Goal: Task Accomplishment & Management: Complete application form

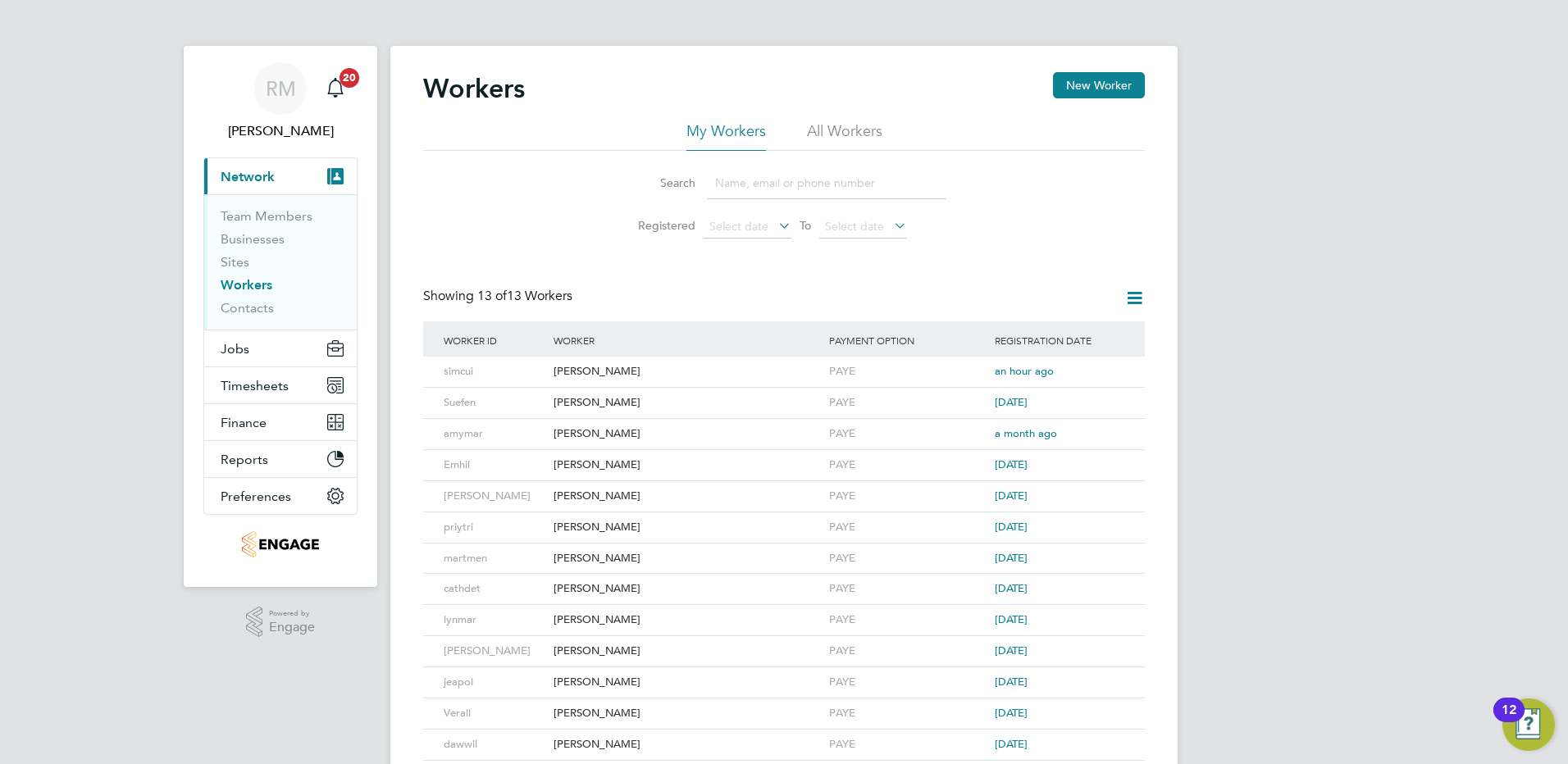
scroll to position [24, 0]
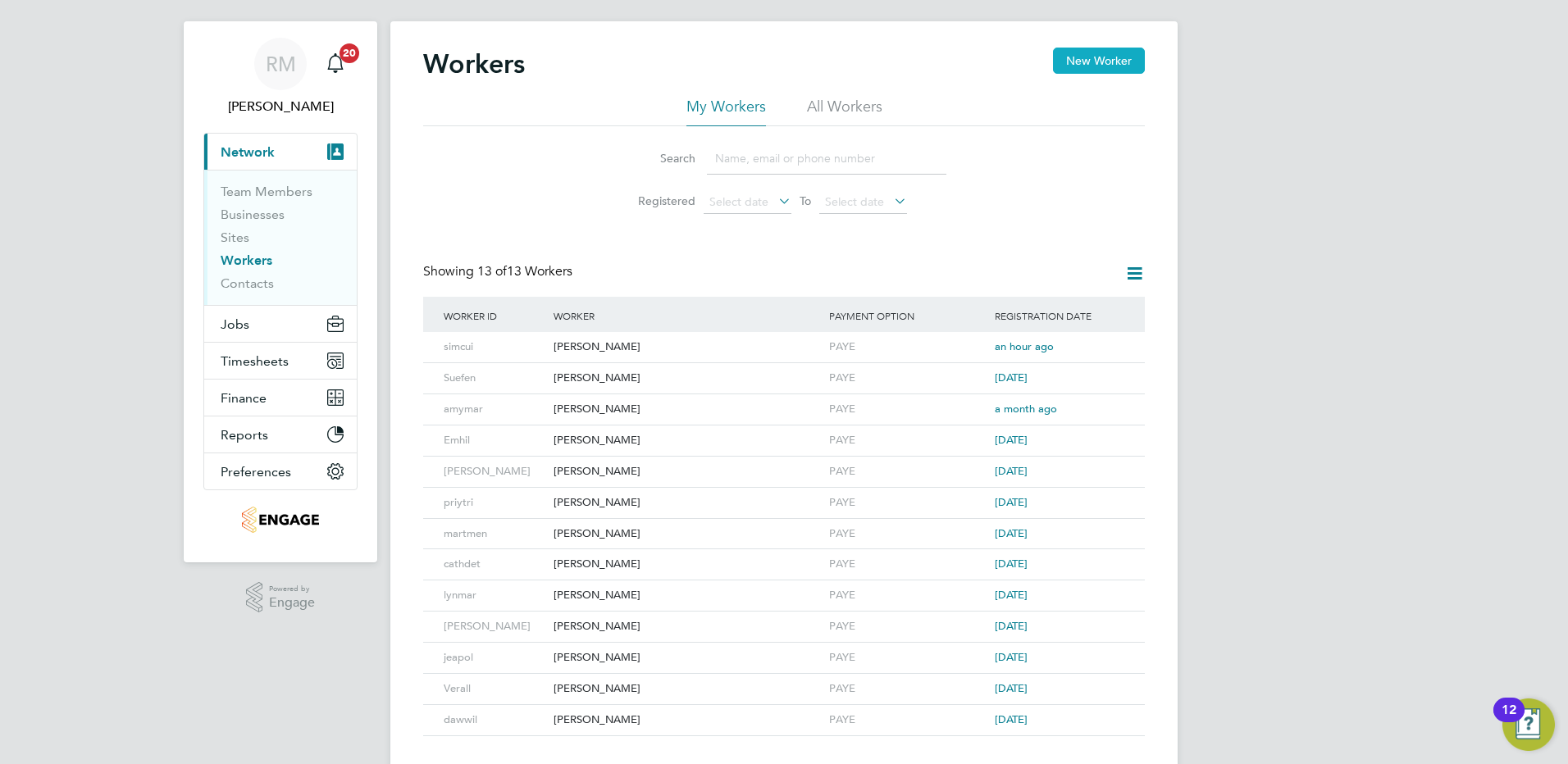
click at [1129, 63] on button "New Worker" at bounding box center [1099, 60] width 92 height 26
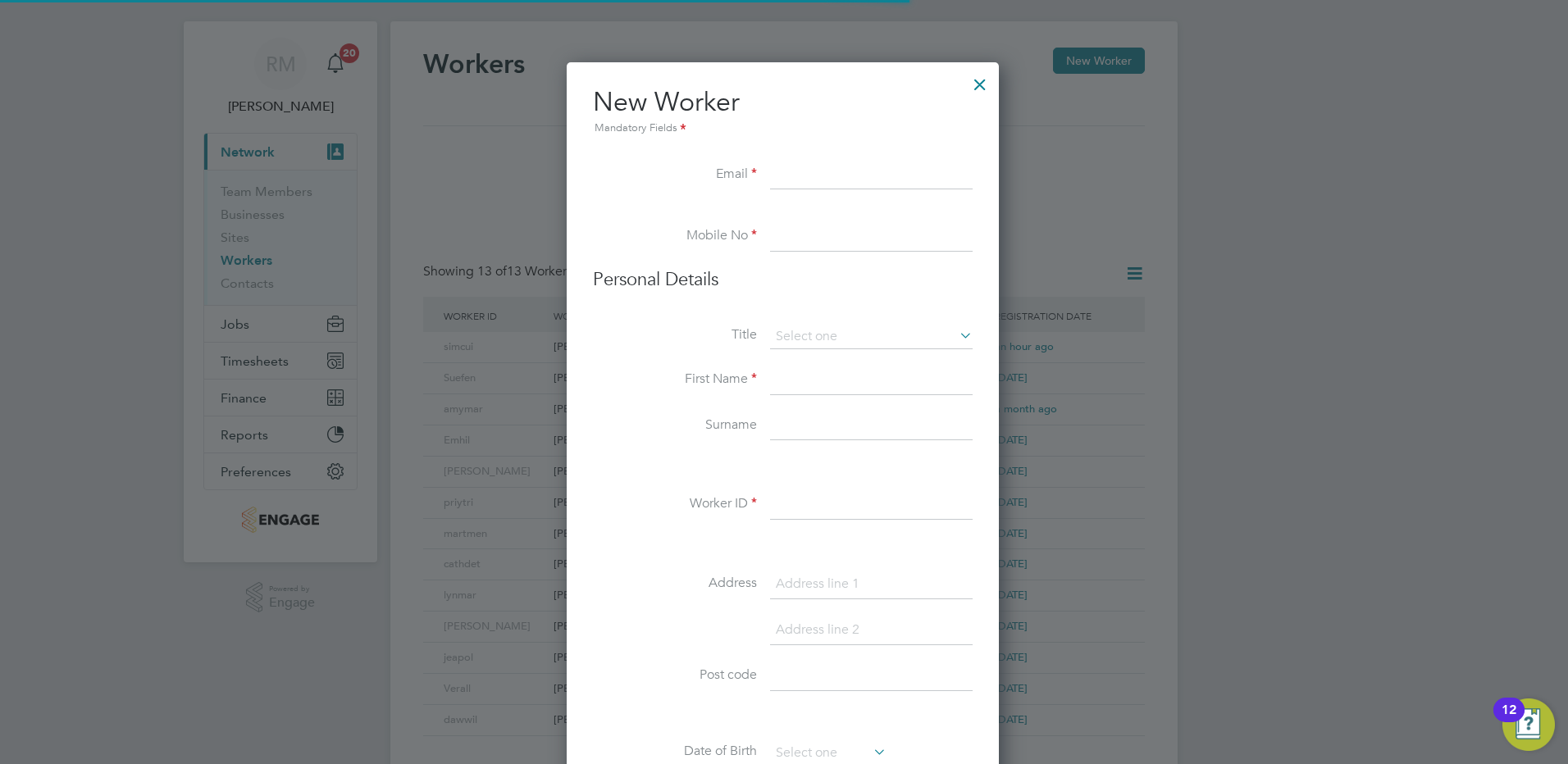
scroll to position [1395, 434]
click at [787, 171] on input at bounding box center [871, 175] width 203 height 29
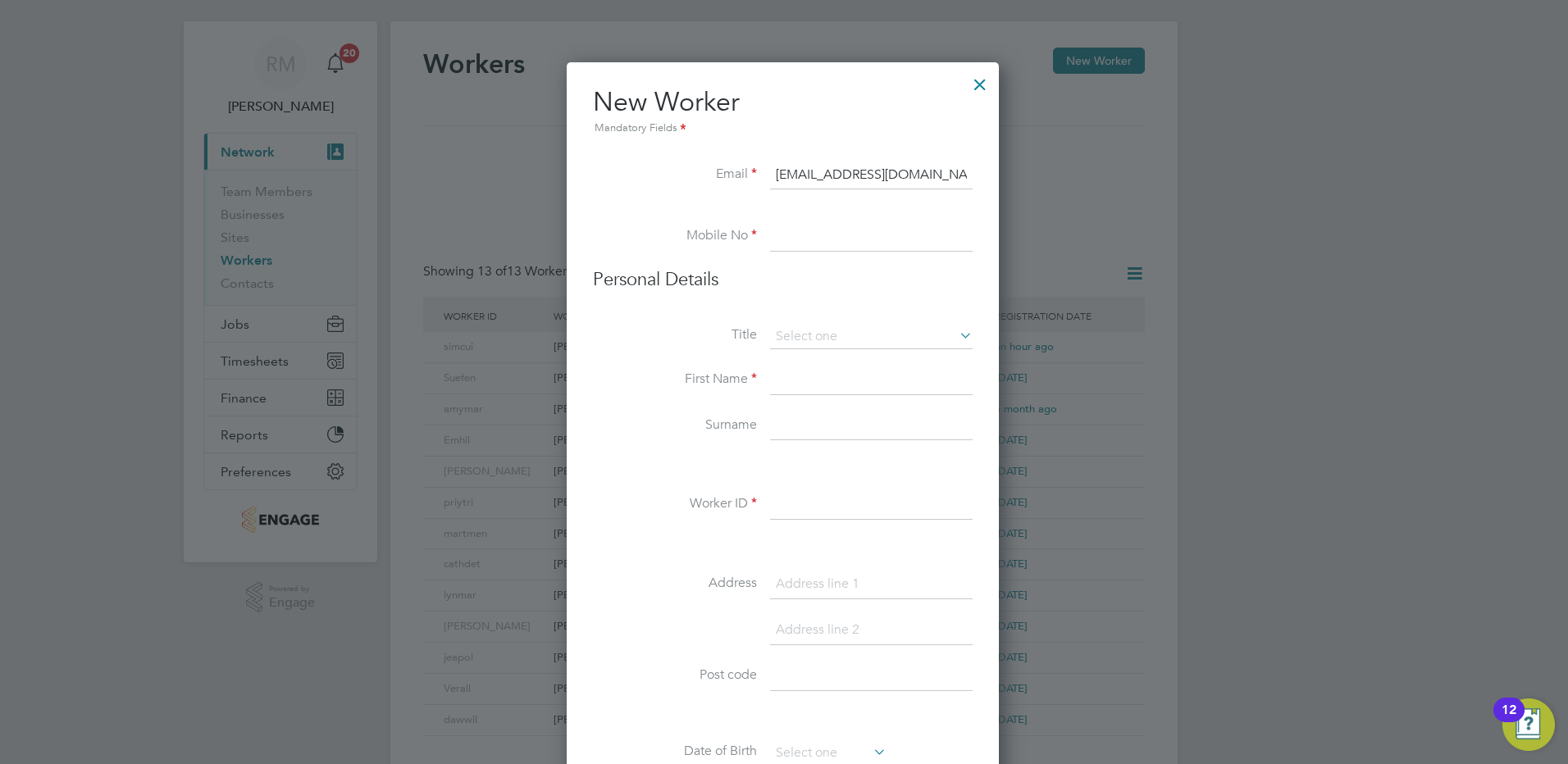
click at [811, 174] on input "alegol@e-personnel.co.uk" at bounding box center [871, 175] width 203 height 29
click at [813, 173] on input "alegol@e-personnel.co.uk" at bounding box center [871, 175] width 203 height 29
drag, startPoint x: 813, startPoint y: 175, endPoint x: 795, endPoint y: 177, distance: 18.1
click at [795, 177] on input "alegol@e-personnel.co.uk" at bounding box center [871, 175] width 203 height 29
type input "[EMAIL_ADDRESS][DOMAIN_NAME]"
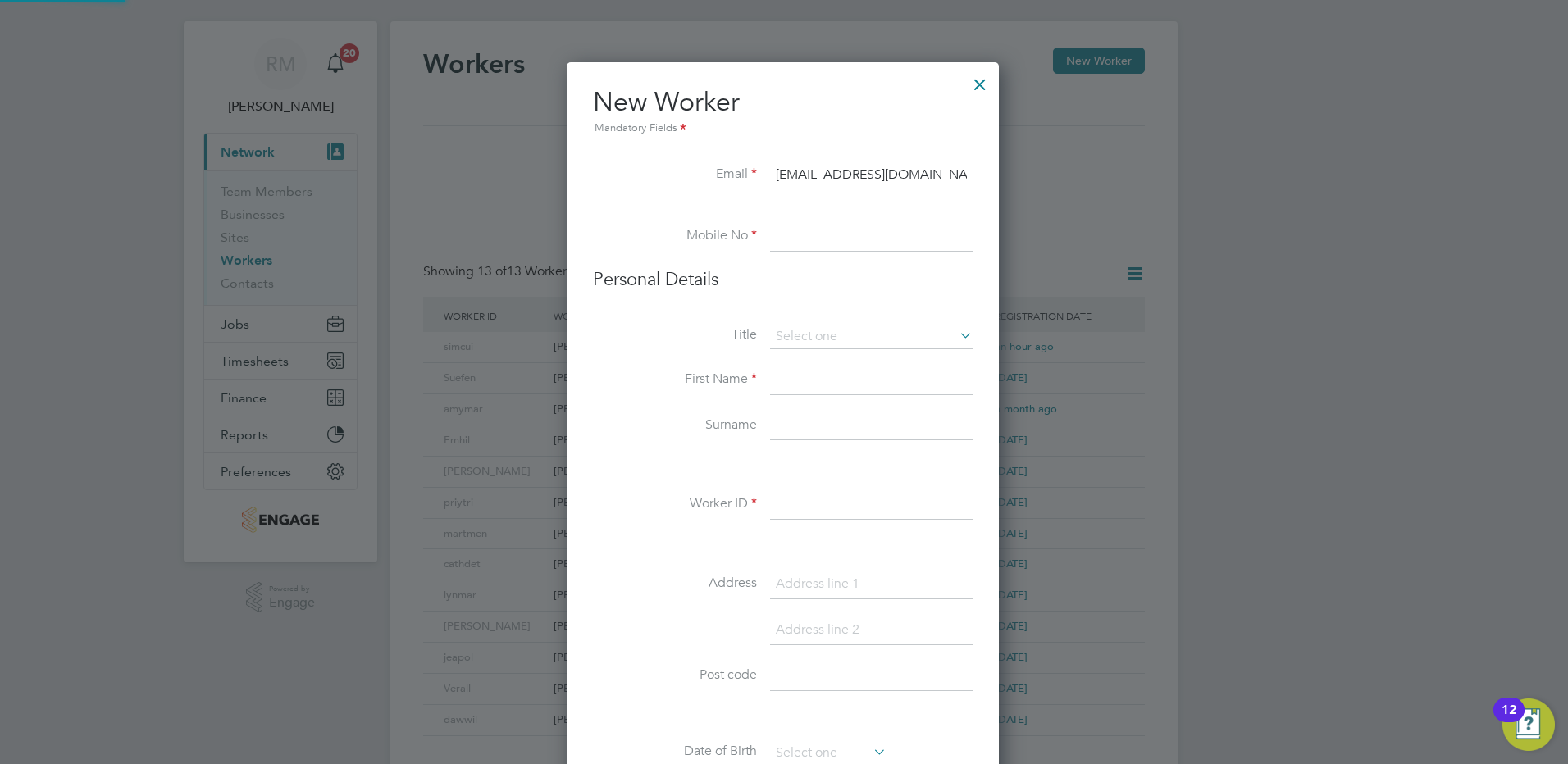
click at [781, 240] on input at bounding box center [871, 236] width 203 height 29
type input "01372361300"
type input "Sylvia"
type input "Kaluzna"
type input "KT22 8AJ"
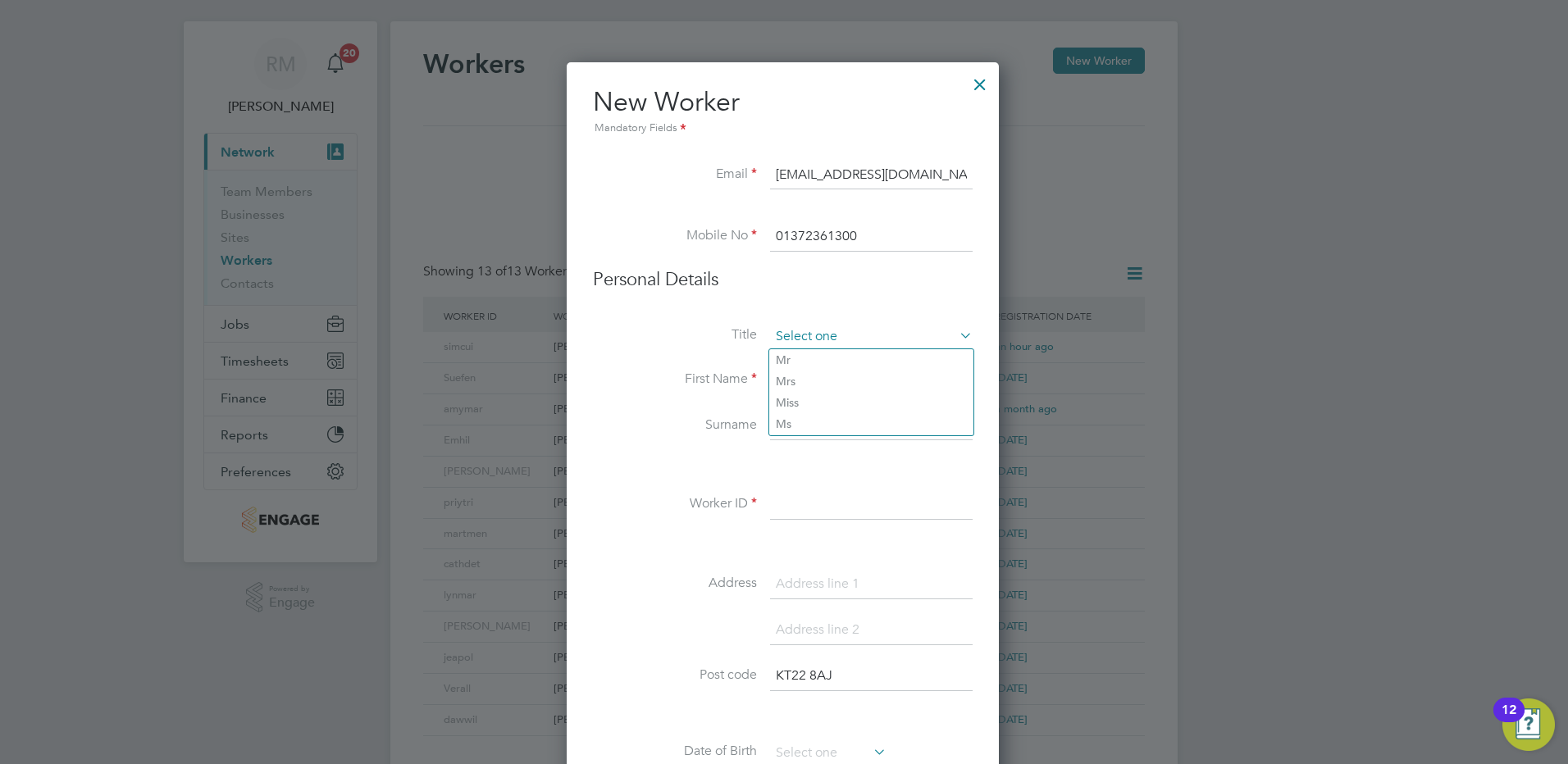
click at [799, 338] on input at bounding box center [871, 336] width 203 height 24
click at [804, 408] on li "Miss" at bounding box center [871, 402] width 204 height 22
type input "Miss"
click at [791, 508] on input at bounding box center [871, 504] width 203 height 29
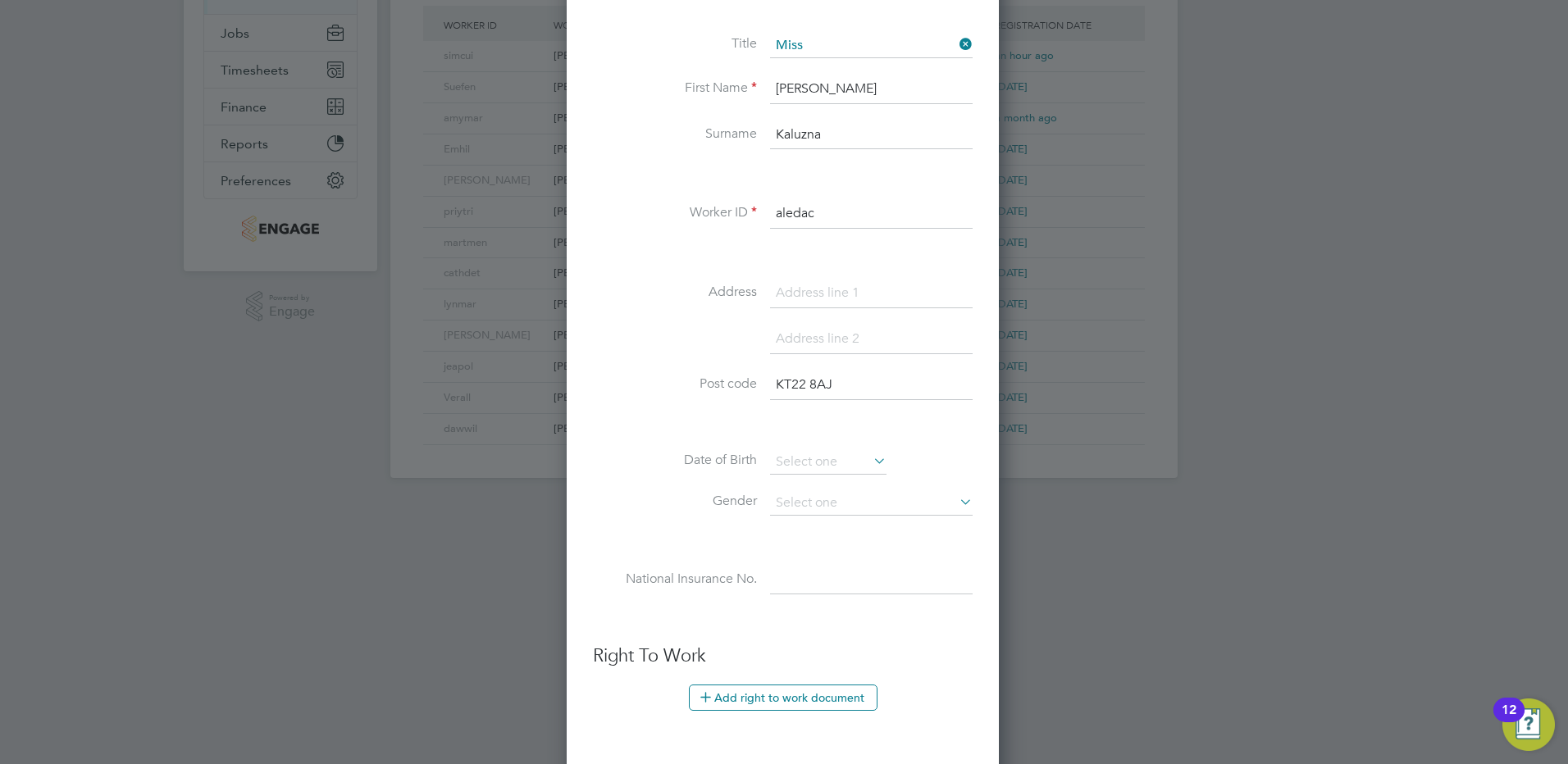
scroll to position [352, 0]
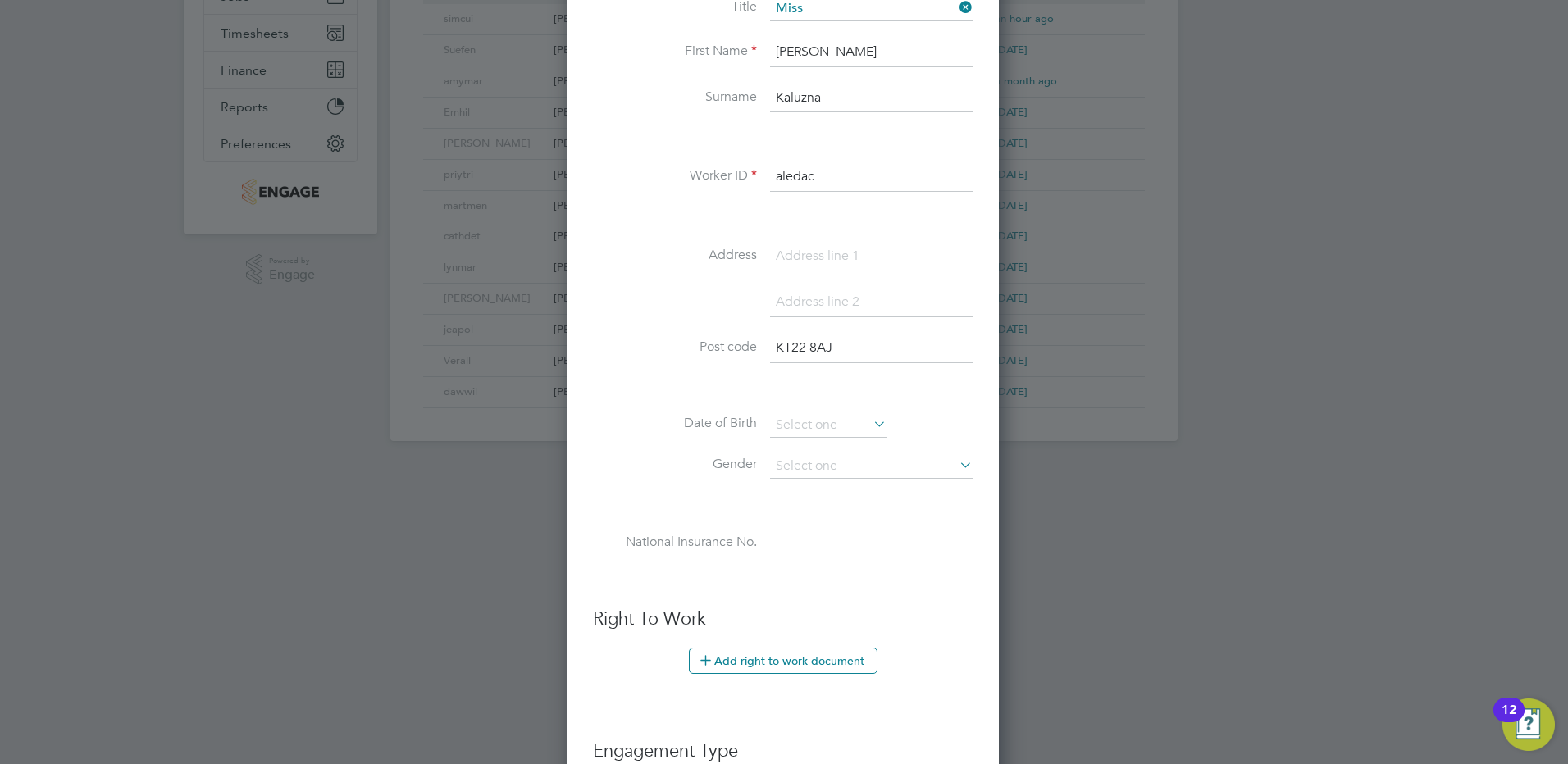
type input "aledac"
click at [809, 454] on input at bounding box center [871, 466] width 203 height 24
click at [795, 507] on li "Female" at bounding box center [871, 511] width 204 height 22
type input "Female"
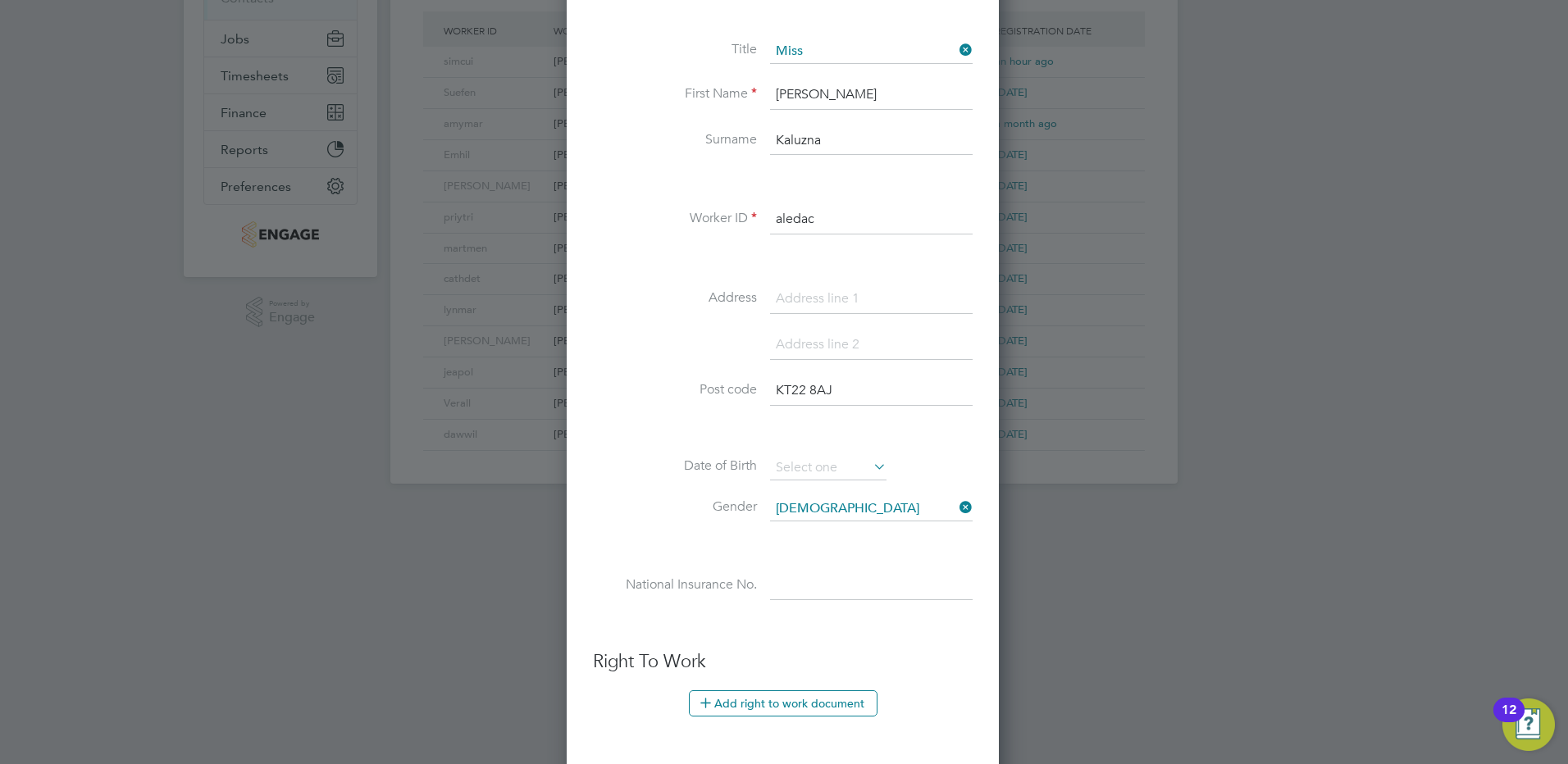
scroll to position [271, 0]
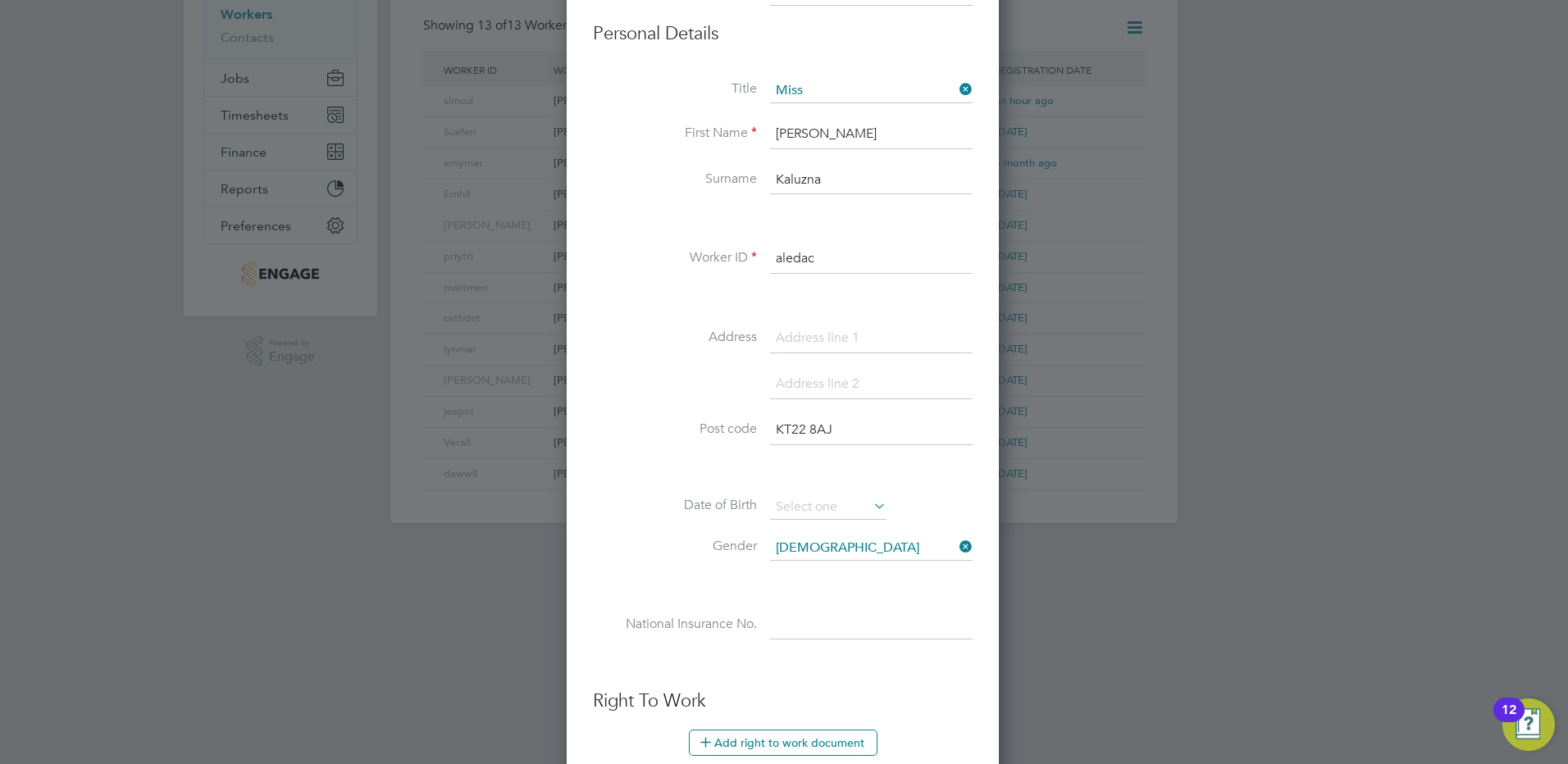
click at [833, 424] on input "KT22 8AJ" at bounding box center [871, 430] width 203 height 29
drag, startPoint x: 841, startPoint y: 428, endPoint x: 707, endPoint y: 418, distance: 134.4
click at [707, 418] on li "Post code KT22 8AJ" at bounding box center [783, 438] width 380 height 46
type input "M50 3AQ"
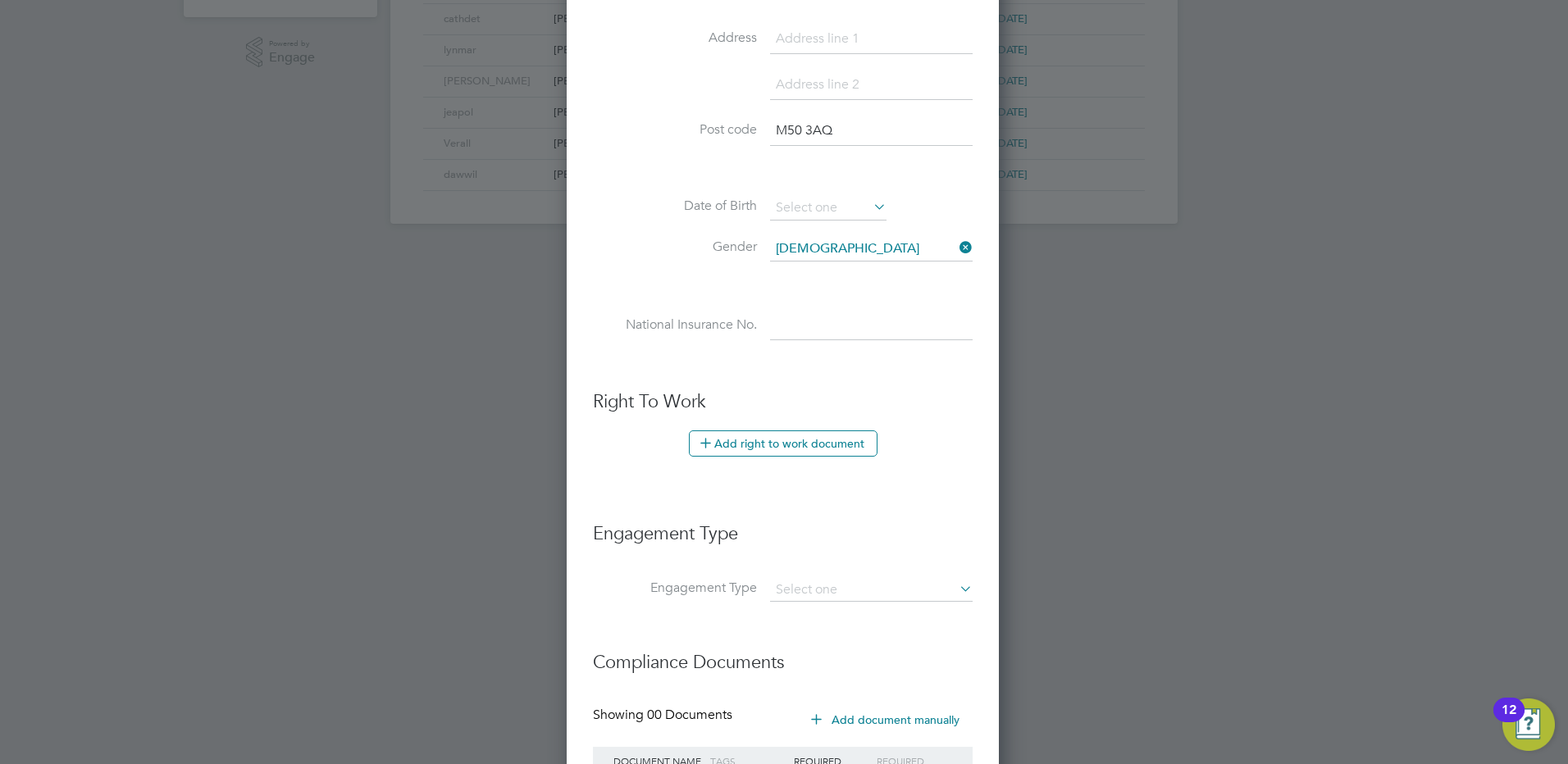
scroll to position [599, 0]
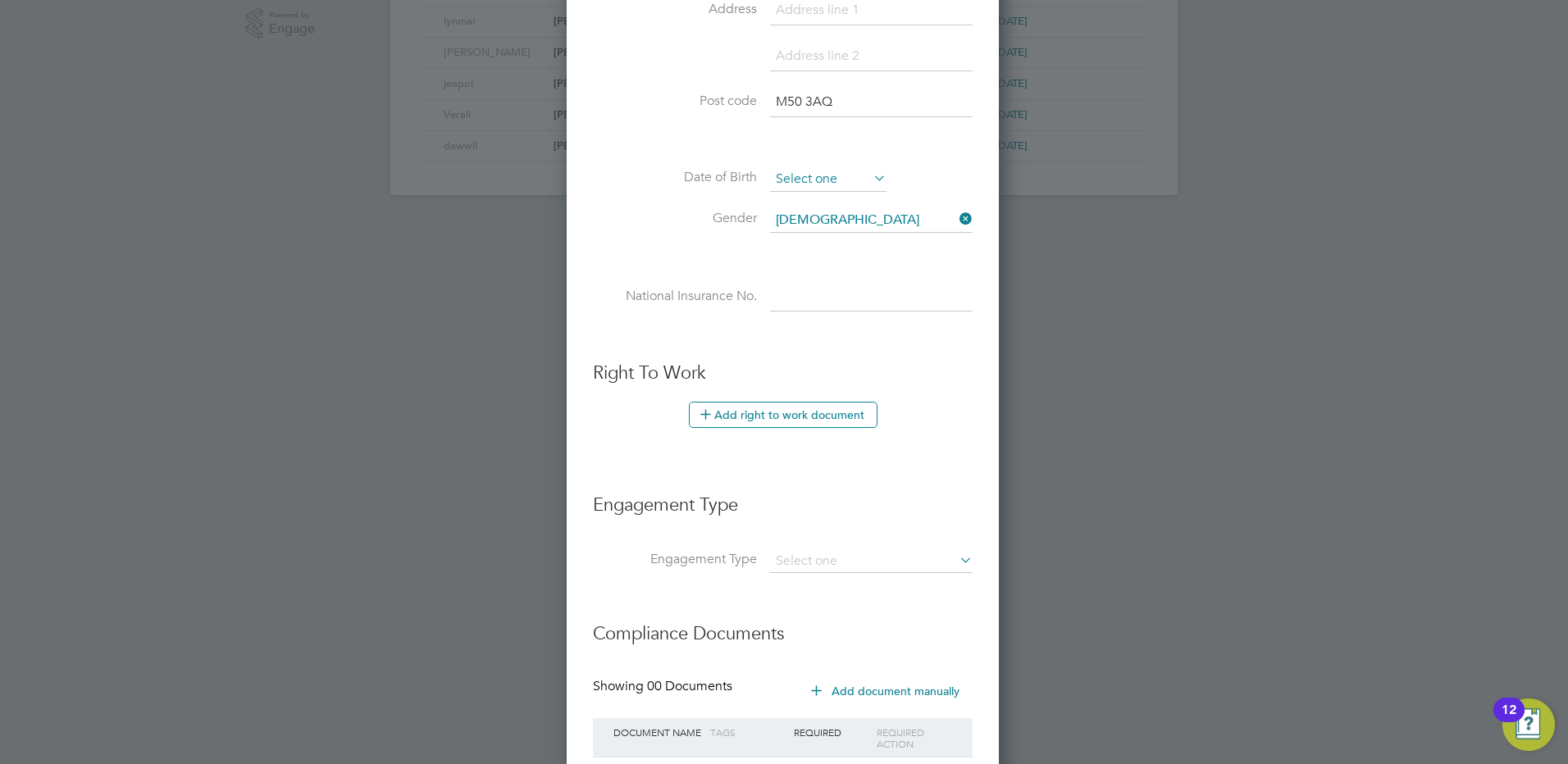
click at [840, 180] on input at bounding box center [828, 179] width 116 height 24
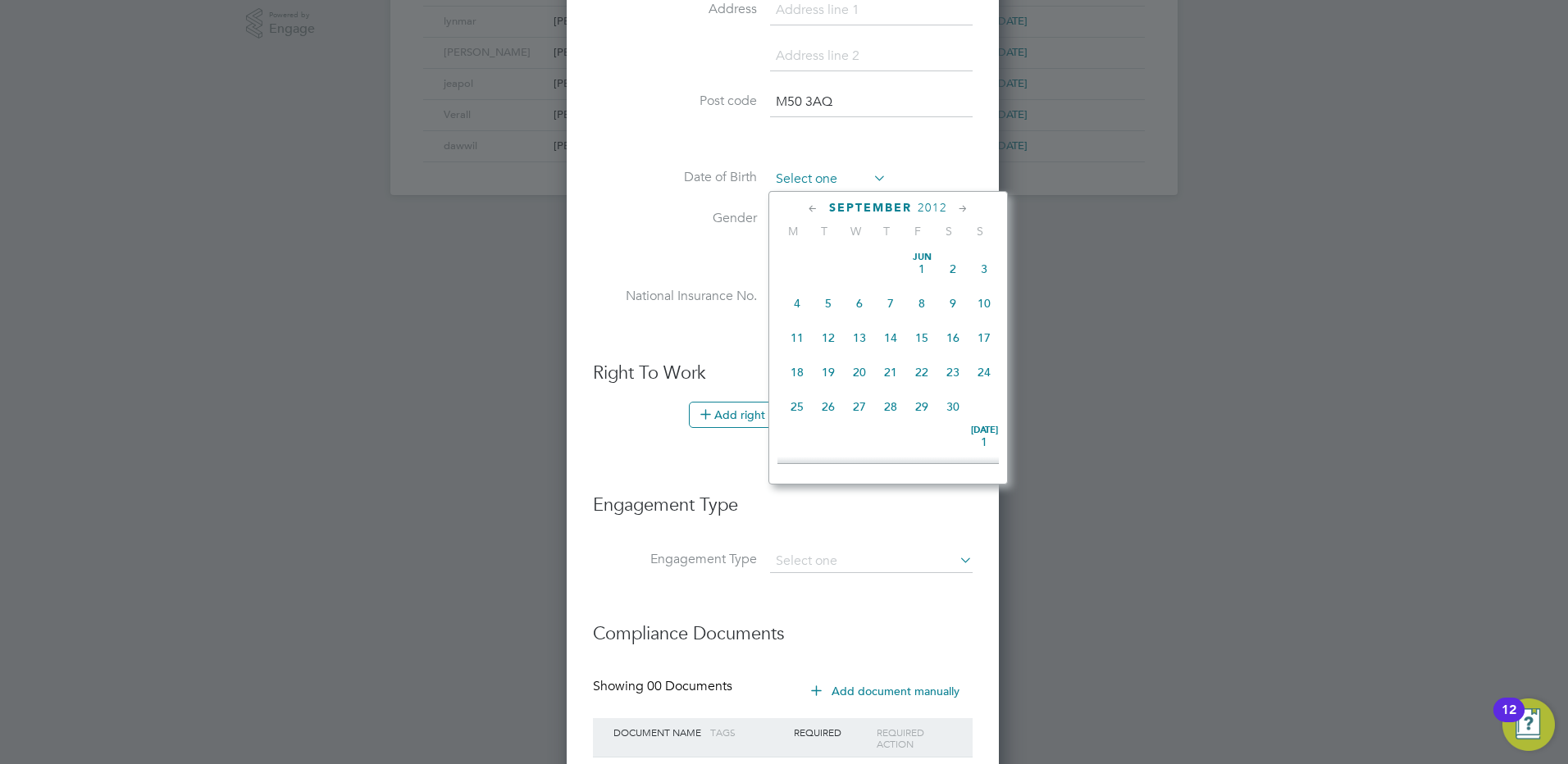
scroll to position [497, 0]
click at [933, 208] on span "2012" at bounding box center [932, 208] width 29 height 14
click at [985, 255] on span "1997" at bounding box center [984, 249] width 31 height 31
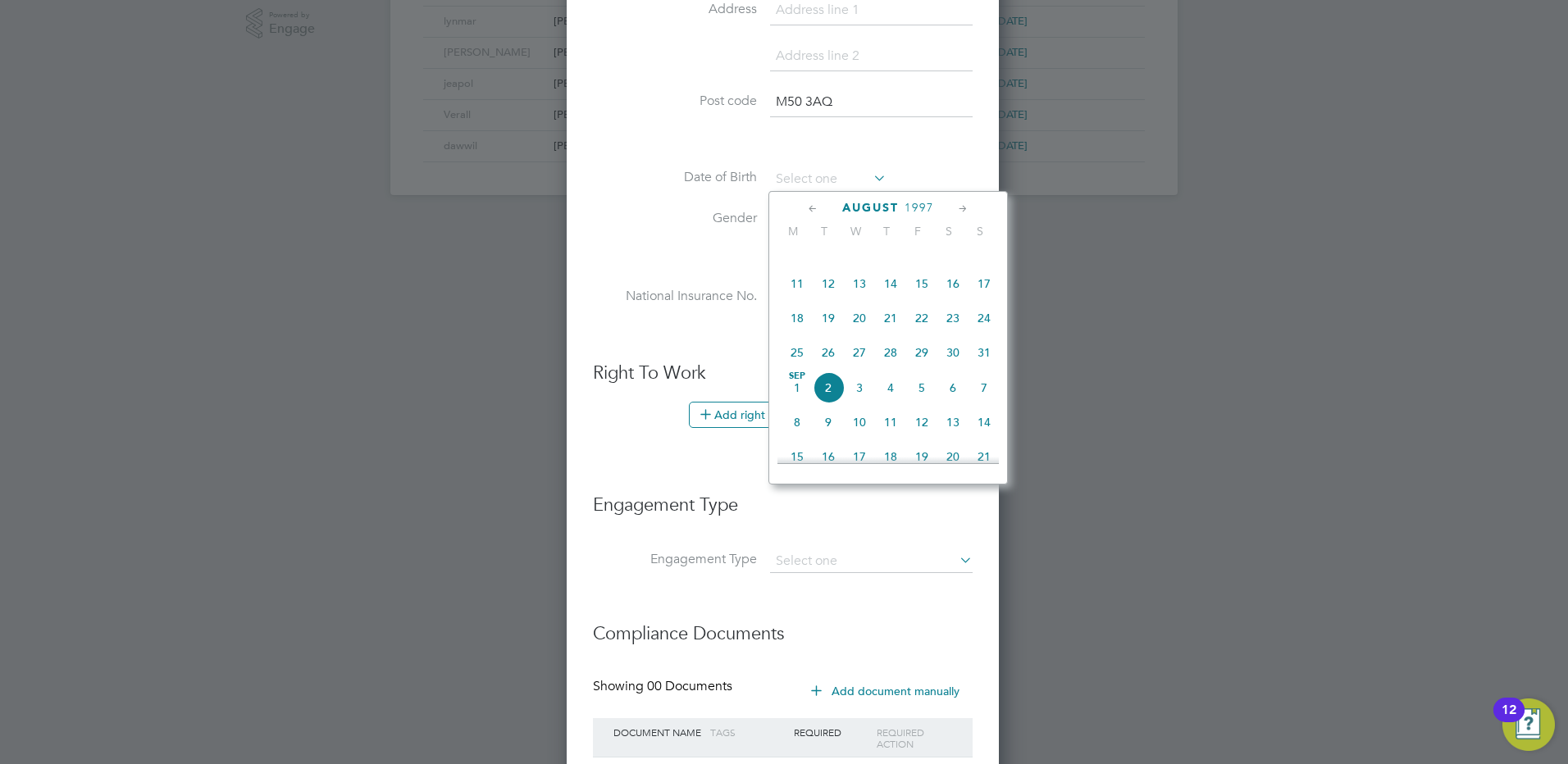
click at [809, 210] on icon at bounding box center [813, 210] width 16 height 18
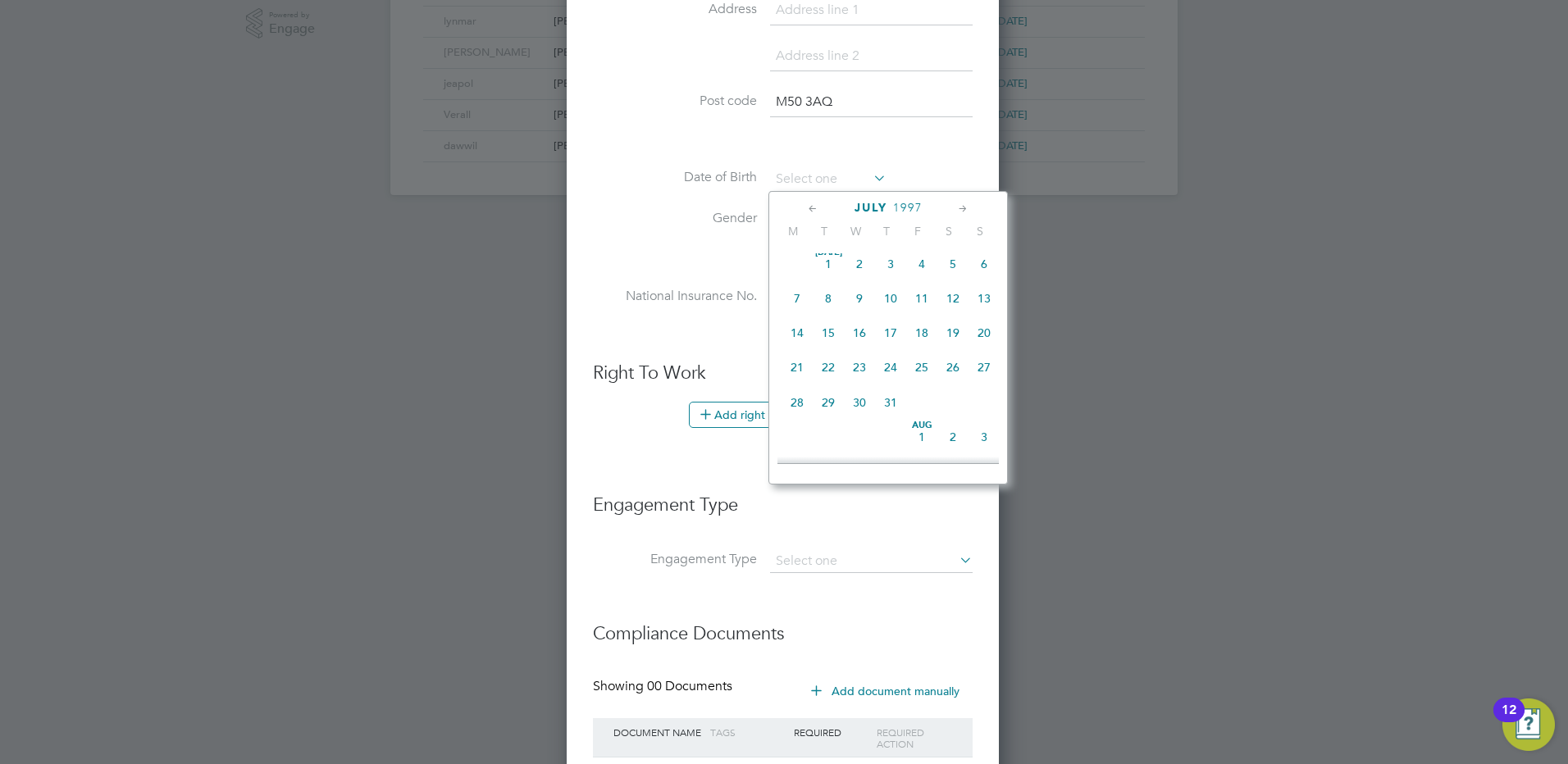
click at [809, 209] on icon at bounding box center [813, 210] width 16 height 18
click at [864, 338] on span "16" at bounding box center [859, 337] width 31 height 31
type input "16 Apr 1997"
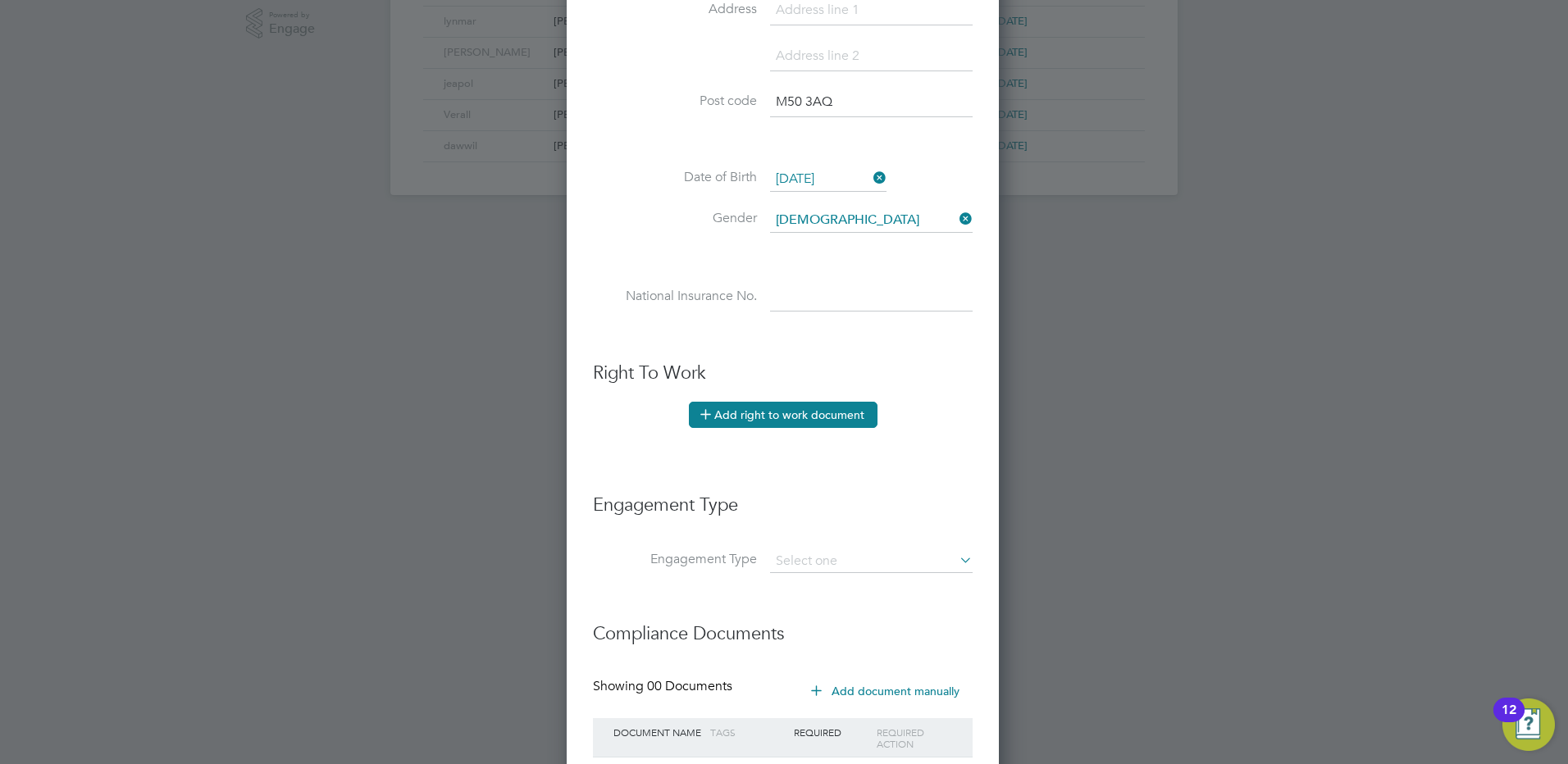
click at [767, 420] on button "Add right to work document" at bounding box center [784, 414] width 189 height 26
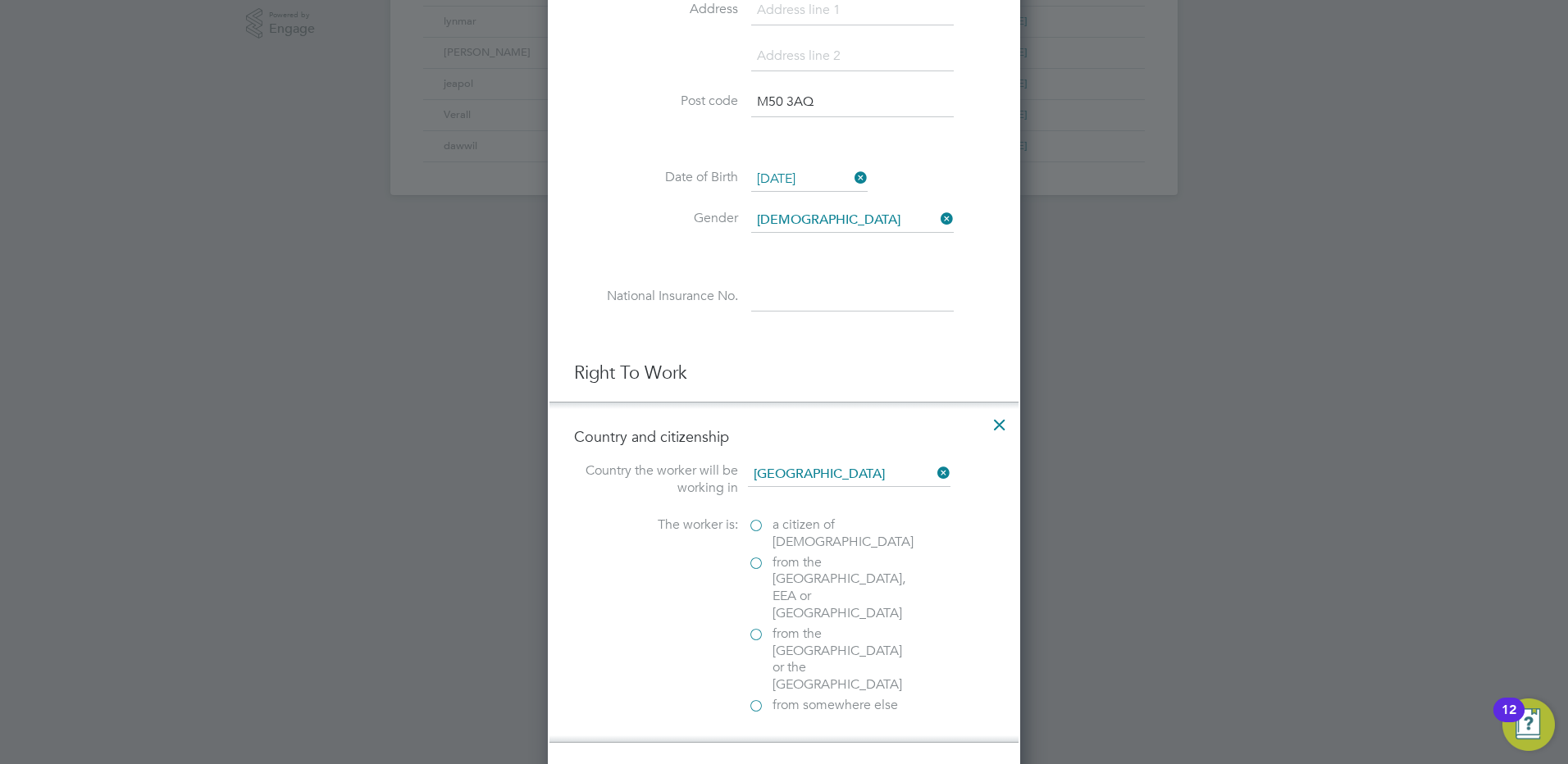
scroll to position [1642, 474]
click at [757, 521] on label "a citizen of United Kingdom" at bounding box center [830, 534] width 164 height 34
click at [0, 0] on input "a citizen of United Kingdom" at bounding box center [0, 0] width 0 height 0
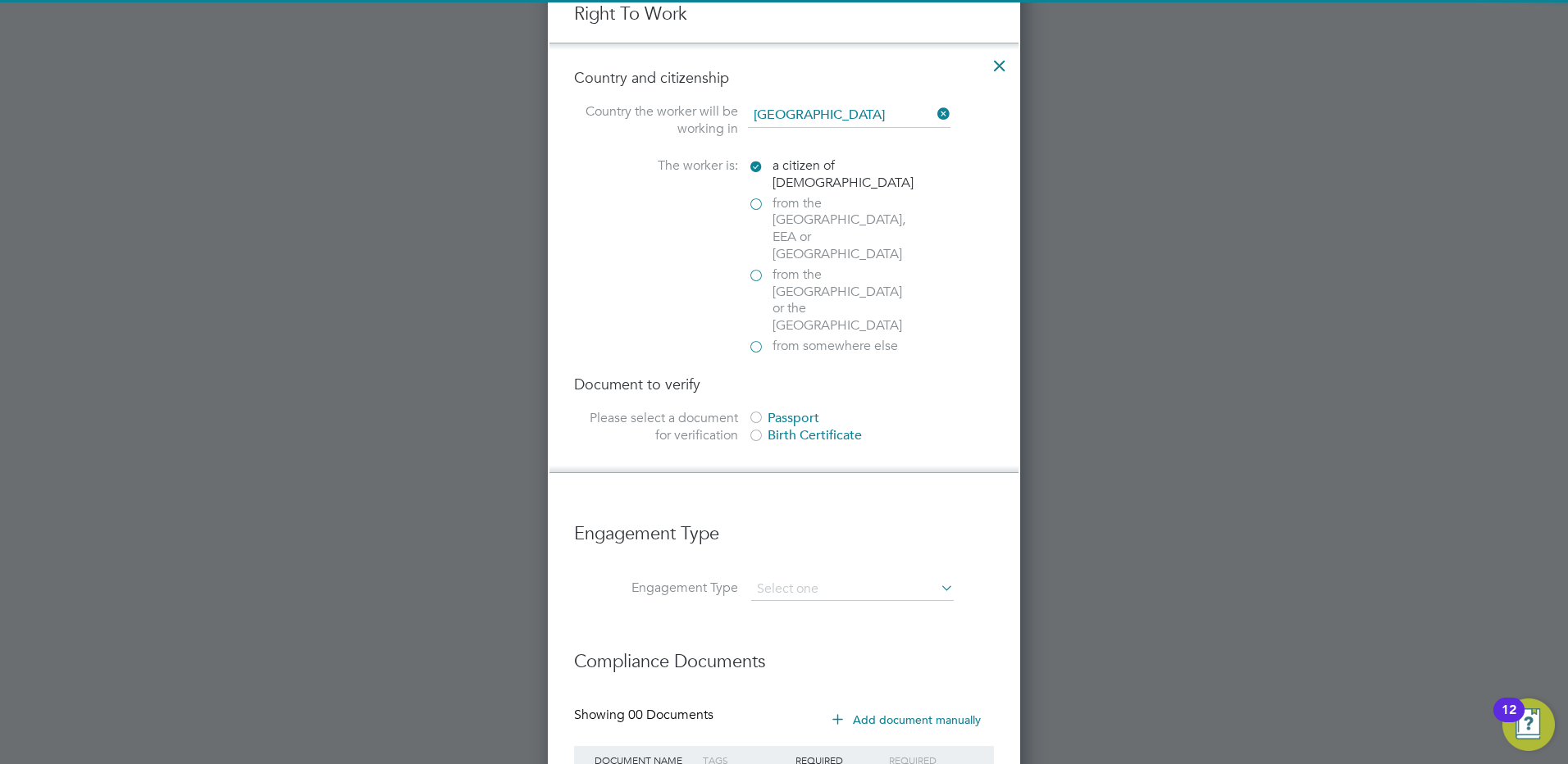
scroll to position [1009, 0]
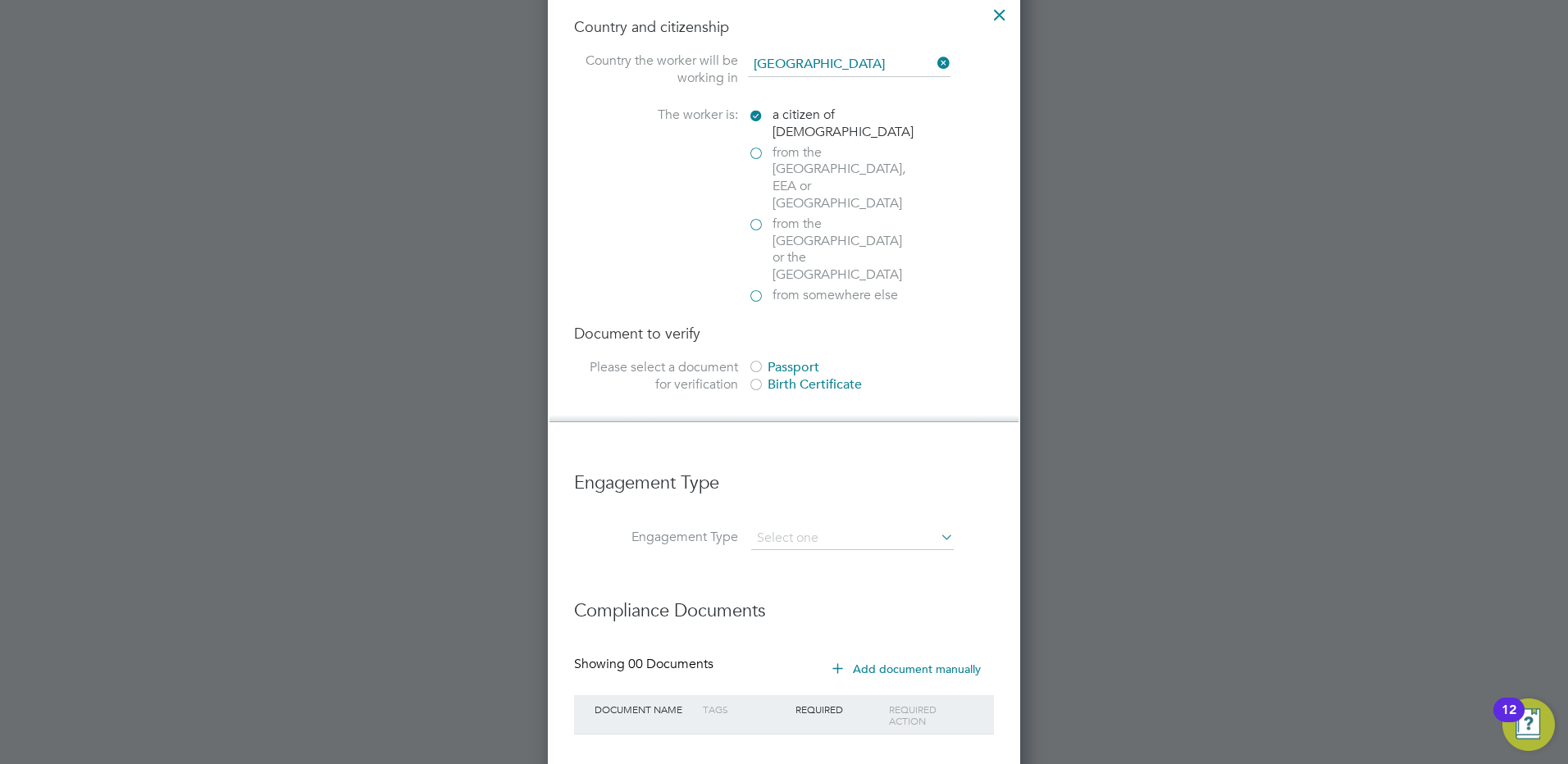
click at [759, 360] on div at bounding box center [757, 368] width 17 height 17
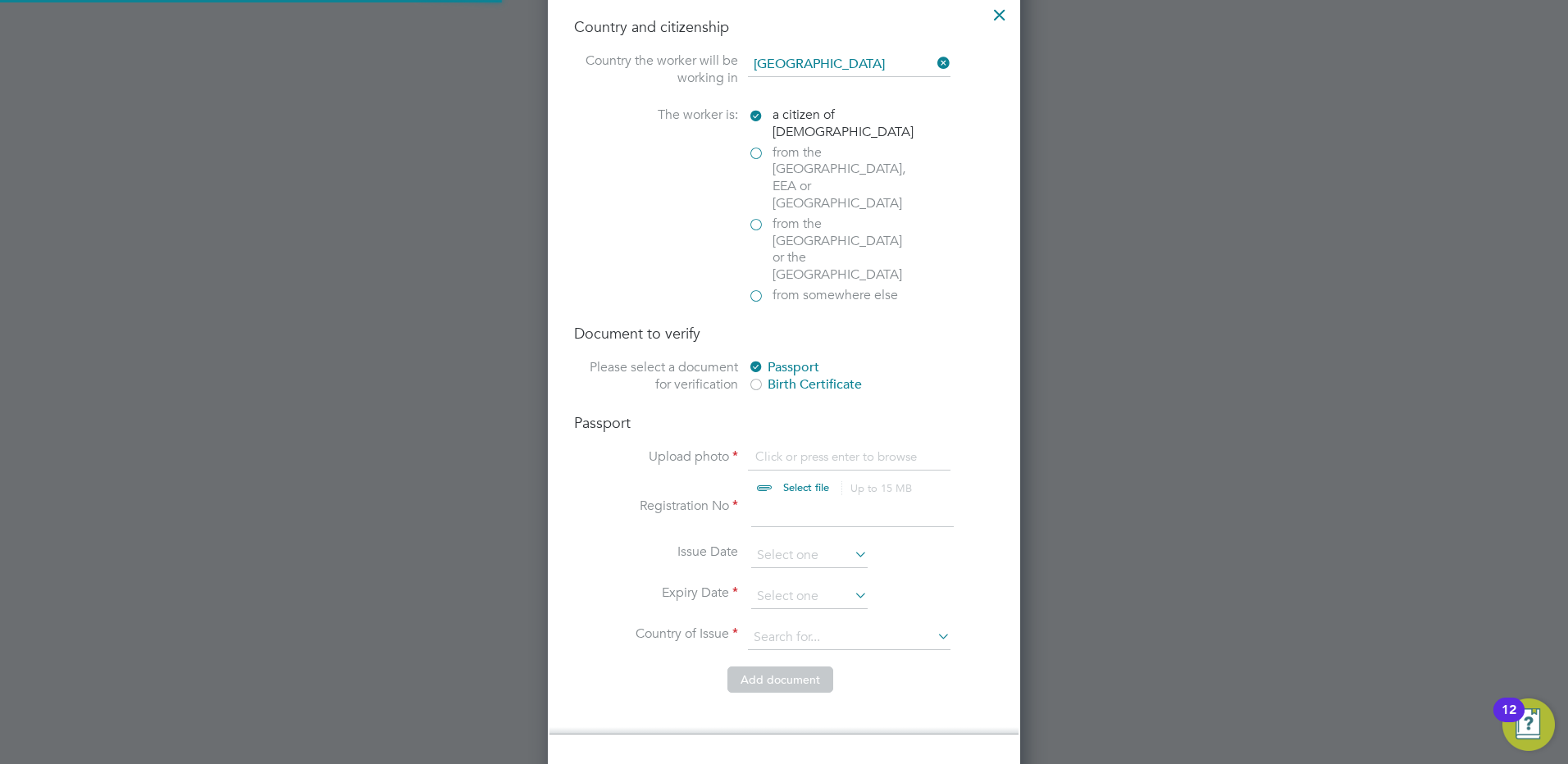
scroll to position [23, 204]
click at [764, 448] on input "file" at bounding box center [822, 473] width 257 height 49
click at [799, 448] on input "file" at bounding box center [822, 473] width 257 height 49
type input "C:\fakepath\Alessandra - pp.pdf"
click at [798, 498] on input at bounding box center [852, 512] width 203 height 29
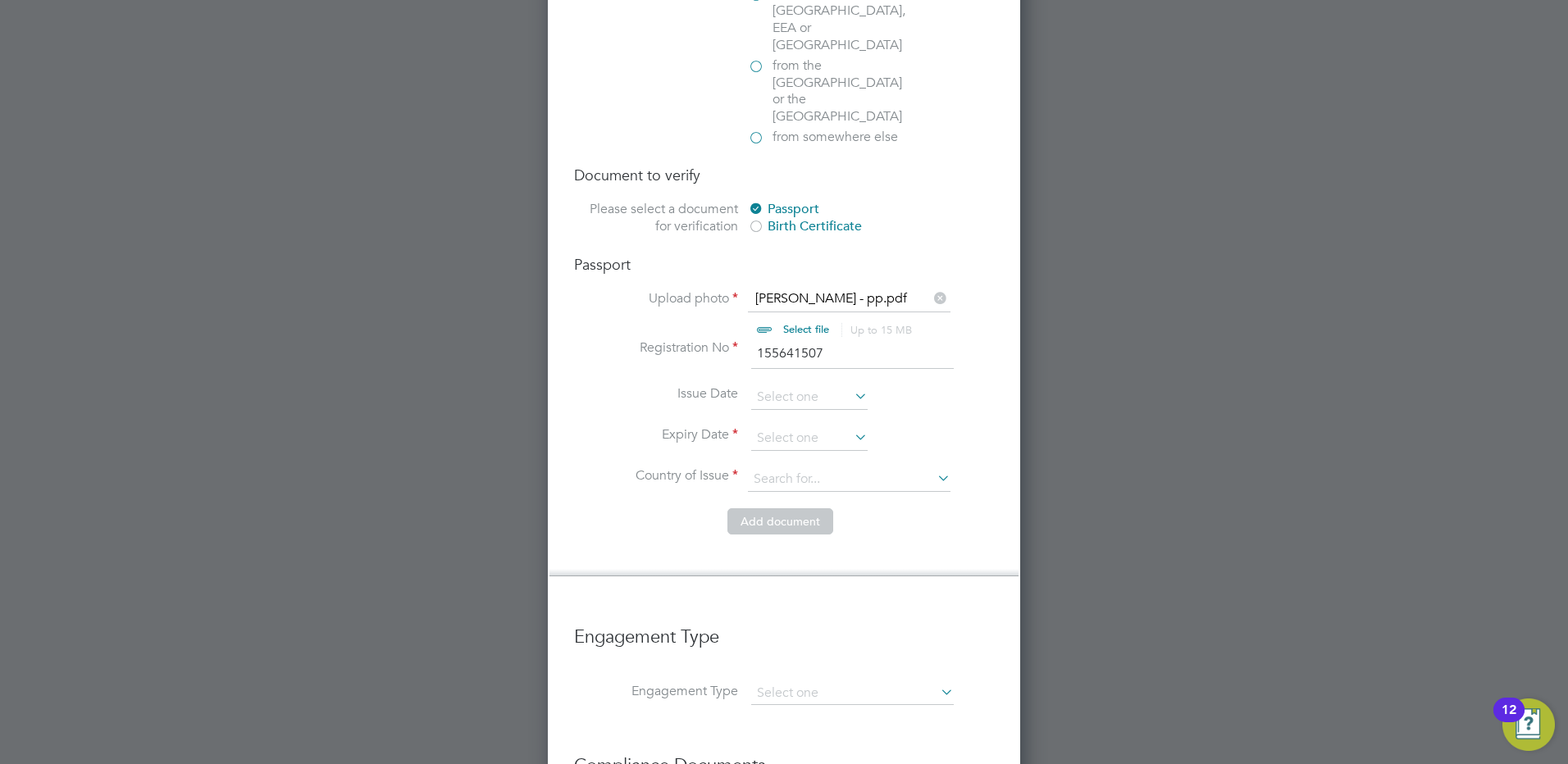
scroll to position [1172, 0]
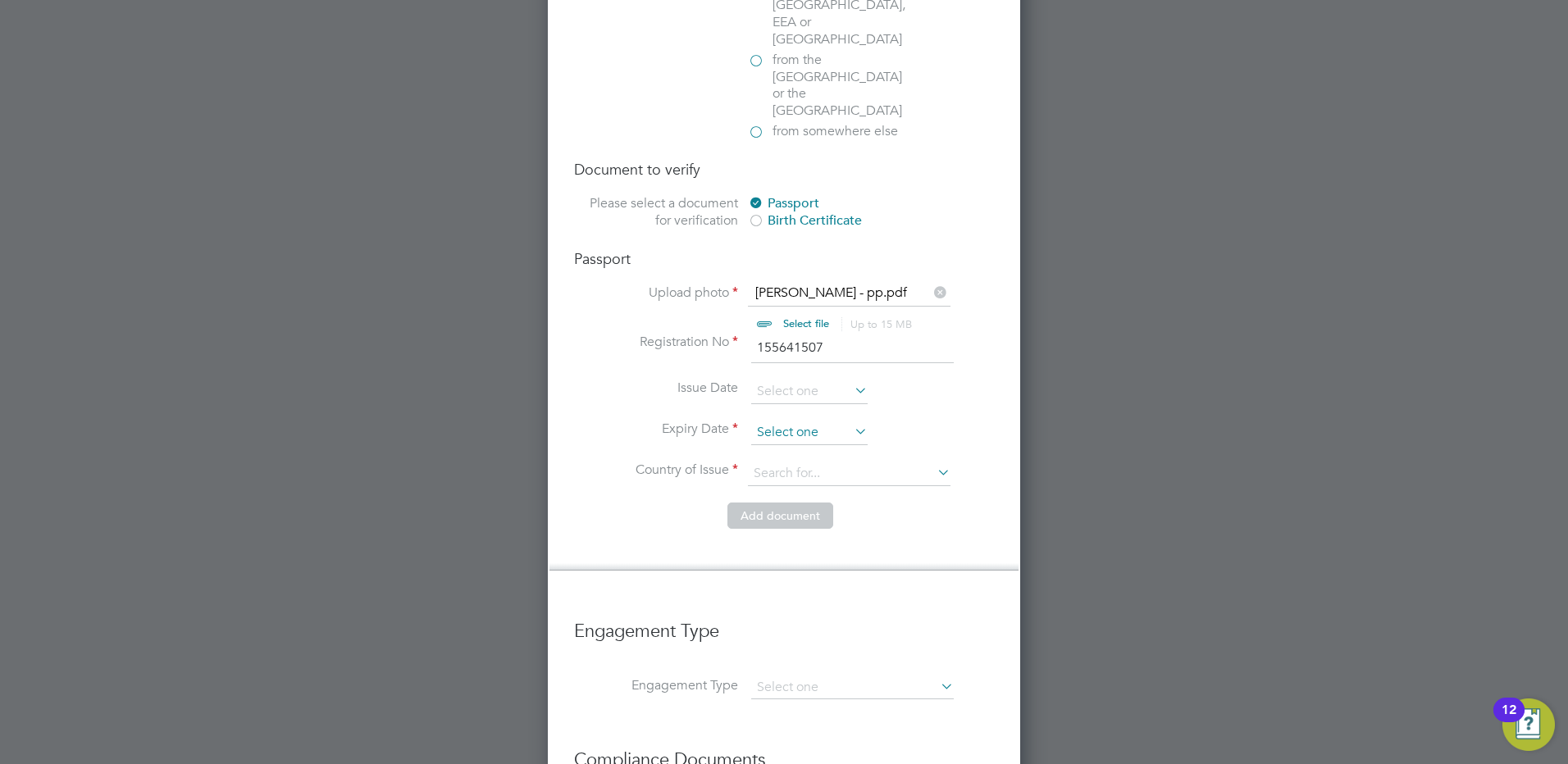
type input "155641507"
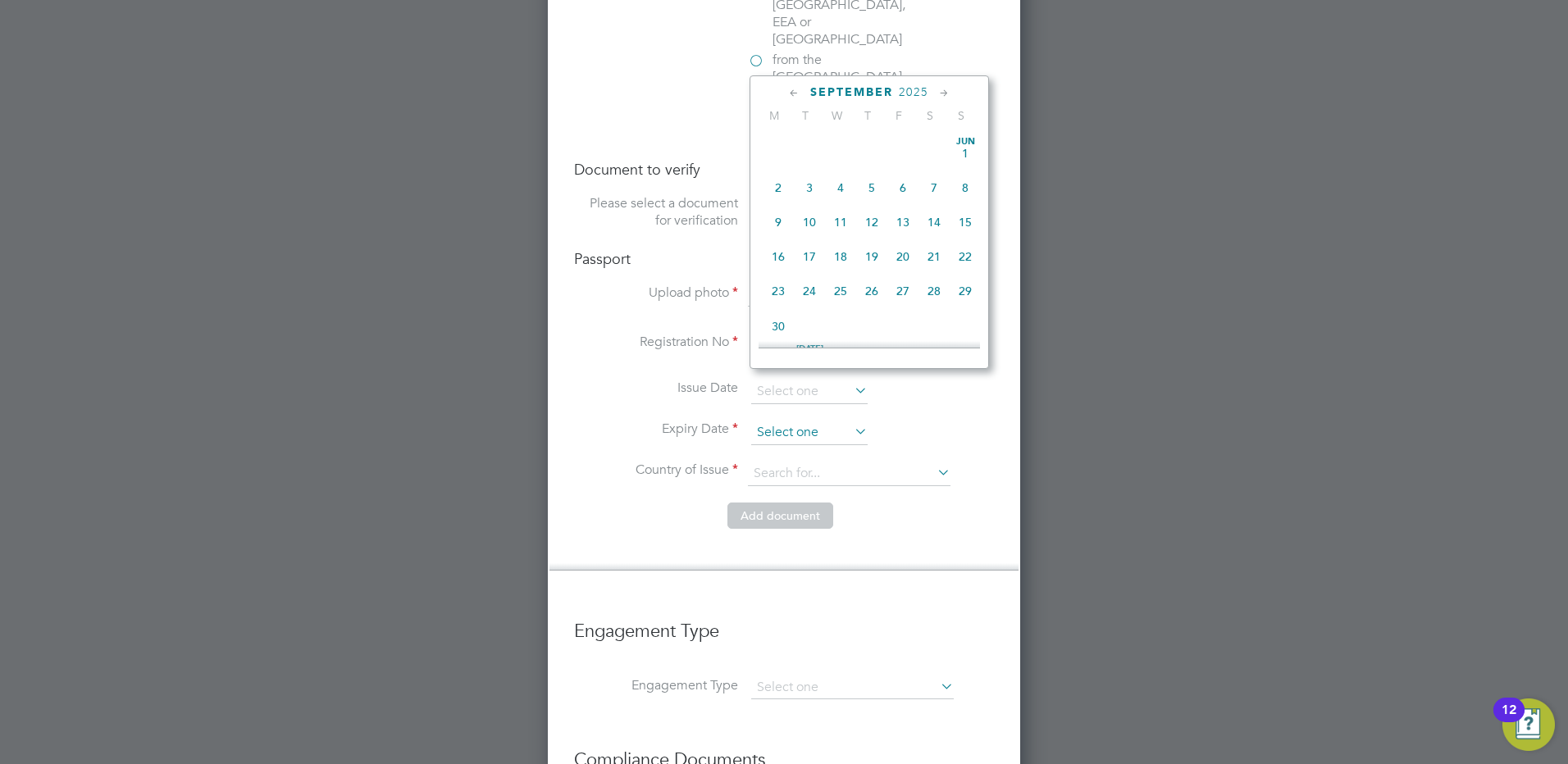
click at [764, 421] on input at bounding box center [809, 433] width 116 height 24
click at [916, 90] on span "2025" at bounding box center [913, 92] width 29 height 14
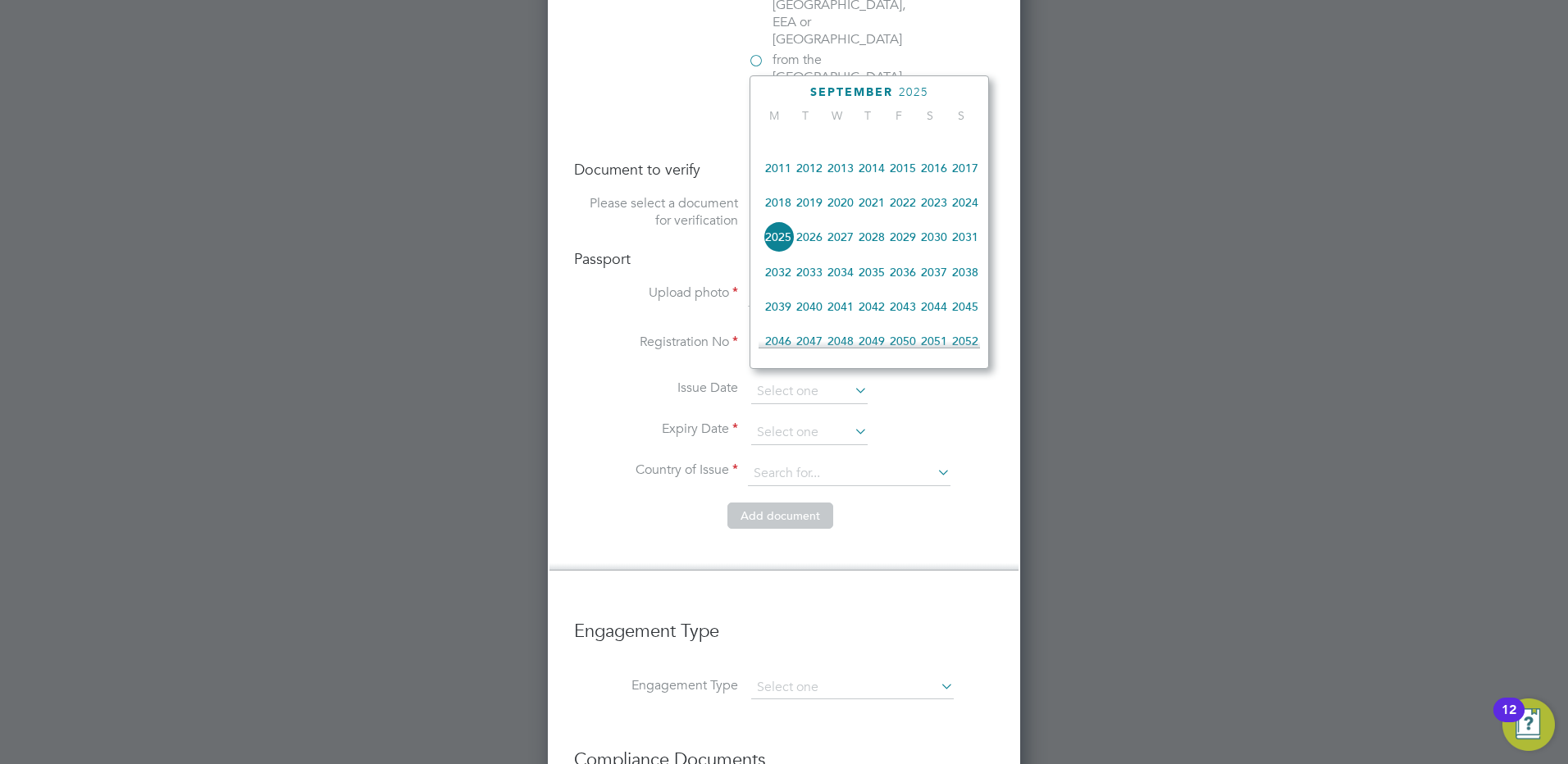
click at [873, 282] on span "2035" at bounding box center [871, 271] width 31 height 31
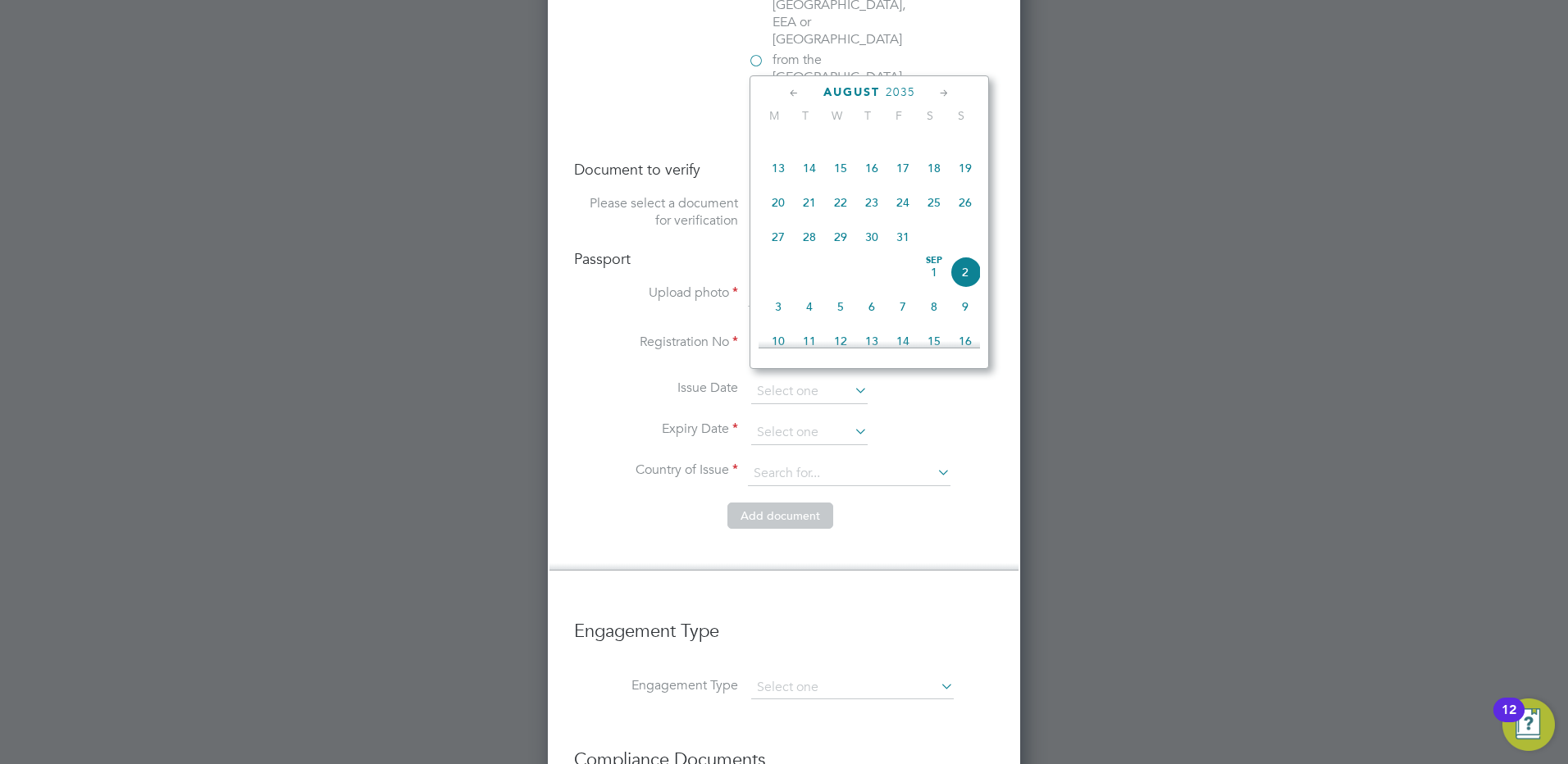
click at [788, 87] on icon at bounding box center [794, 94] width 16 height 18
click at [793, 94] on icon at bounding box center [794, 94] width 16 height 18
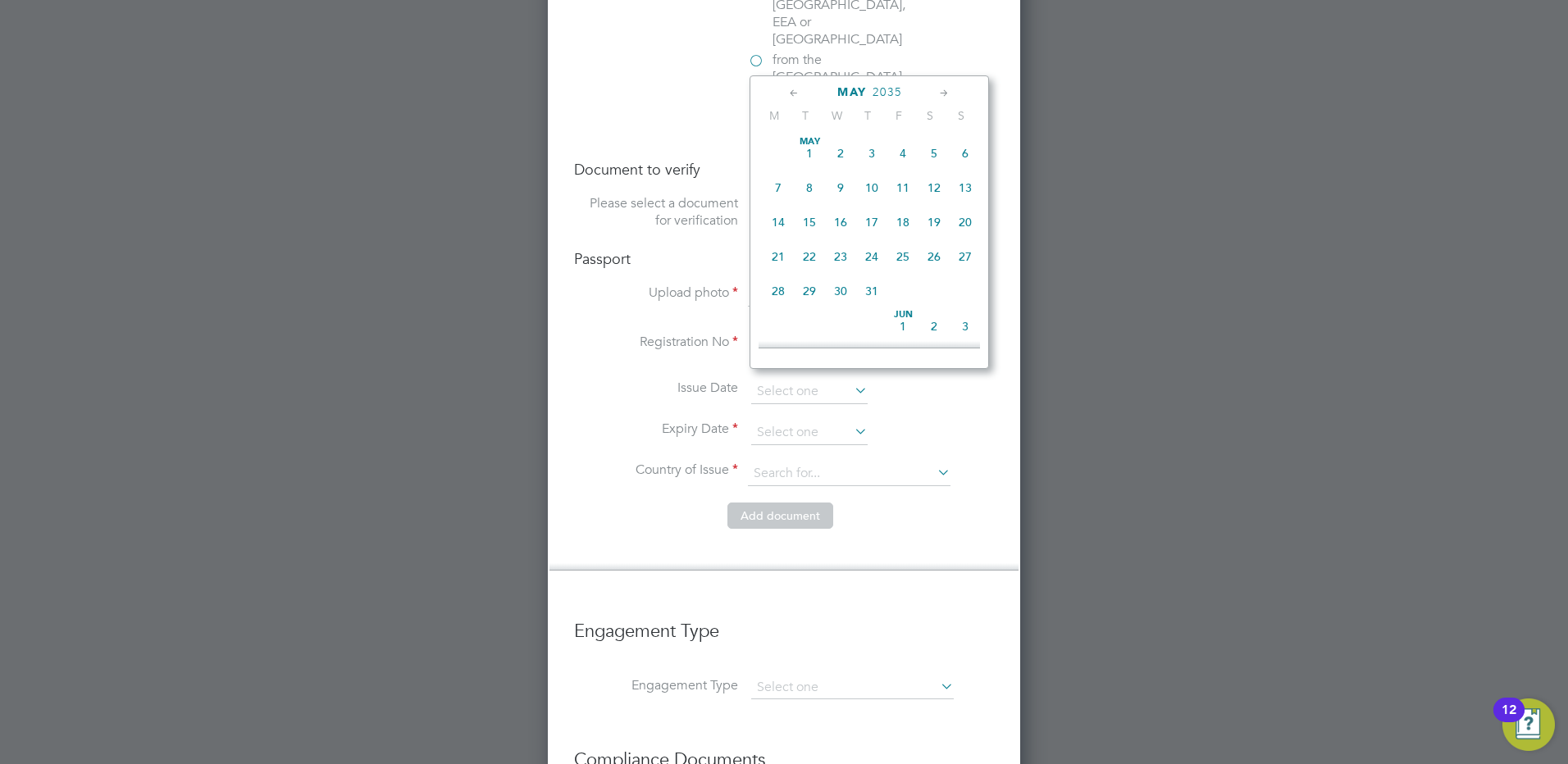
click at [943, 90] on icon at bounding box center [944, 94] width 16 height 18
click at [776, 294] on span "25" at bounding box center [778, 286] width 31 height 31
type input "25 Jun 2035"
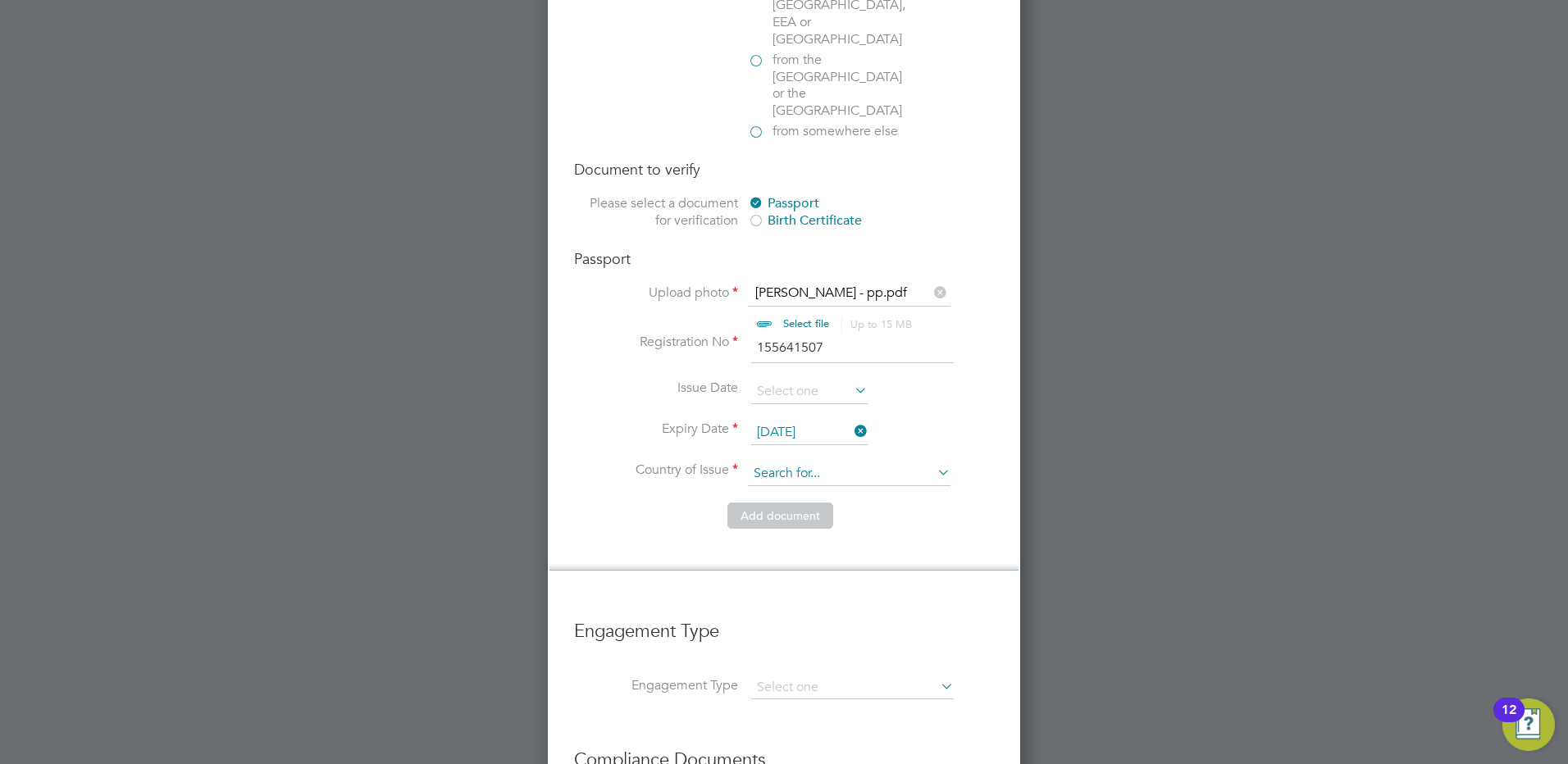
click at [775, 462] on input at bounding box center [850, 473] width 203 height 24
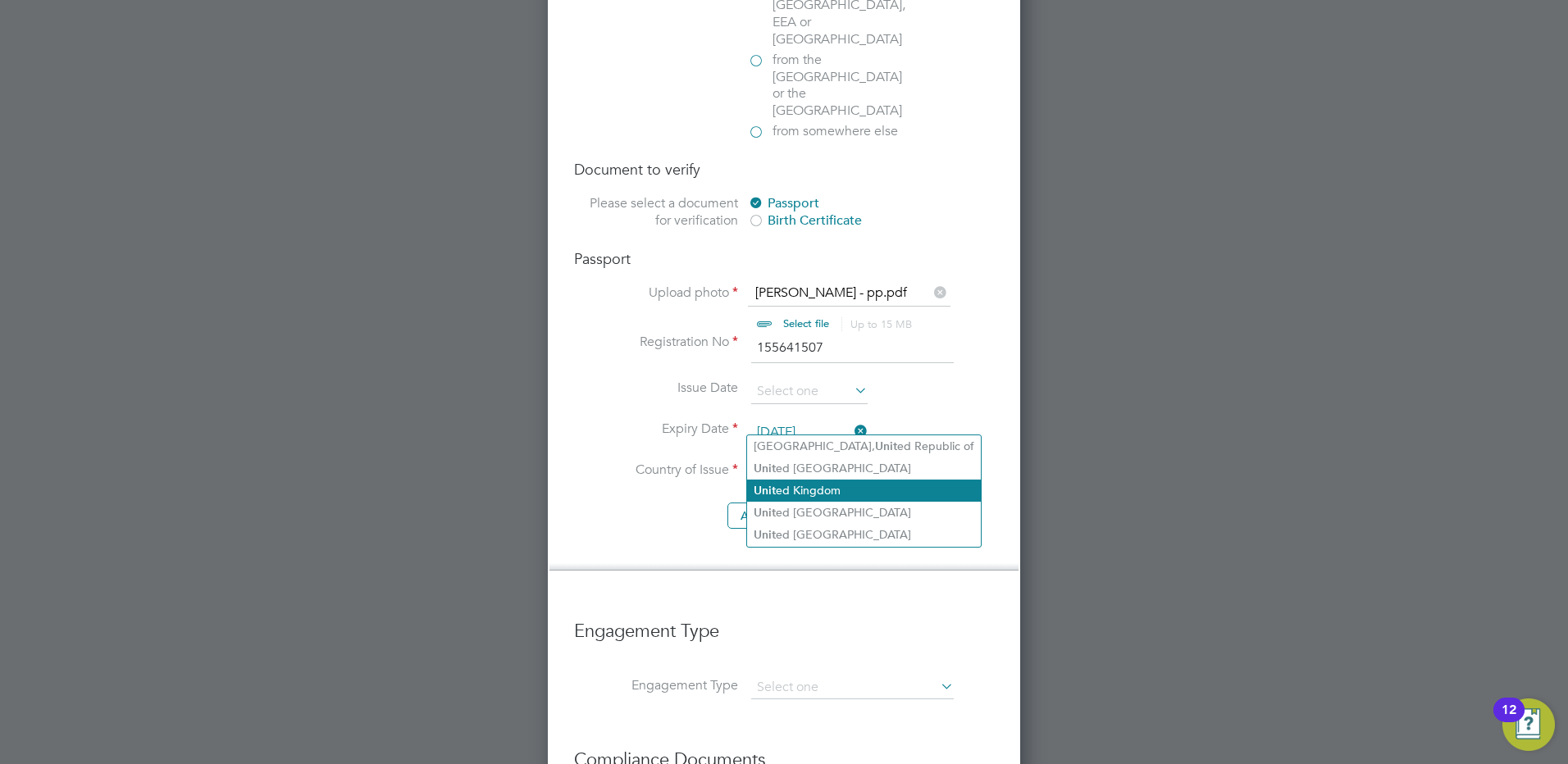
click at [794, 480] on li "Unit ed Kingdom" at bounding box center [865, 490] width 234 height 23
type input "United Kingdom"
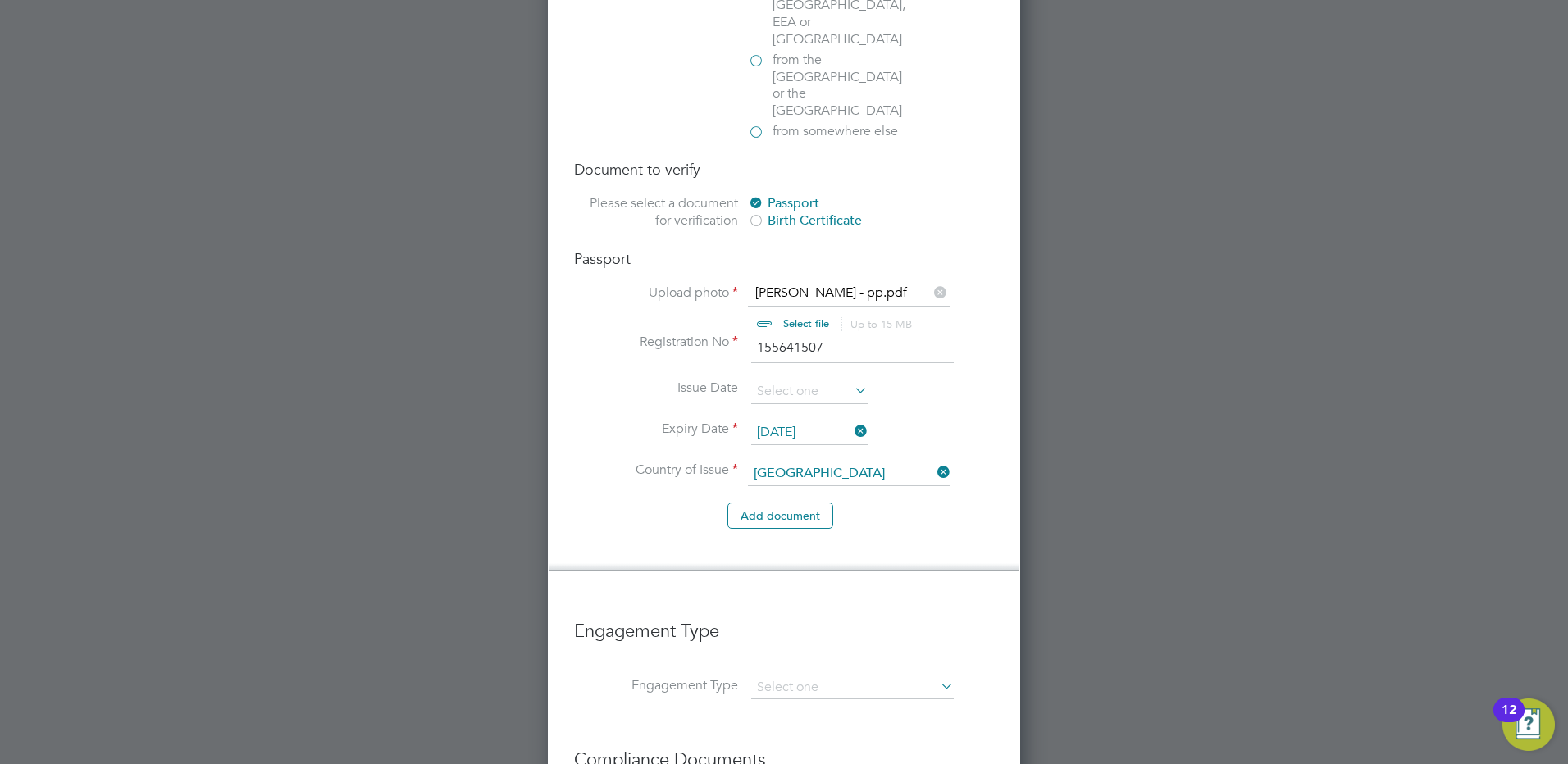
drag, startPoint x: 774, startPoint y: 461, endPoint x: 881, endPoint y: 524, distance: 124.2
click at [879, 524] on li "Right To Work Country and citizenship Country the worker will be working in Uni…" at bounding box center [784, 187] width 420 height 799
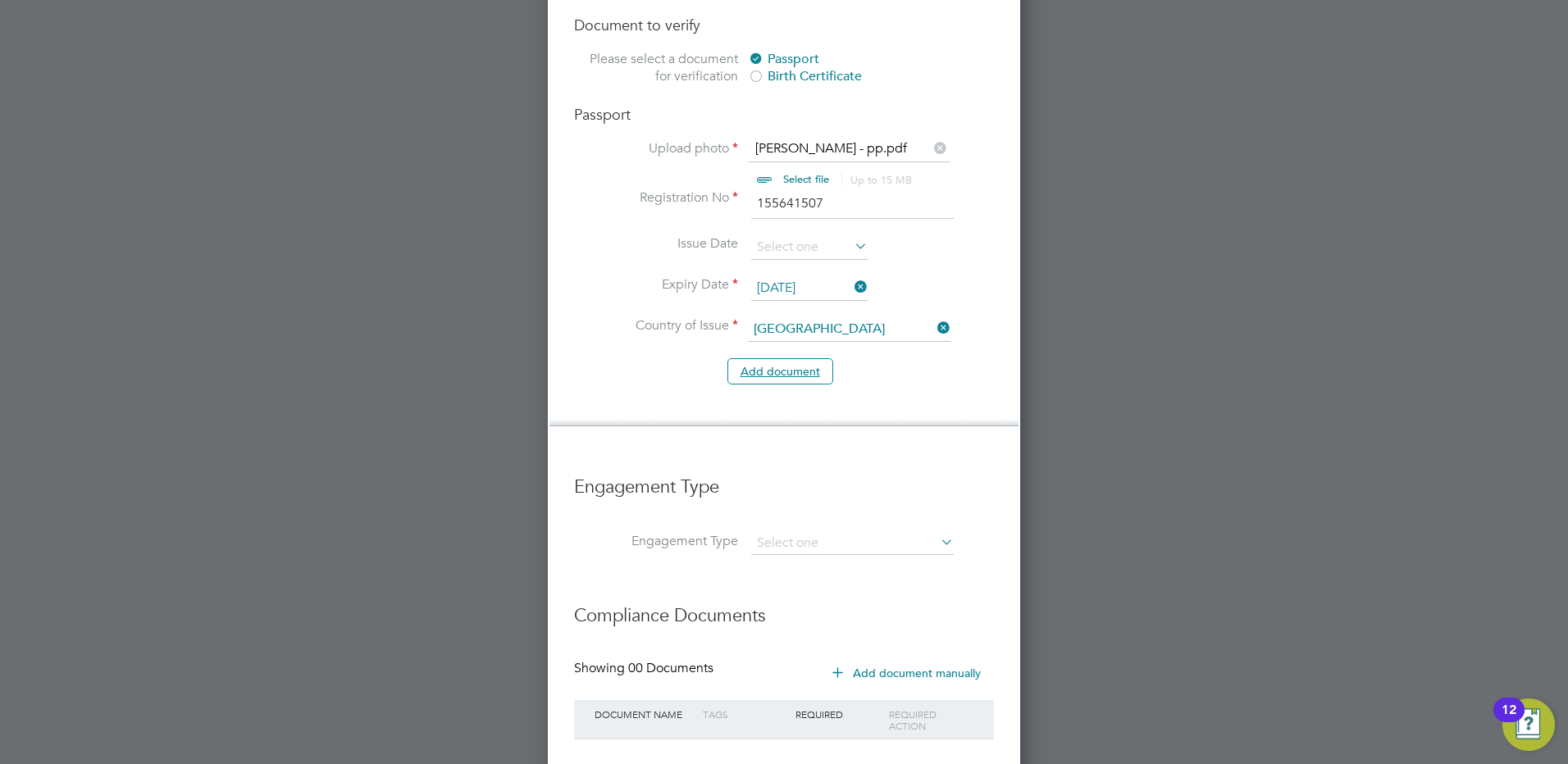
scroll to position [1366, 0]
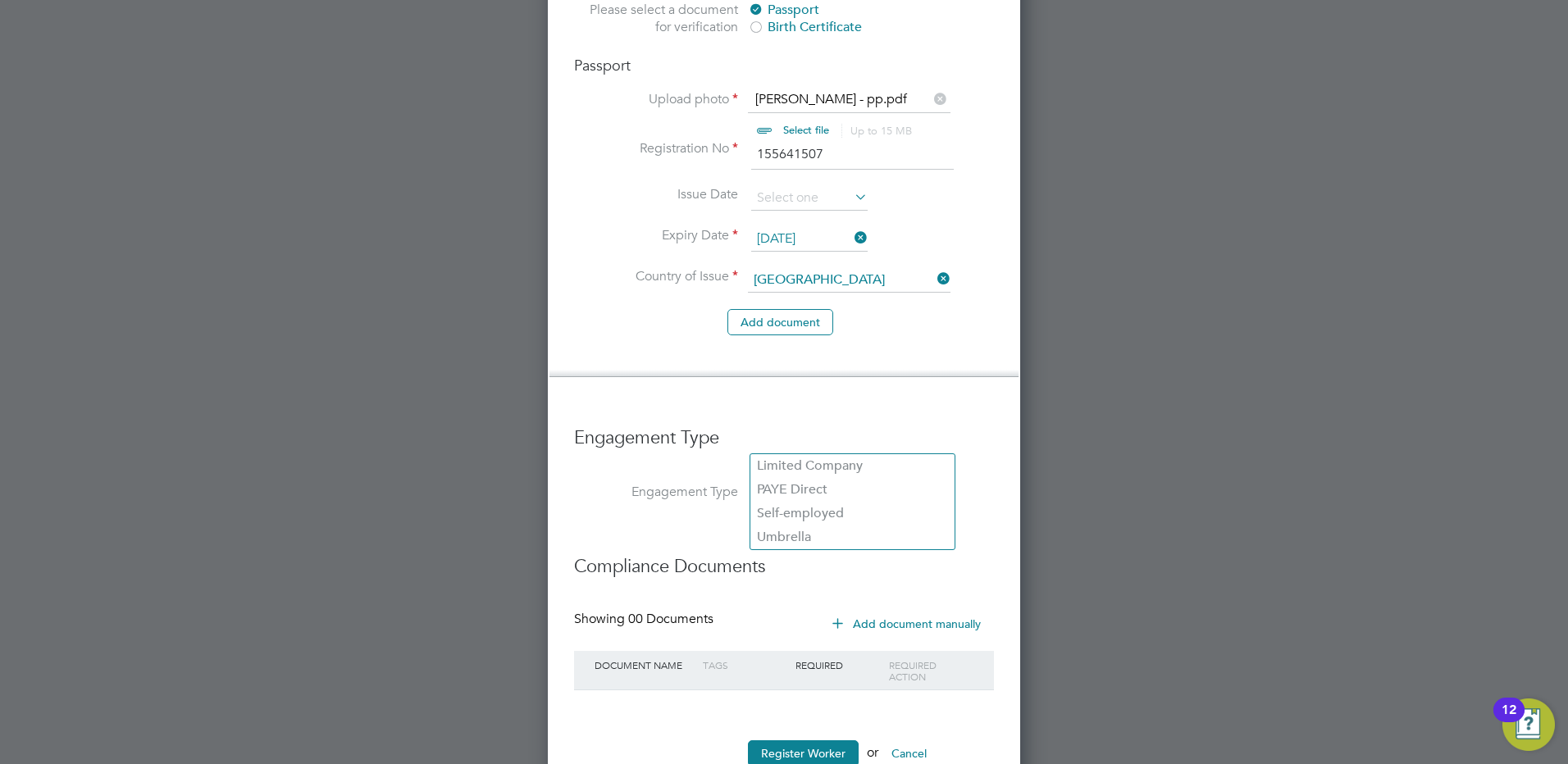
click at [809, 483] on input at bounding box center [852, 493] width 203 height 23
click at [794, 488] on li "PAYE Direct" at bounding box center [852, 489] width 204 height 23
type input "PAYE Direct"
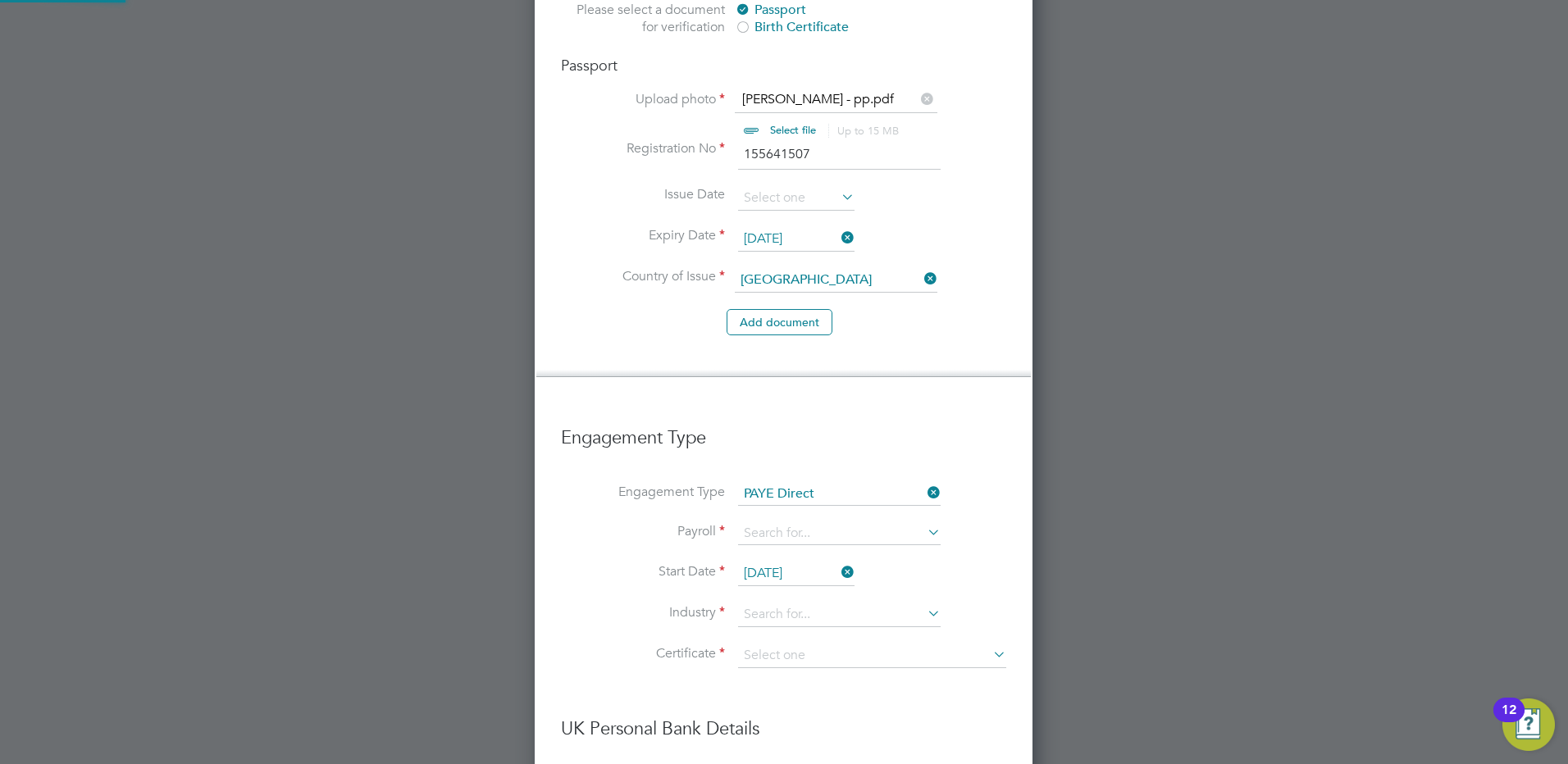
scroll to position [2524, 500]
click at [777, 522] on input at bounding box center [840, 533] width 203 height 23
click at [777, 496] on li "PAYE" at bounding box center [840, 505] width 204 height 23
type input "PAYE"
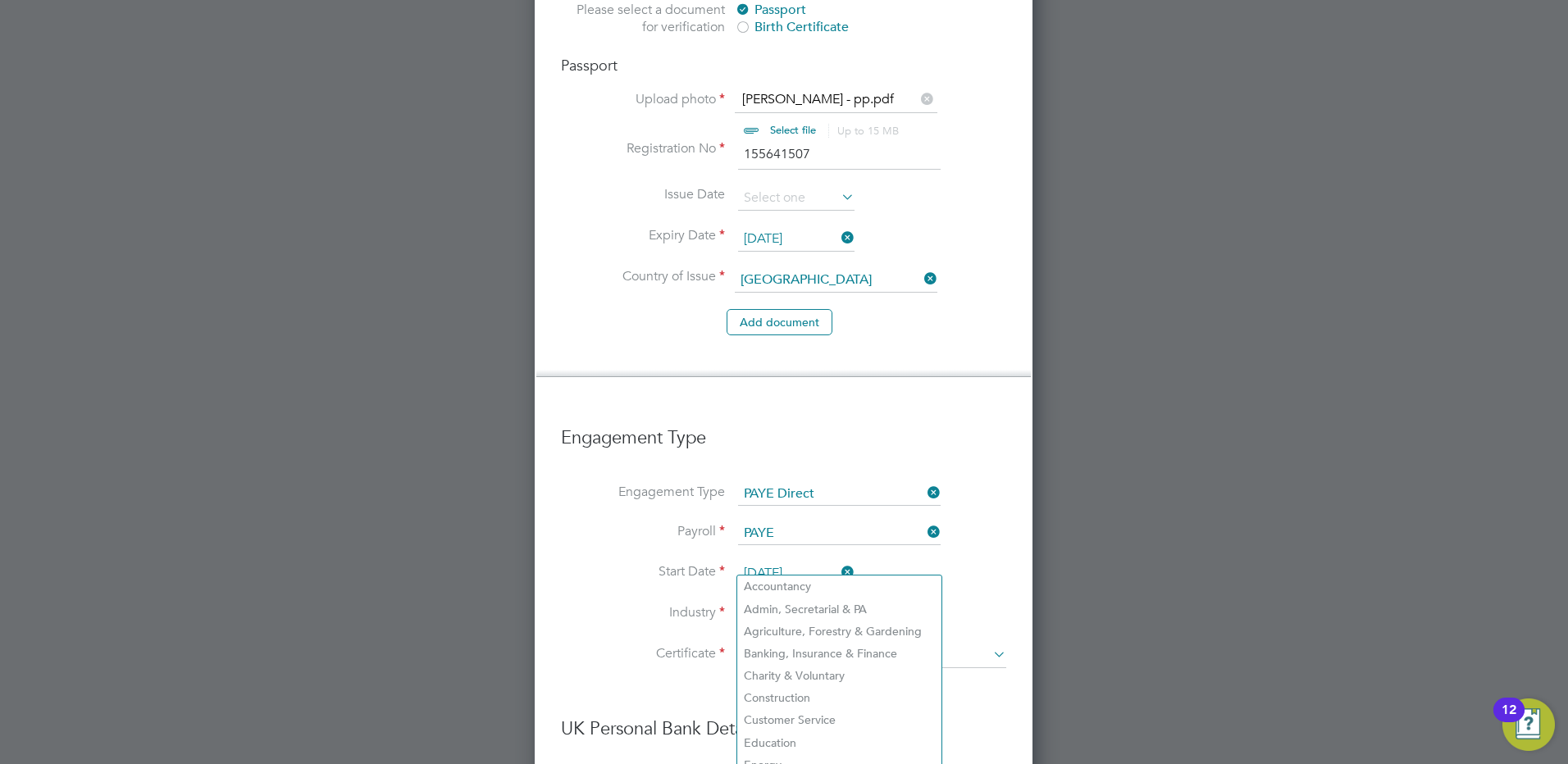
click at [769, 603] on input at bounding box center [840, 615] width 203 height 24
click at [791, 716] on li "Customer Service" at bounding box center [840, 720] width 204 height 23
type input "Customer Service"
click at [759, 644] on input at bounding box center [872, 655] width 268 height 24
click at [774, 667] on li "Don't know" at bounding box center [872, 670] width 270 height 22
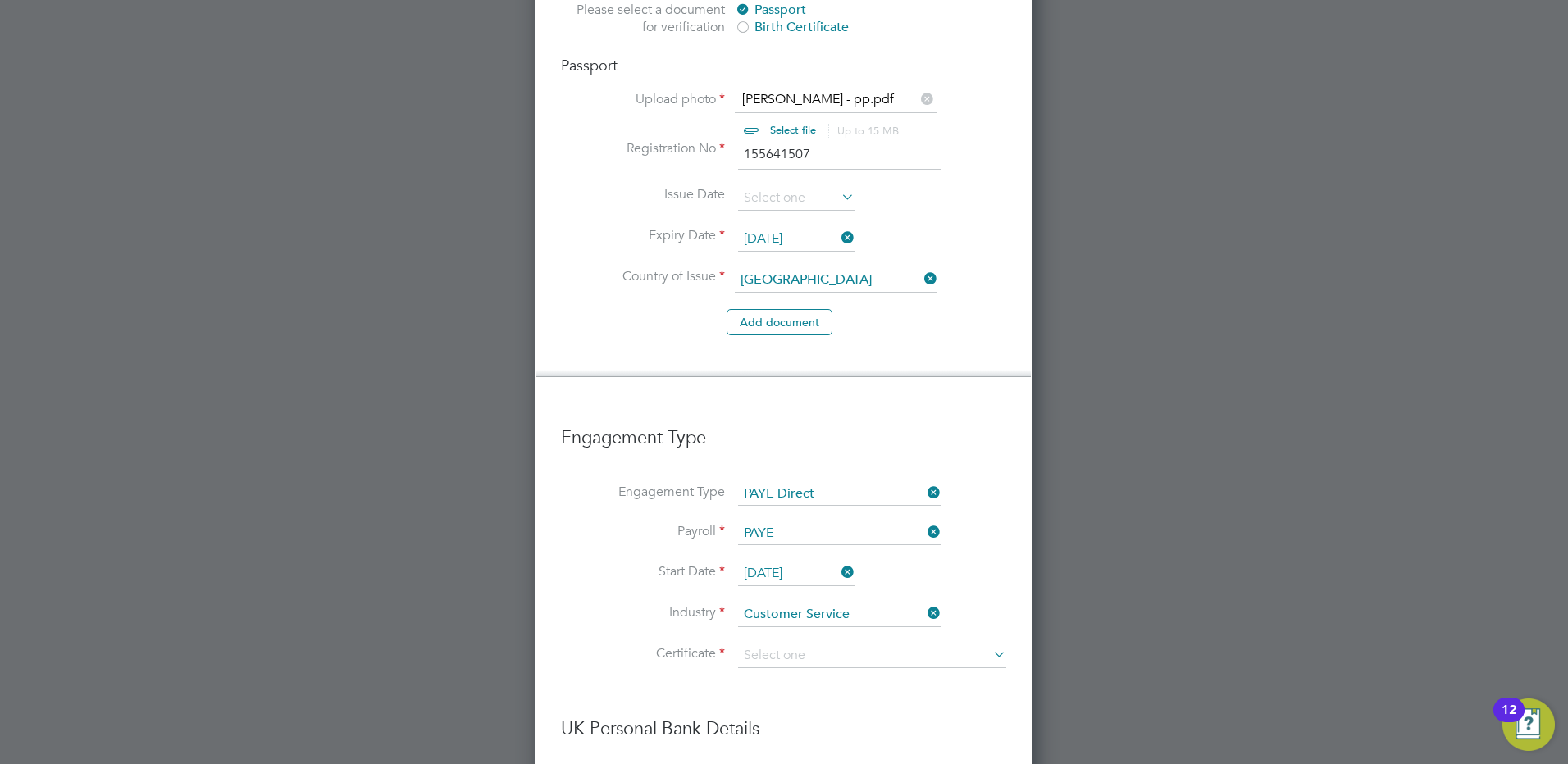
type input "Don't know"
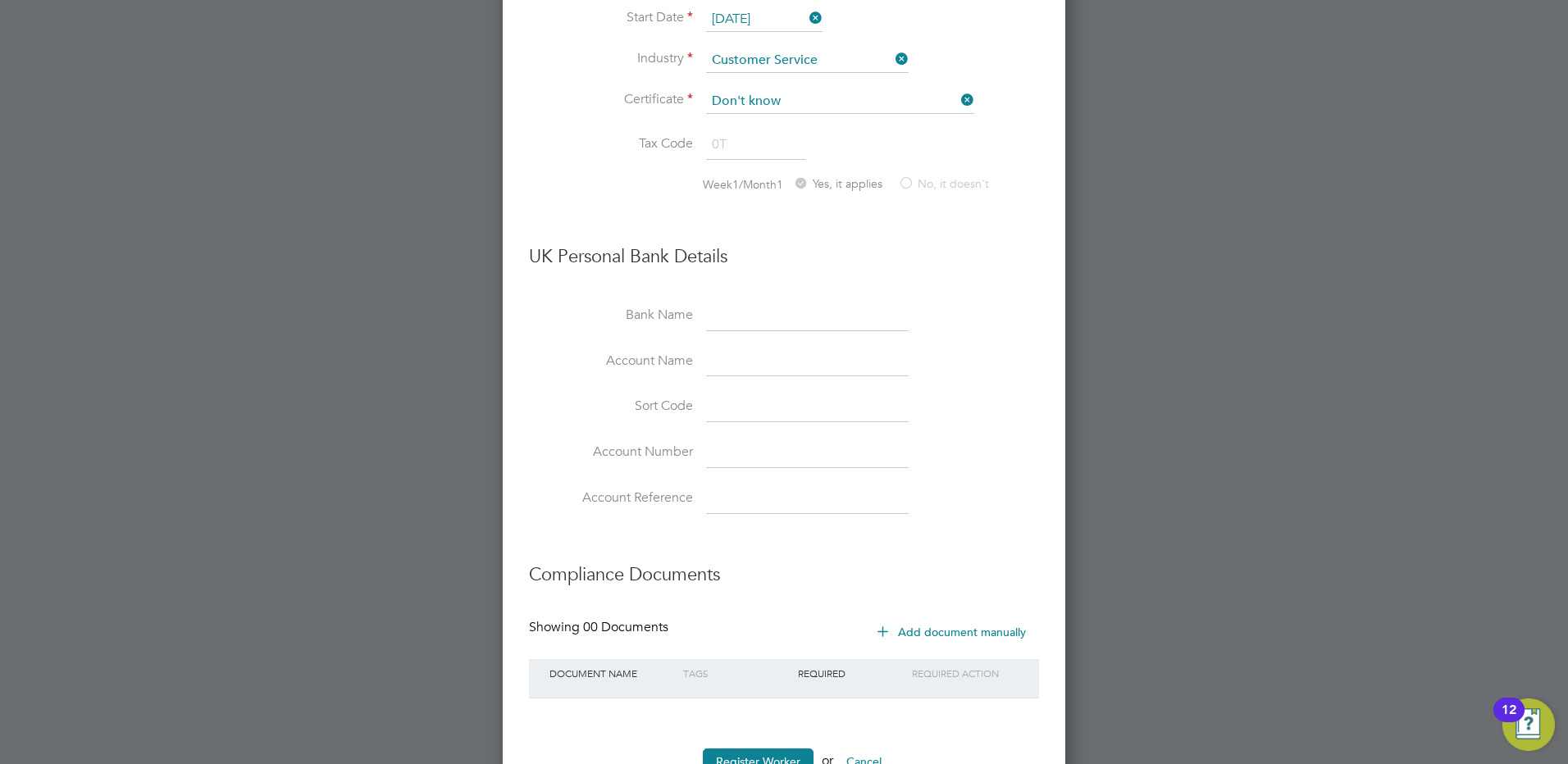
scroll to position [1928, 0]
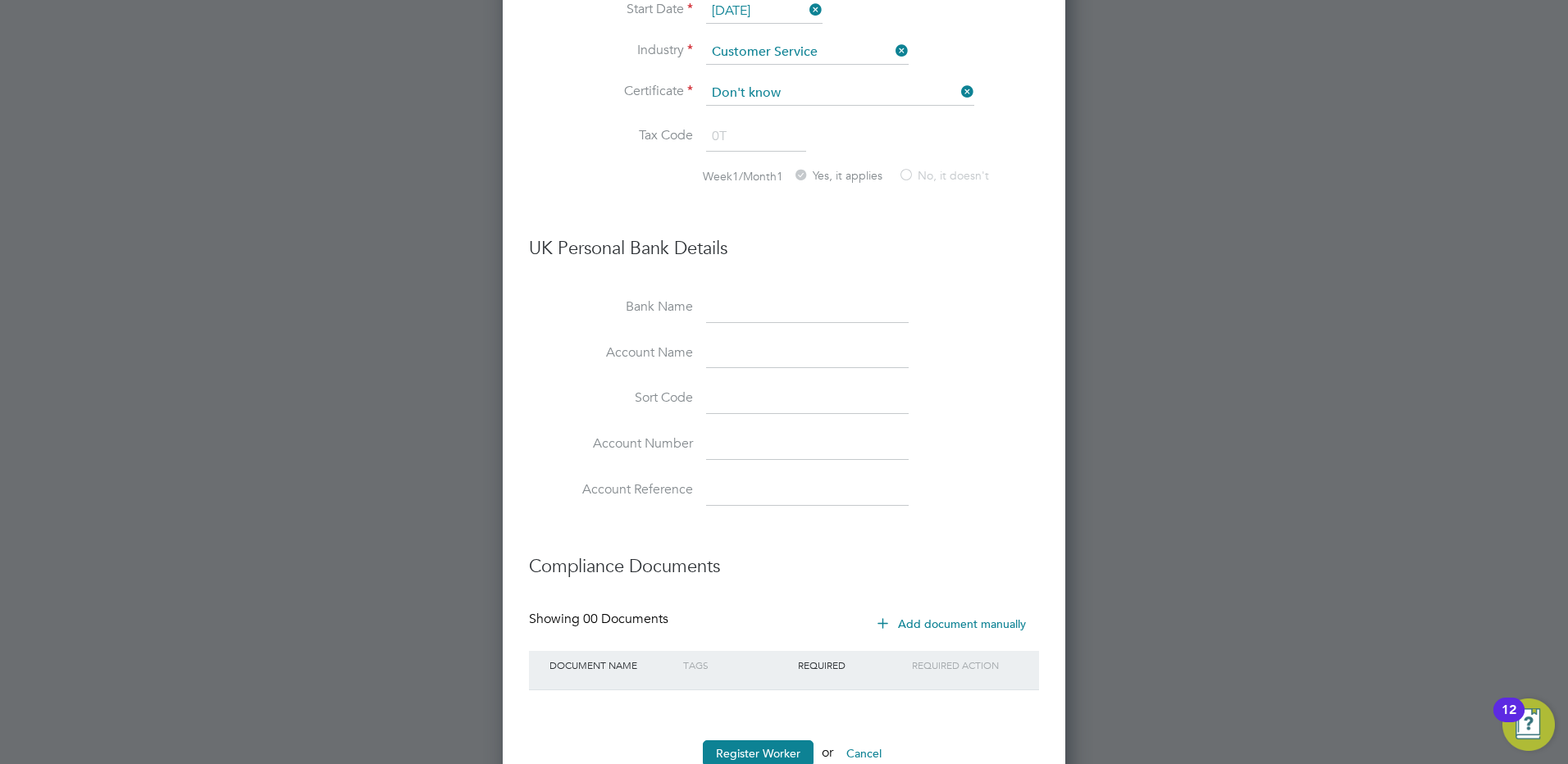
click at [882, 616] on icon at bounding box center [883, 622] width 13 height 13
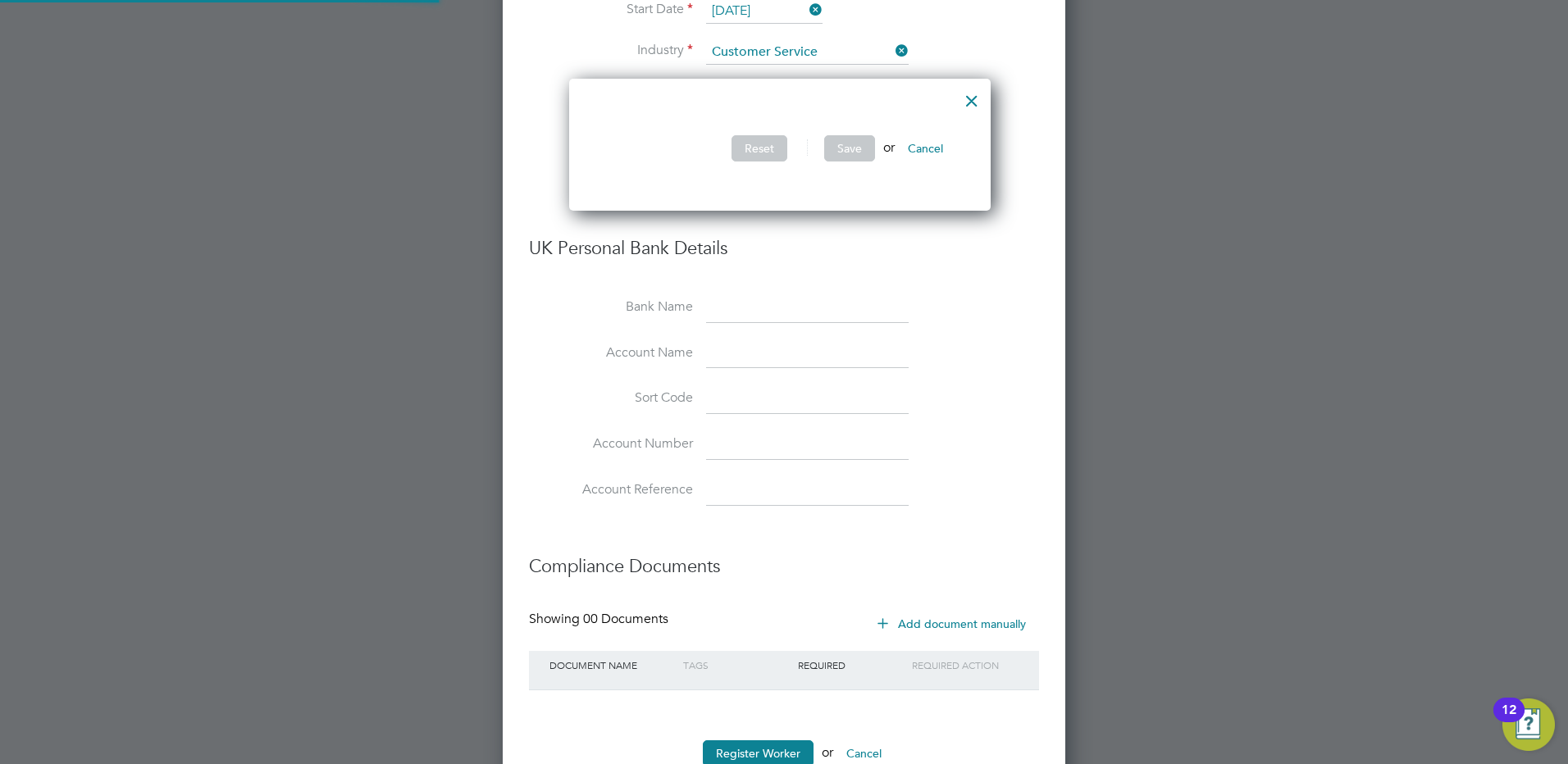
scroll to position [133, 431]
click at [945, 151] on button "Cancel" at bounding box center [926, 148] width 62 height 26
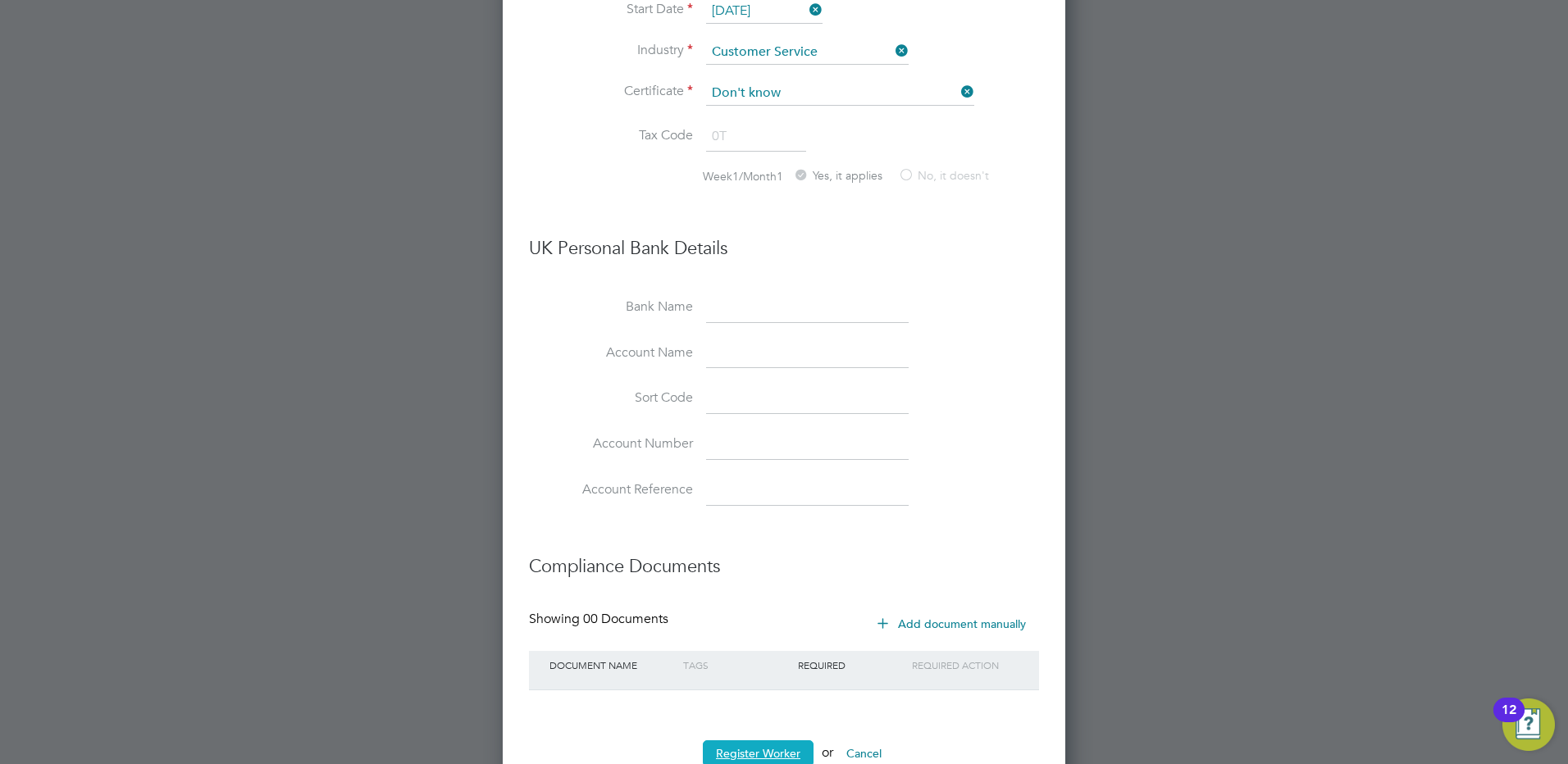
click at [779, 741] on button "Register Worker" at bounding box center [759, 753] width 111 height 26
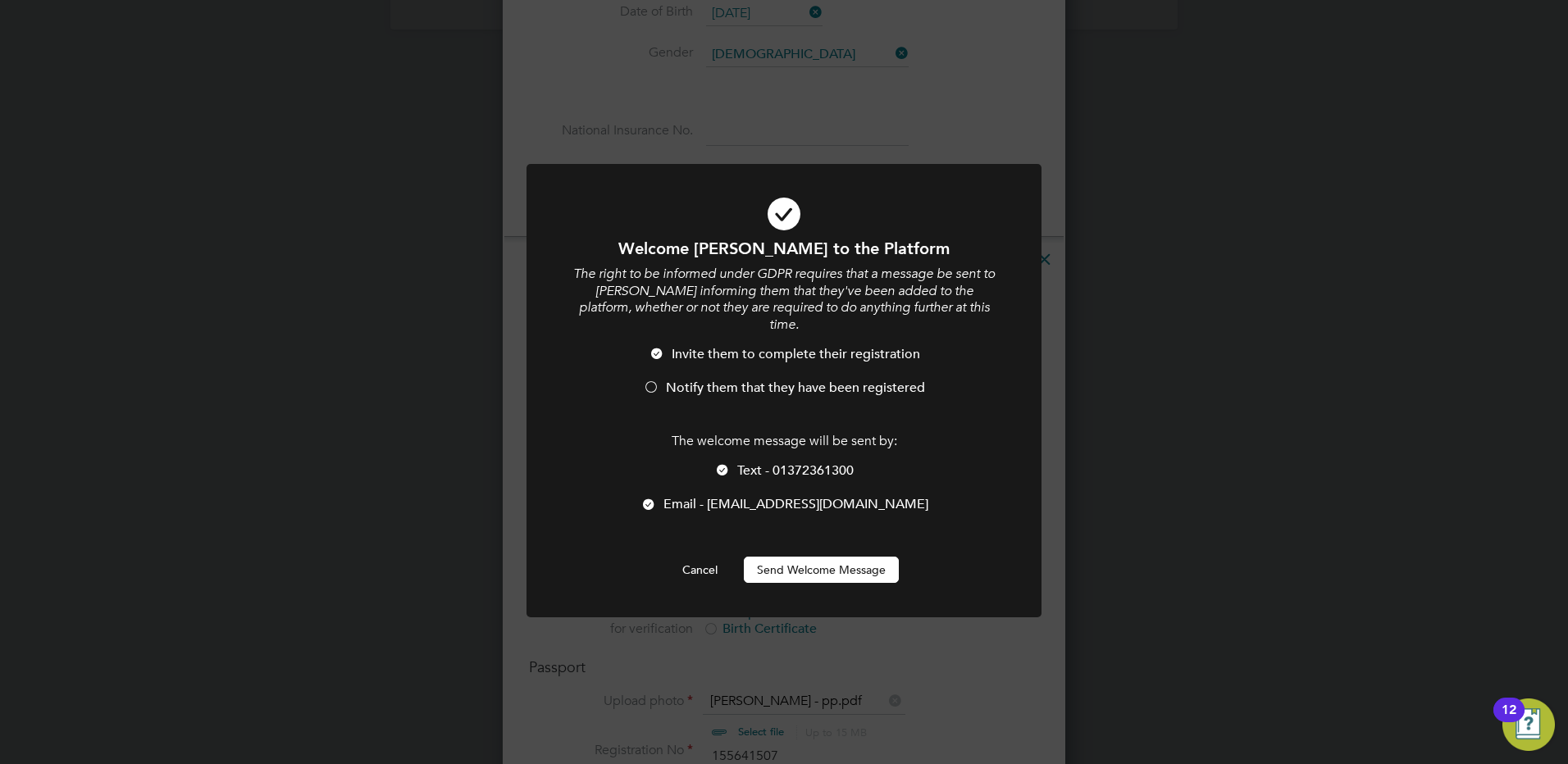
click at [722, 463] on div at bounding box center [723, 472] width 17 height 17
click at [708, 557] on button "Cancel" at bounding box center [700, 569] width 62 height 26
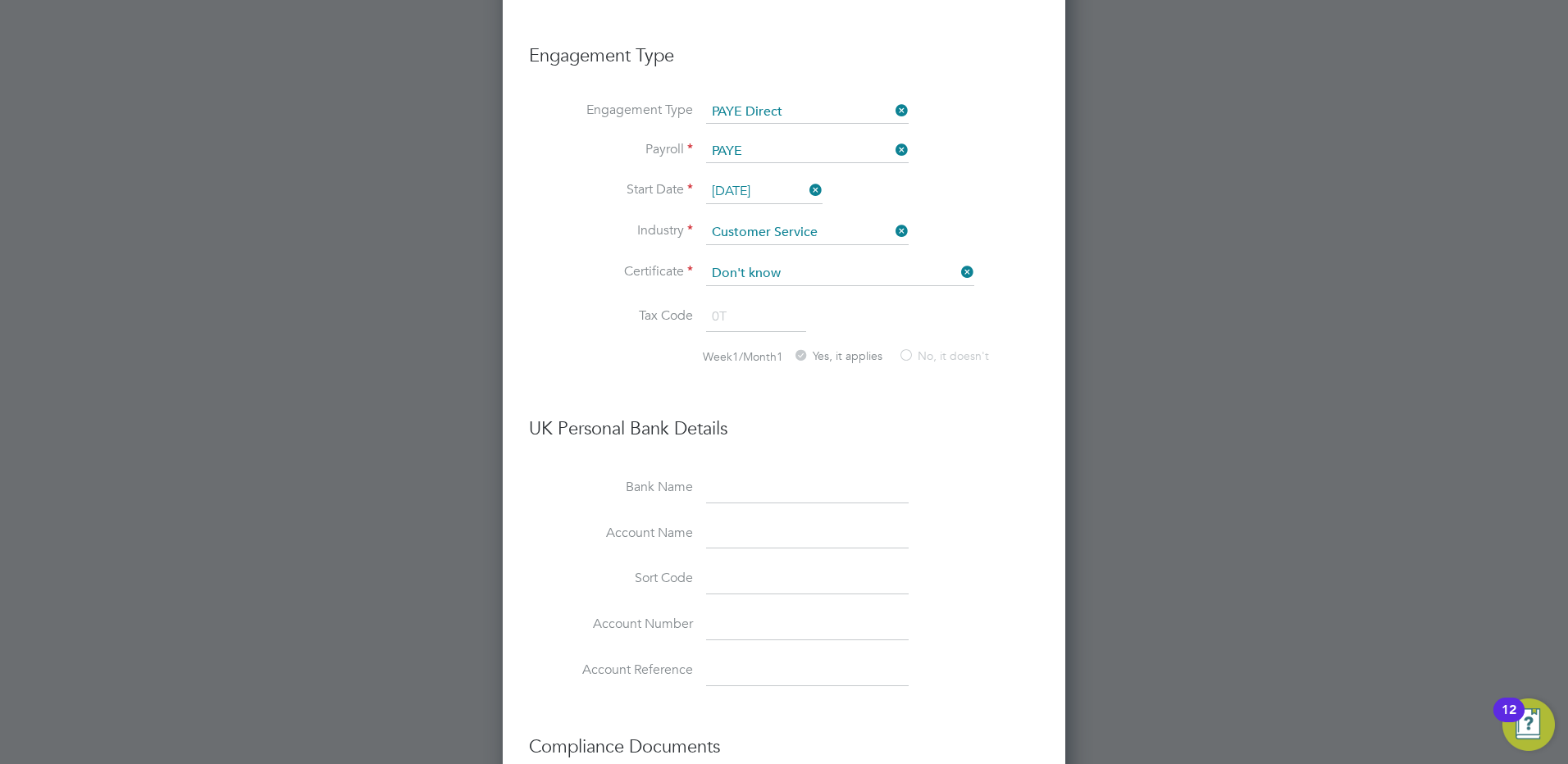
scroll to position [1928, 0]
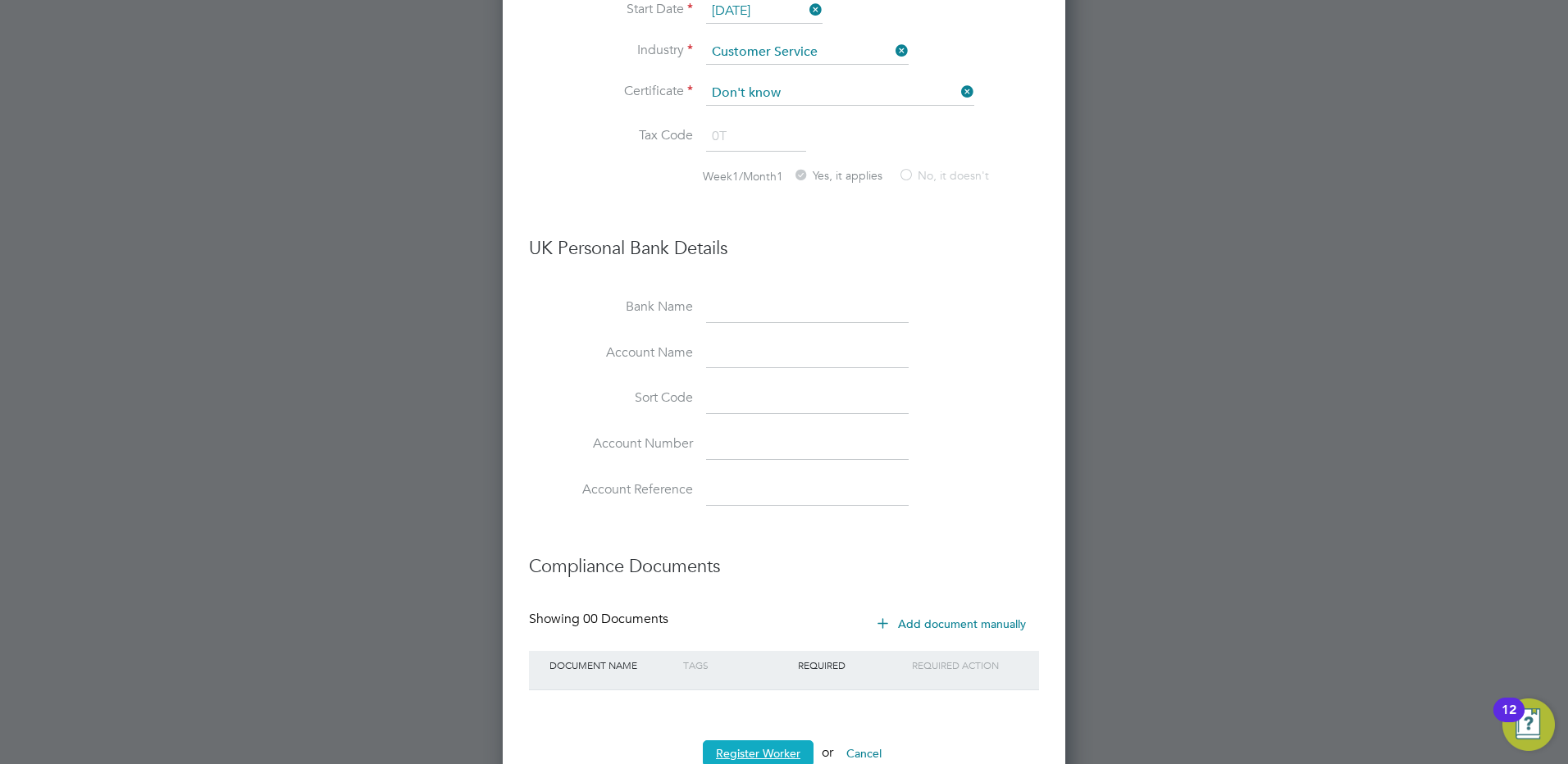
click at [771, 741] on button "Register Worker" at bounding box center [759, 753] width 111 height 26
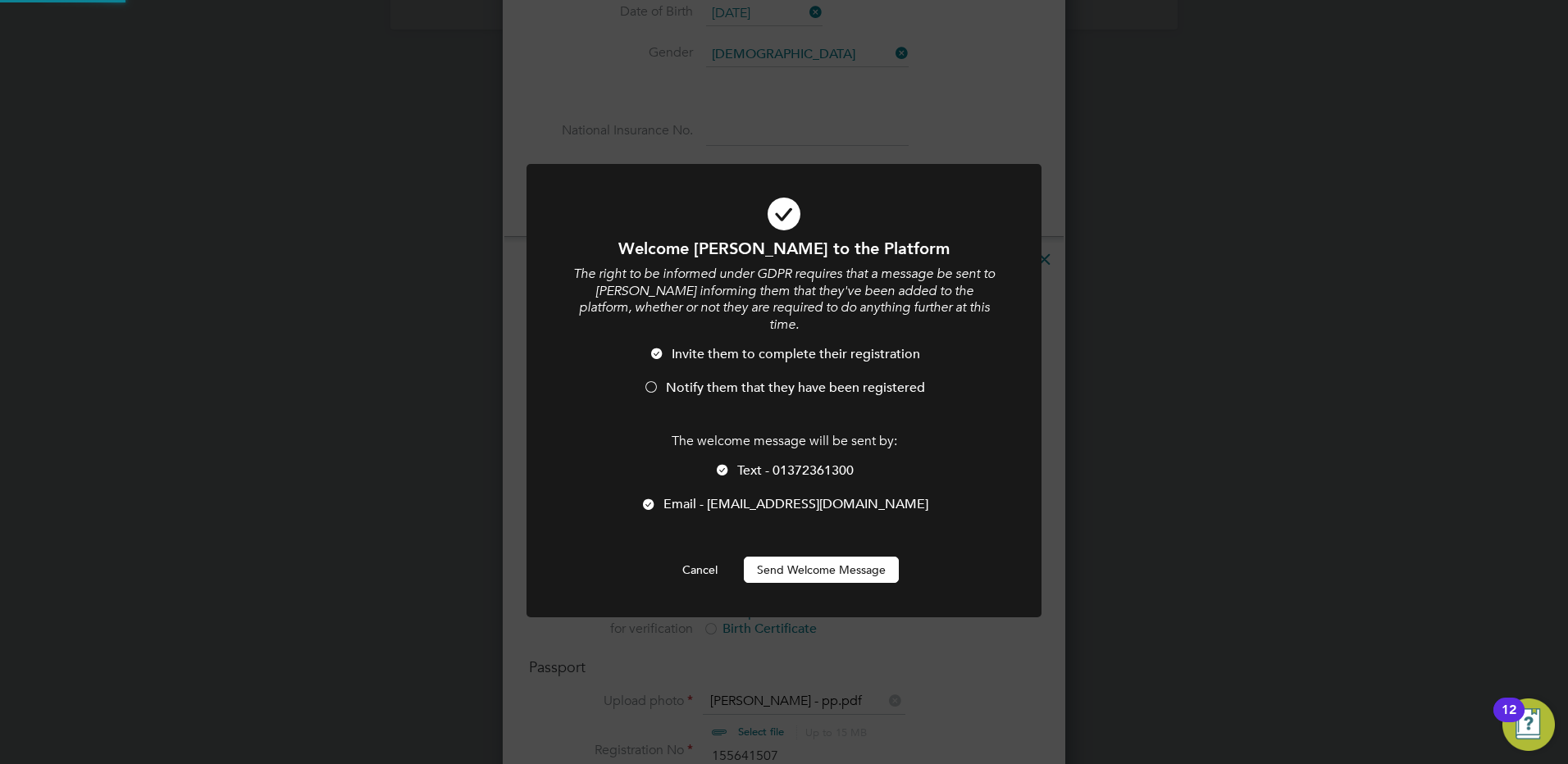
scroll to position [0, 0]
click at [718, 463] on div at bounding box center [723, 472] width 17 height 17
click at [652, 381] on div at bounding box center [652, 389] width 17 height 17
click at [847, 557] on button "Send Welcome Message" at bounding box center [822, 569] width 155 height 26
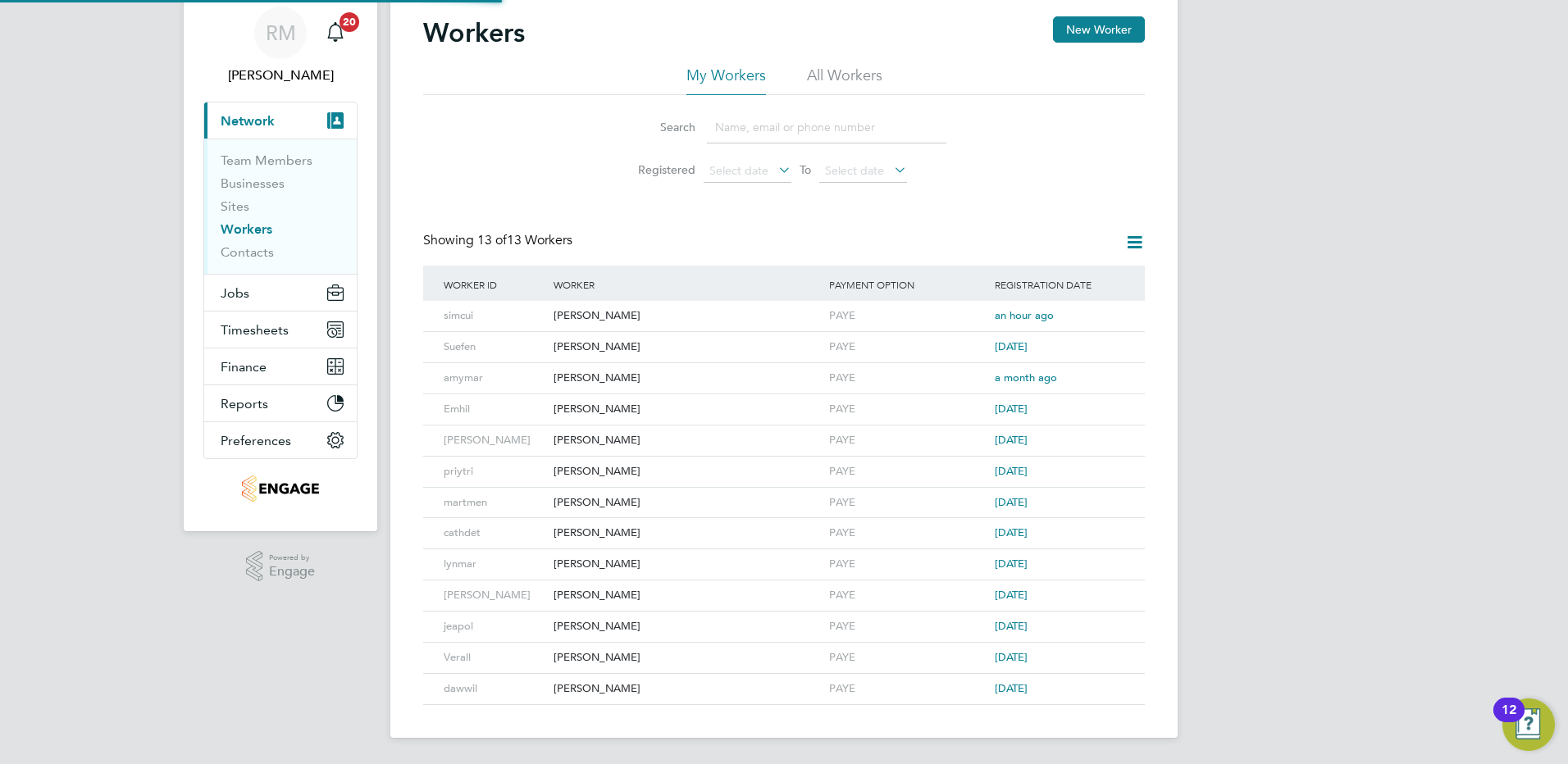
scroll to position [24, 0]
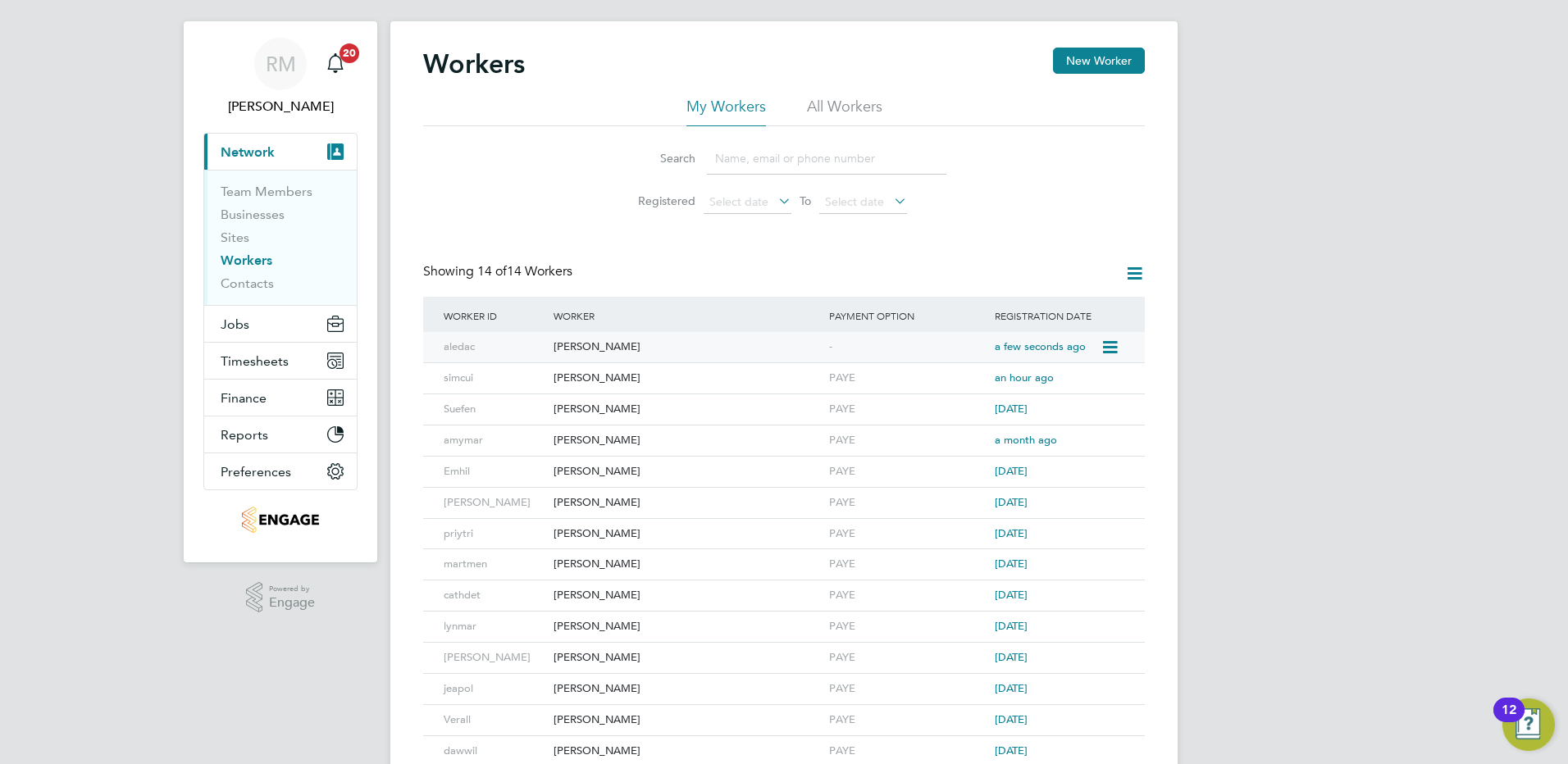
click at [581, 342] on div "Sylvia Kaluzna" at bounding box center [688, 347] width 276 height 30
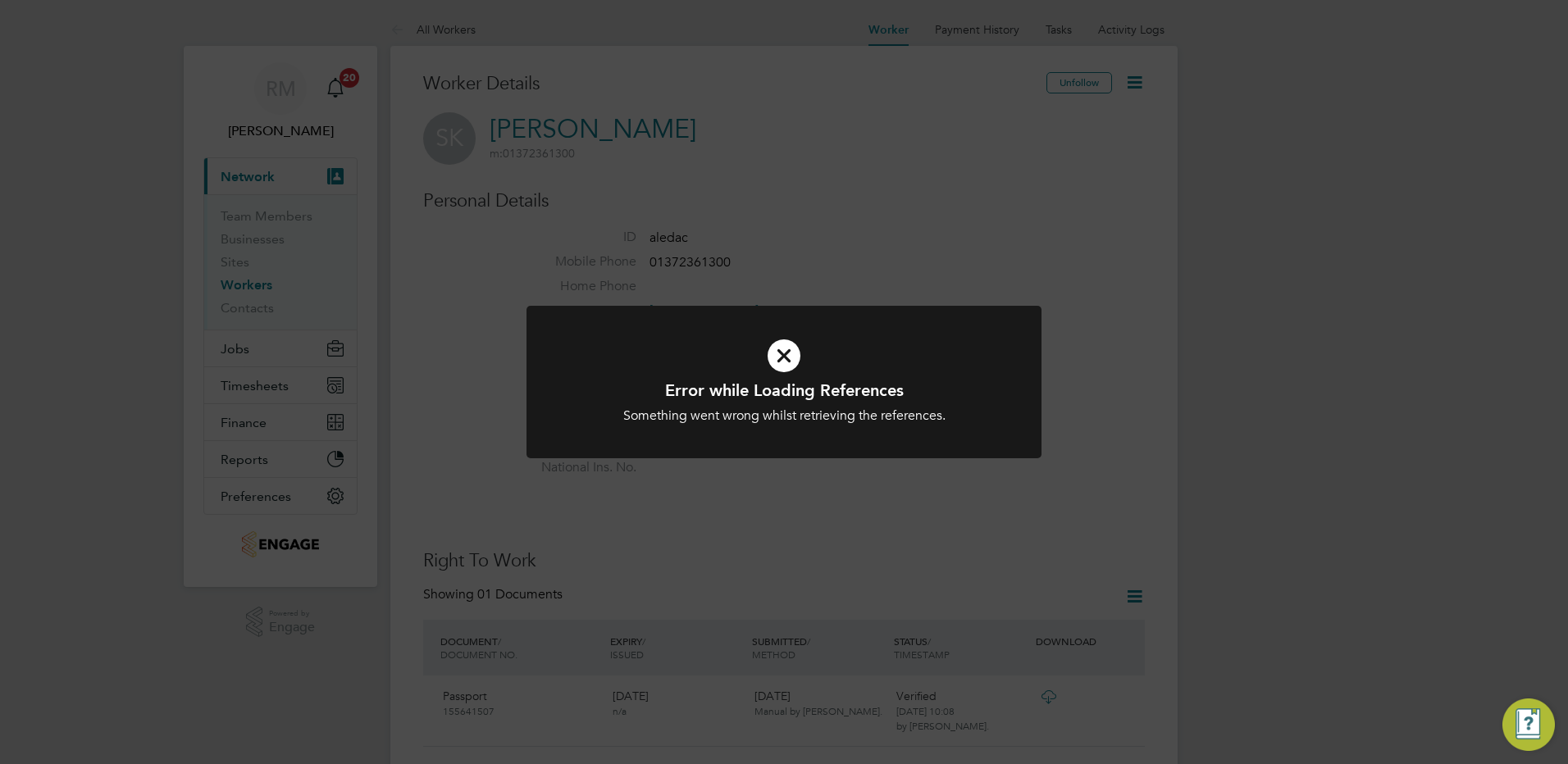
click at [811, 205] on div "Error while Loading References Something went wrong whilst retrieving the refer…" at bounding box center [784, 382] width 1568 height 764
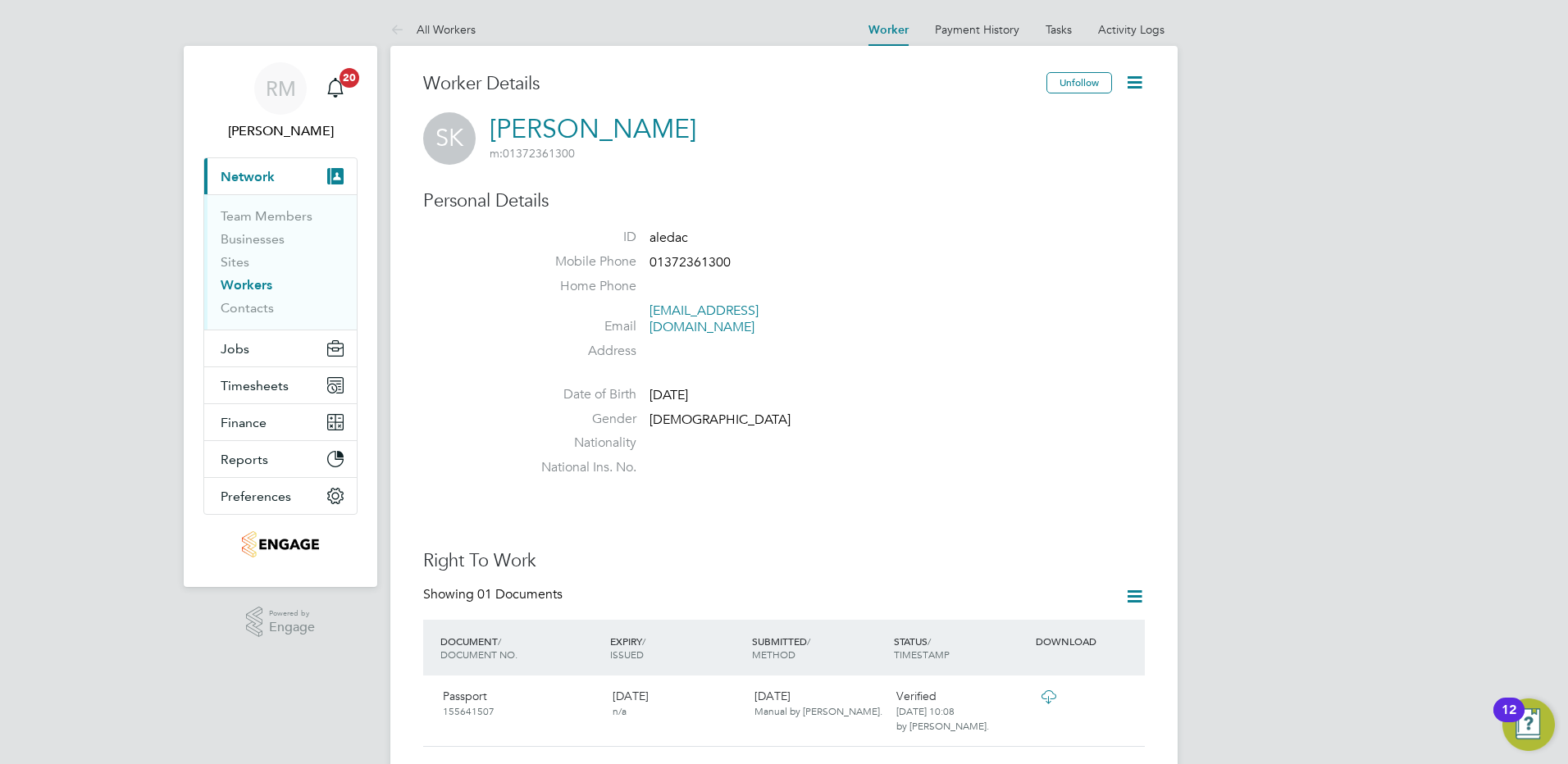
click at [1133, 78] on icon at bounding box center [1134, 82] width 21 height 21
click at [994, 192] on li "Edit Personal Details e" at bounding box center [1041, 190] width 205 height 23
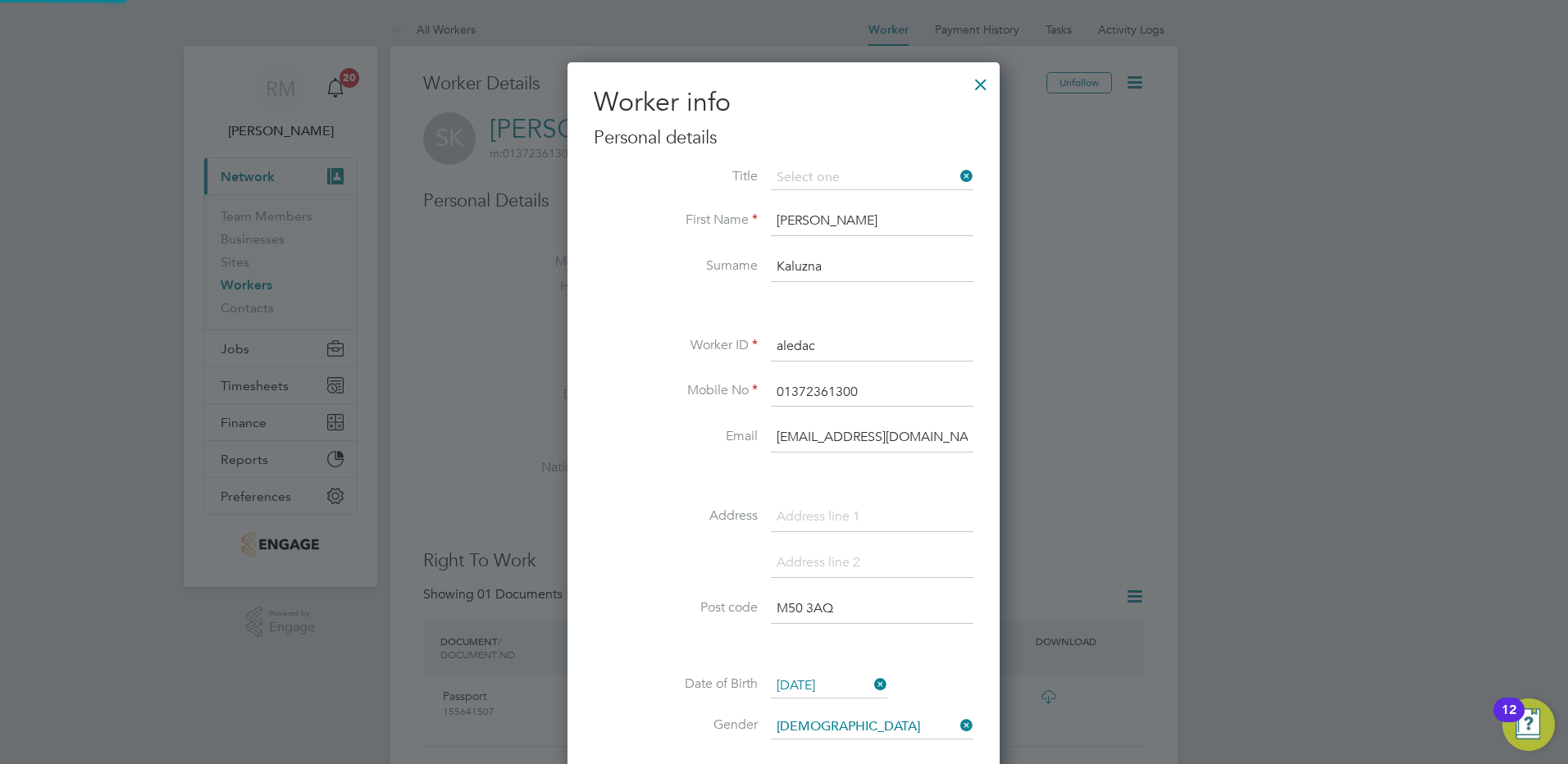
scroll to position [929, 434]
click at [803, 237] on li "Miss" at bounding box center [872, 245] width 204 height 22
type input "Miss"
drag, startPoint x: 825, startPoint y: 223, endPoint x: 765, endPoint y: 220, distance: 60.1
click at [765, 220] on li "First Name Sylvia" at bounding box center [784, 229] width 380 height 46
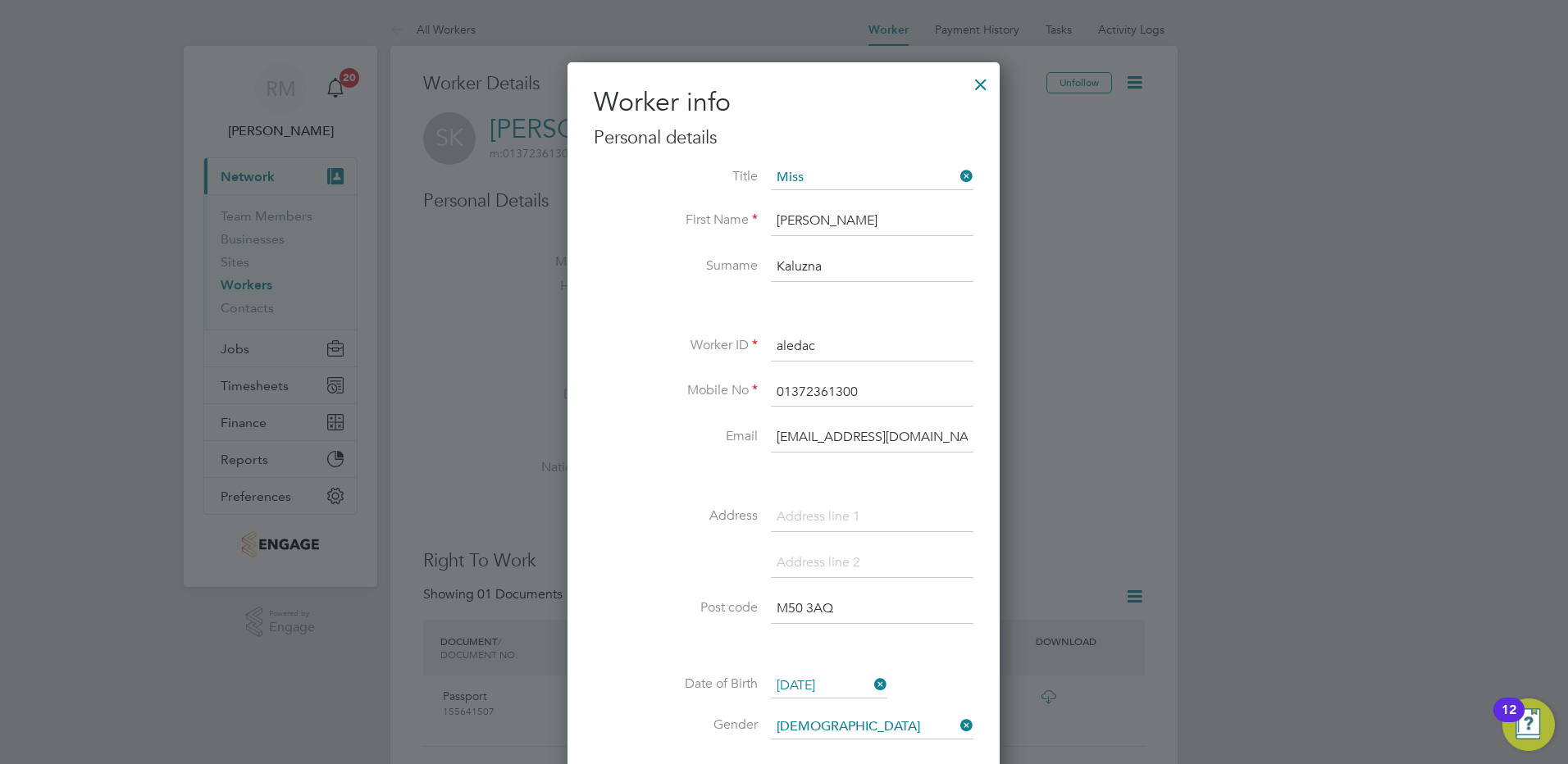
type input "alessandra"
click at [787, 256] on input "Kaluzna" at bounding box center [872, 266] width 203 height 29
drag, startPoint x: 840, startPoint y: 262, endPoint x: 724, endPoint y: 263, distance: 116.0
click at [724, 263] on li "Surname Kaluzna" at bounding box center [784, 275] width 380 height 46
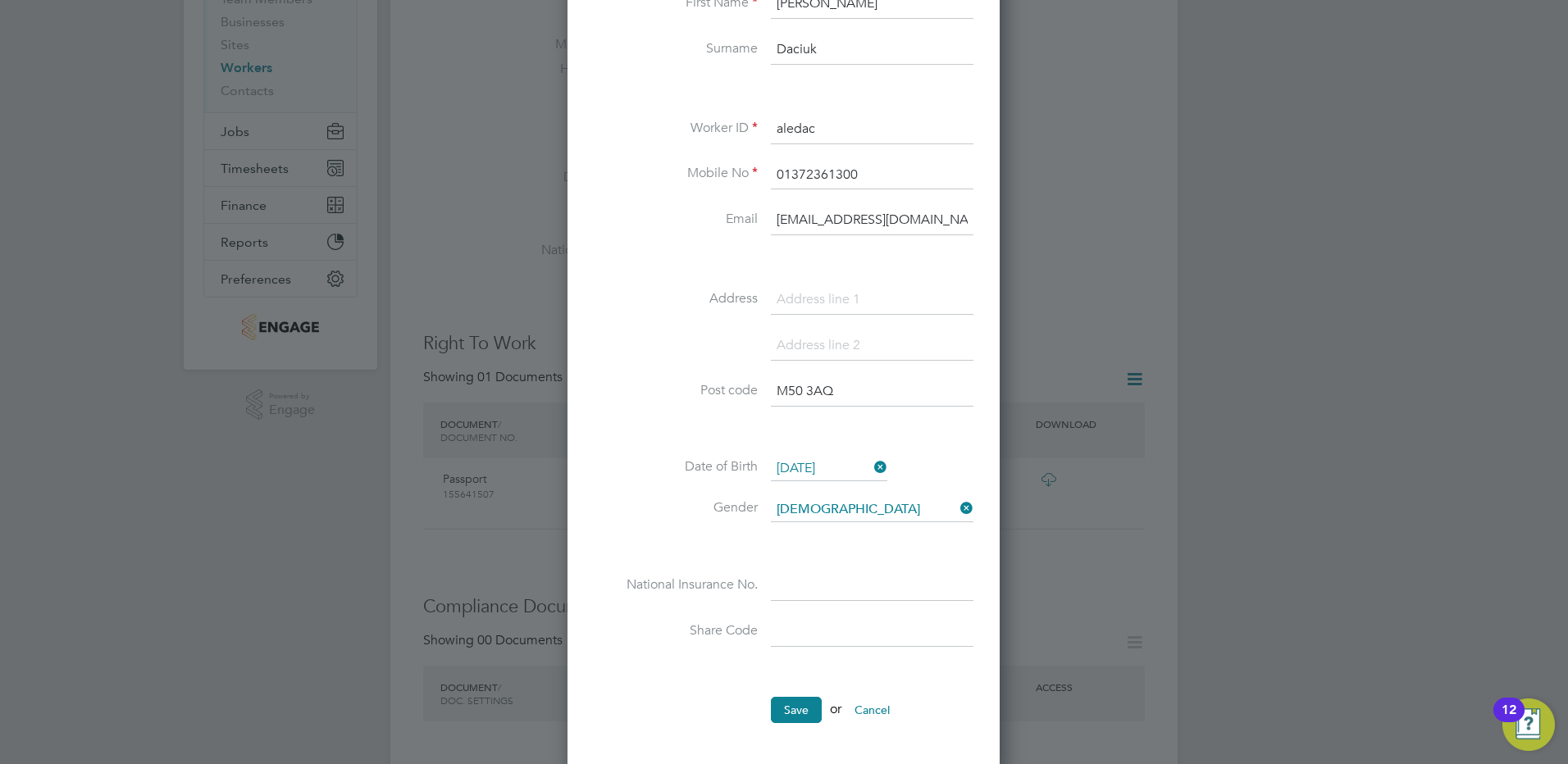
scroll to position [328, 0]
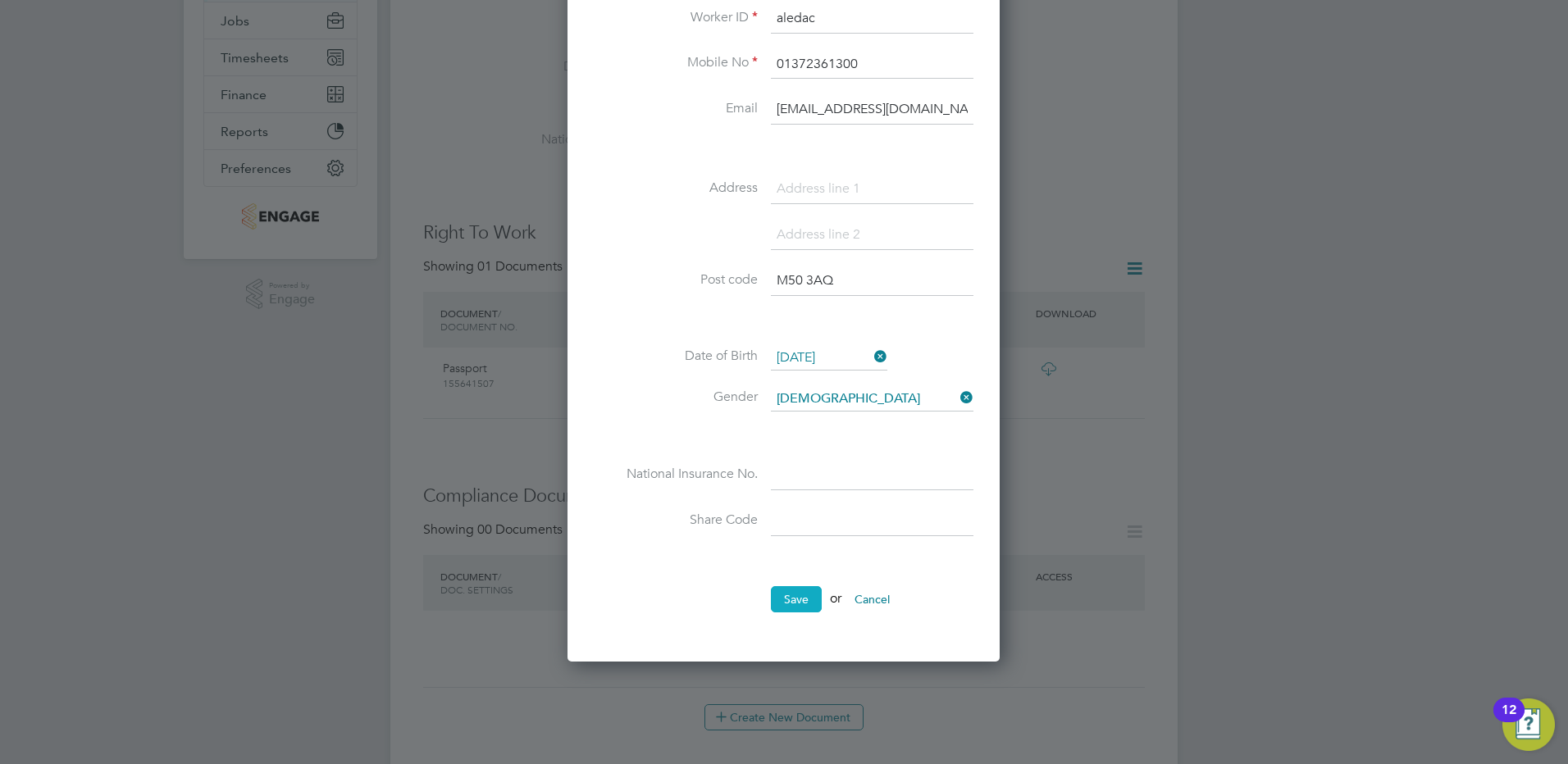
type input "Daciuk"
click at [807, 593] on button "Save" at bounding box center [796, 599] width 51 height 26
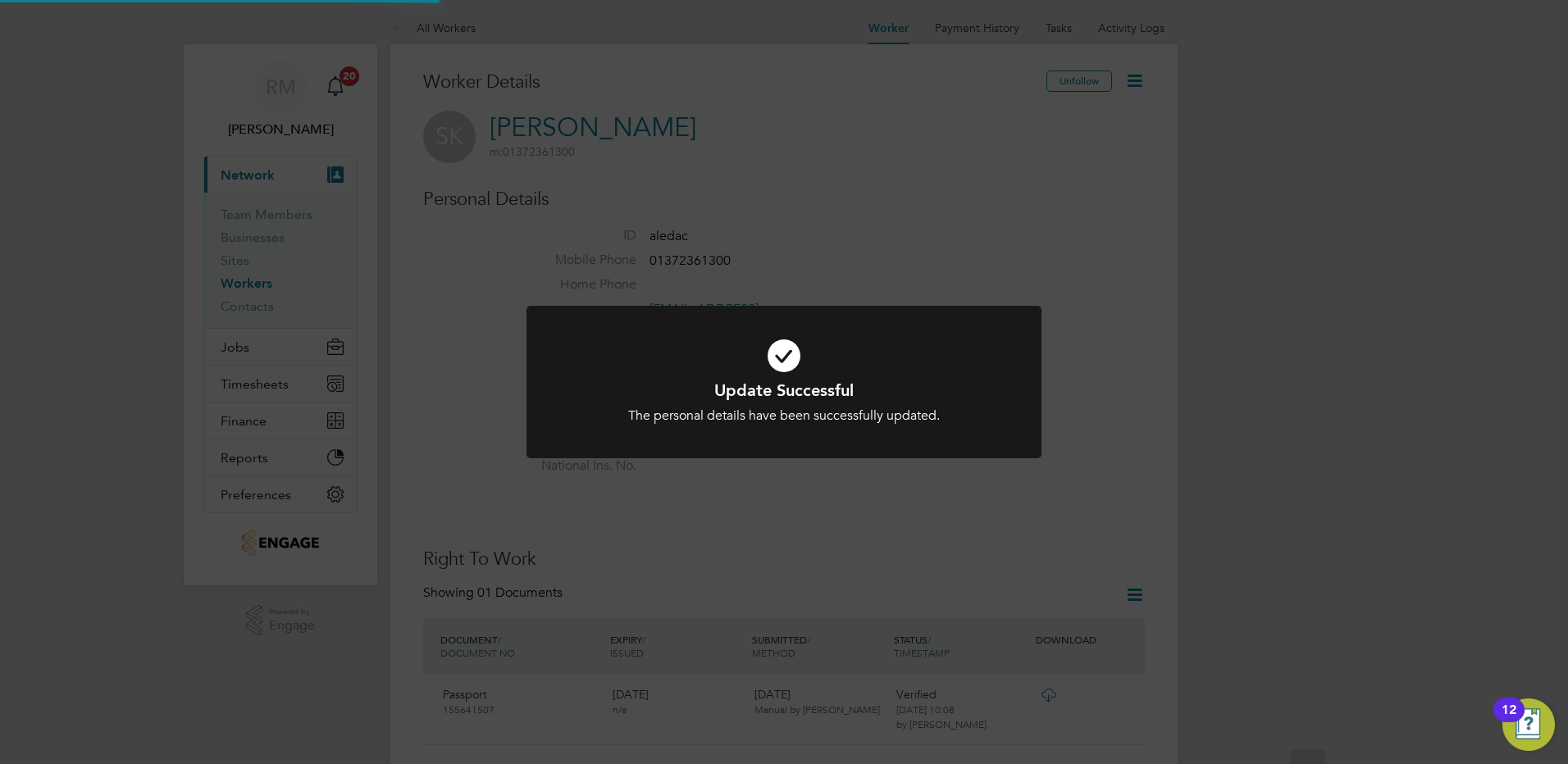
scroll to position [0, 0]
click at [822, 225] on div "Update Successful The personal details have been successfully updated. Cancel O…" at bounding box center [784, 382] width 1568 height 764
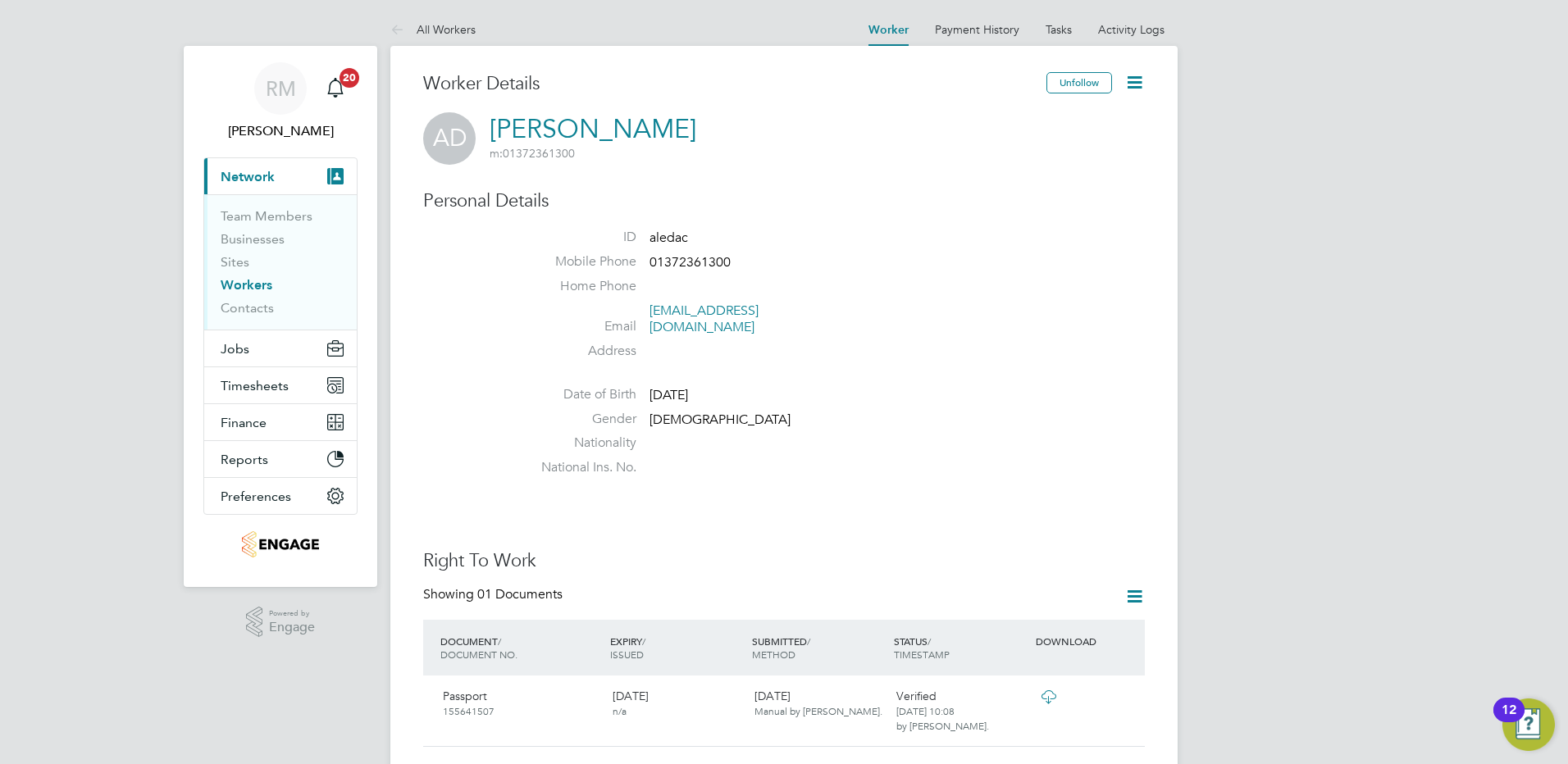
click at [1142, 80] on icon at bounding box center [1134, 82] width 21 height 21
click at [1038, 189] on li "Edit Personal Details e" at bounding box center [1041, 190] width 205 height 23
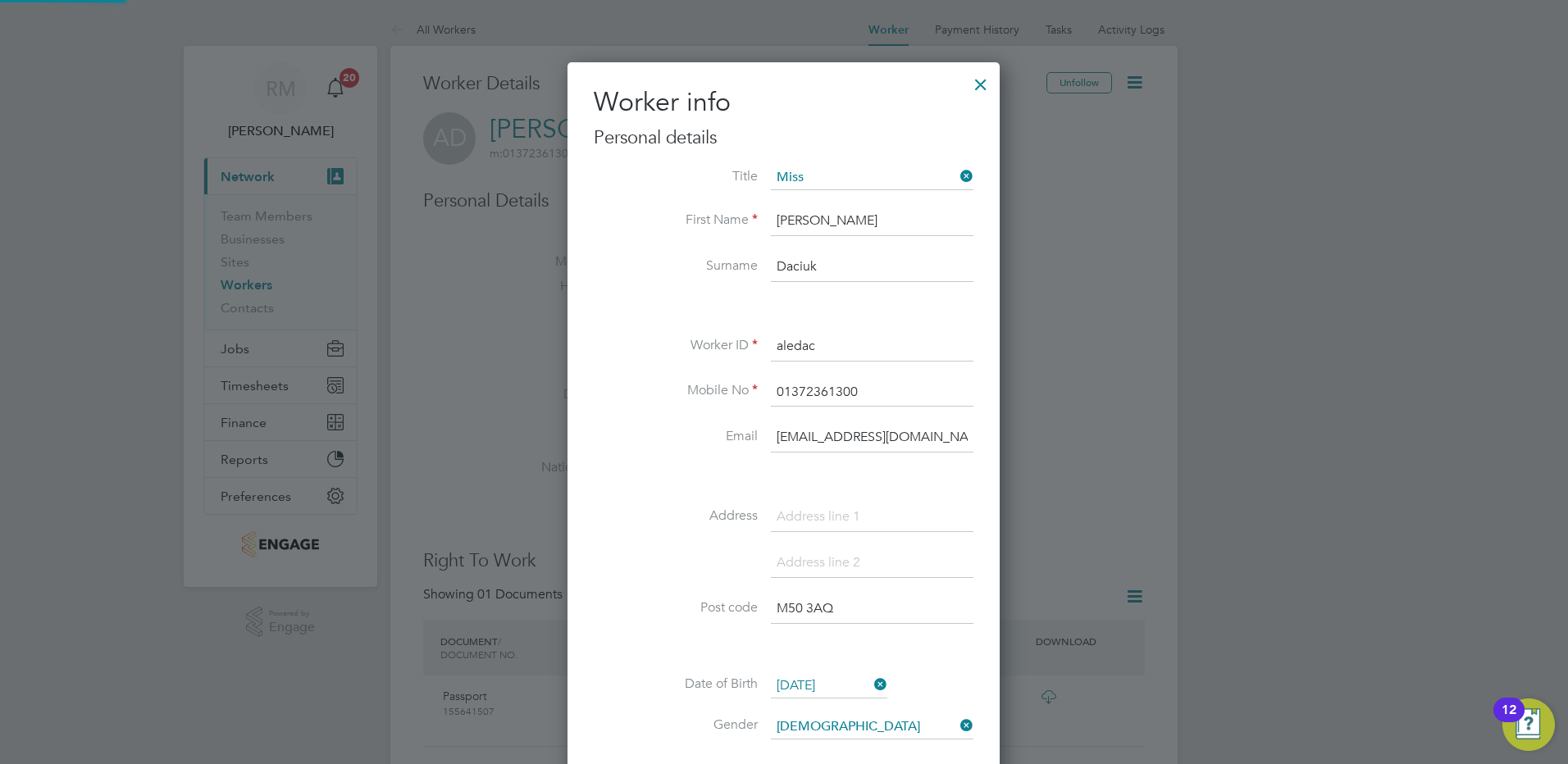
scroll to position [929, 434]
click at [806, 235] on li "Miss" at bounding box center [872, 245] width 204 height 22
type input "Miss"
drag, startPoint x: 783, startPoint y: 222, endPoint x: 772, endPoint y: 221, distance: 11.0
click at [772, 221] on input "alessandra" at bounding box center [872, 220] width 203 height 29
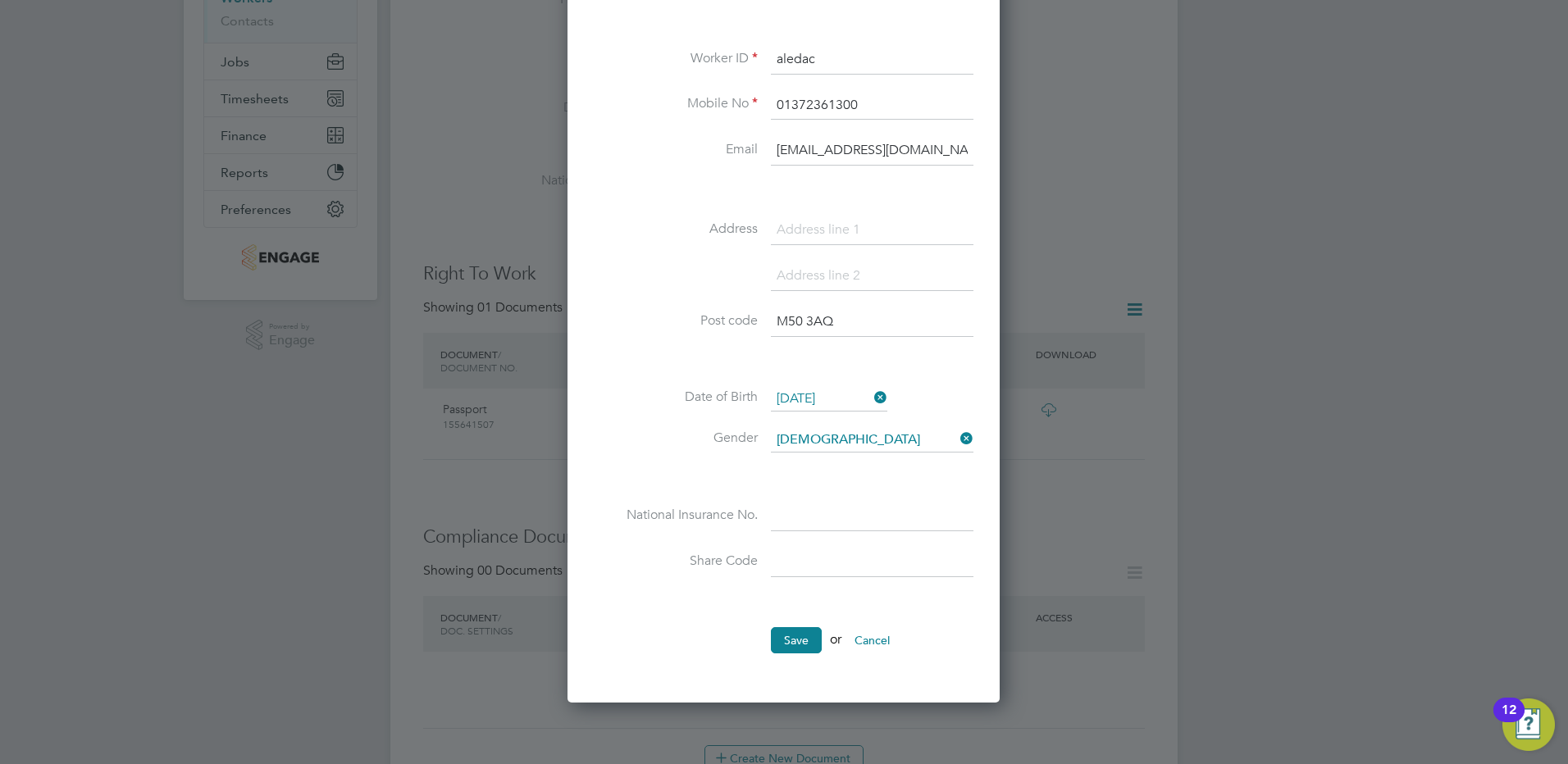
scroll to position [328, 0]
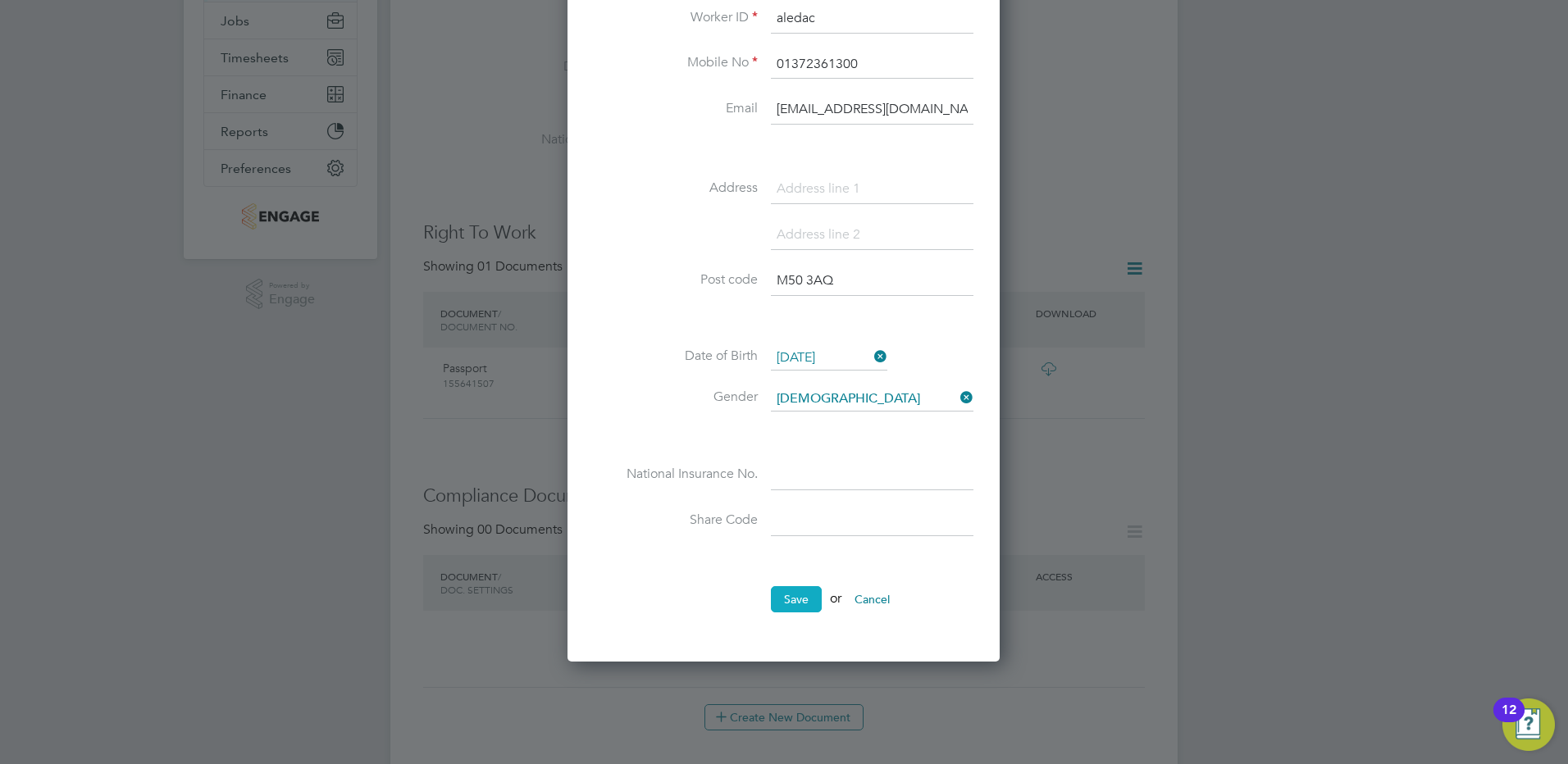
type input "[PERSON_NAME]"
click at [794, 601] on button "Save" at bounding box center [796, 599] width 51 height 26
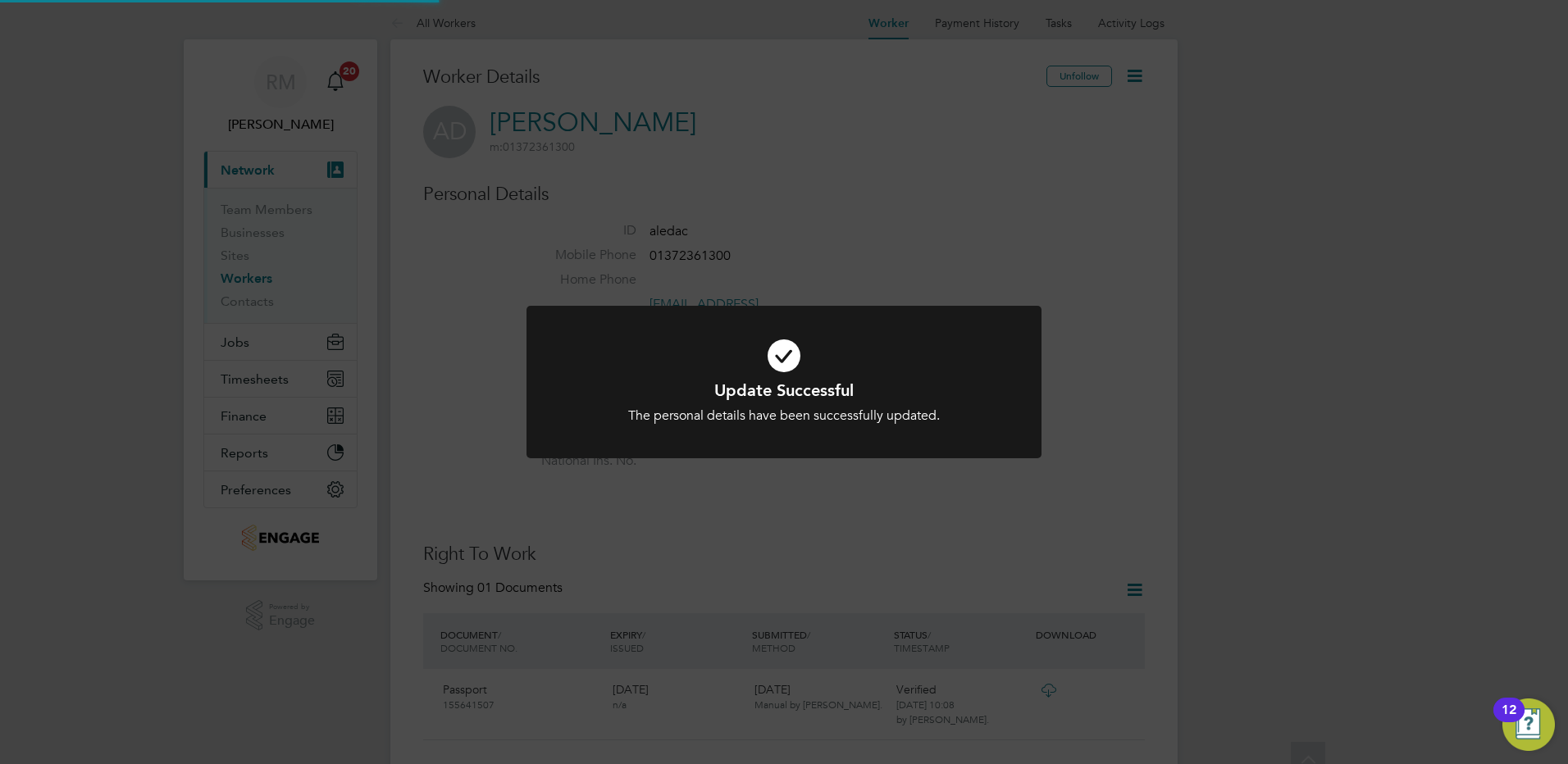
scroll to position [0, 0]
click at [794, 526] on div "Update Successful The personal details have been successfully updated. Cancel O…" at bounding box center [784, 382] width 1568 height 764
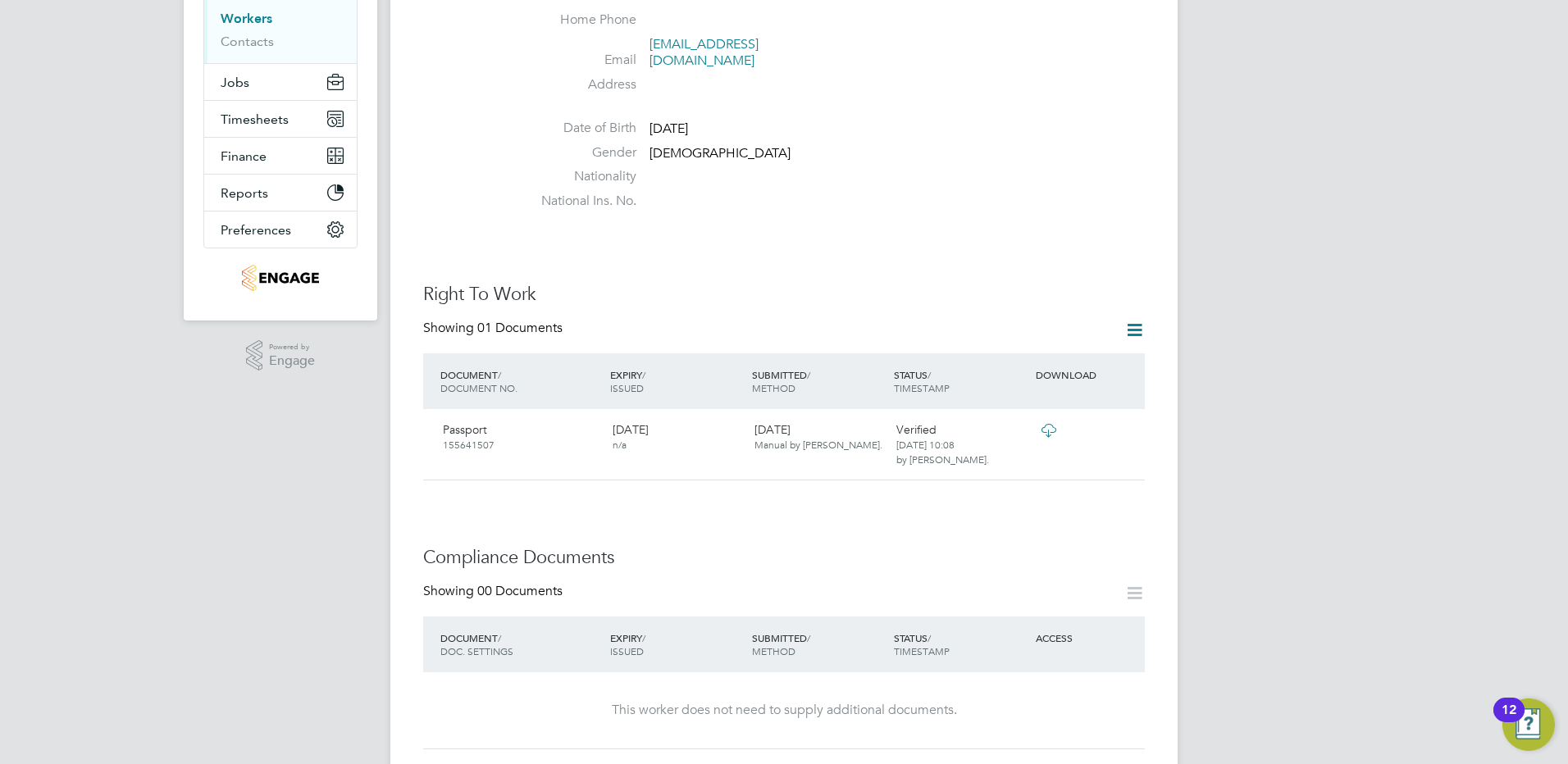
scroll to position [492, 0]
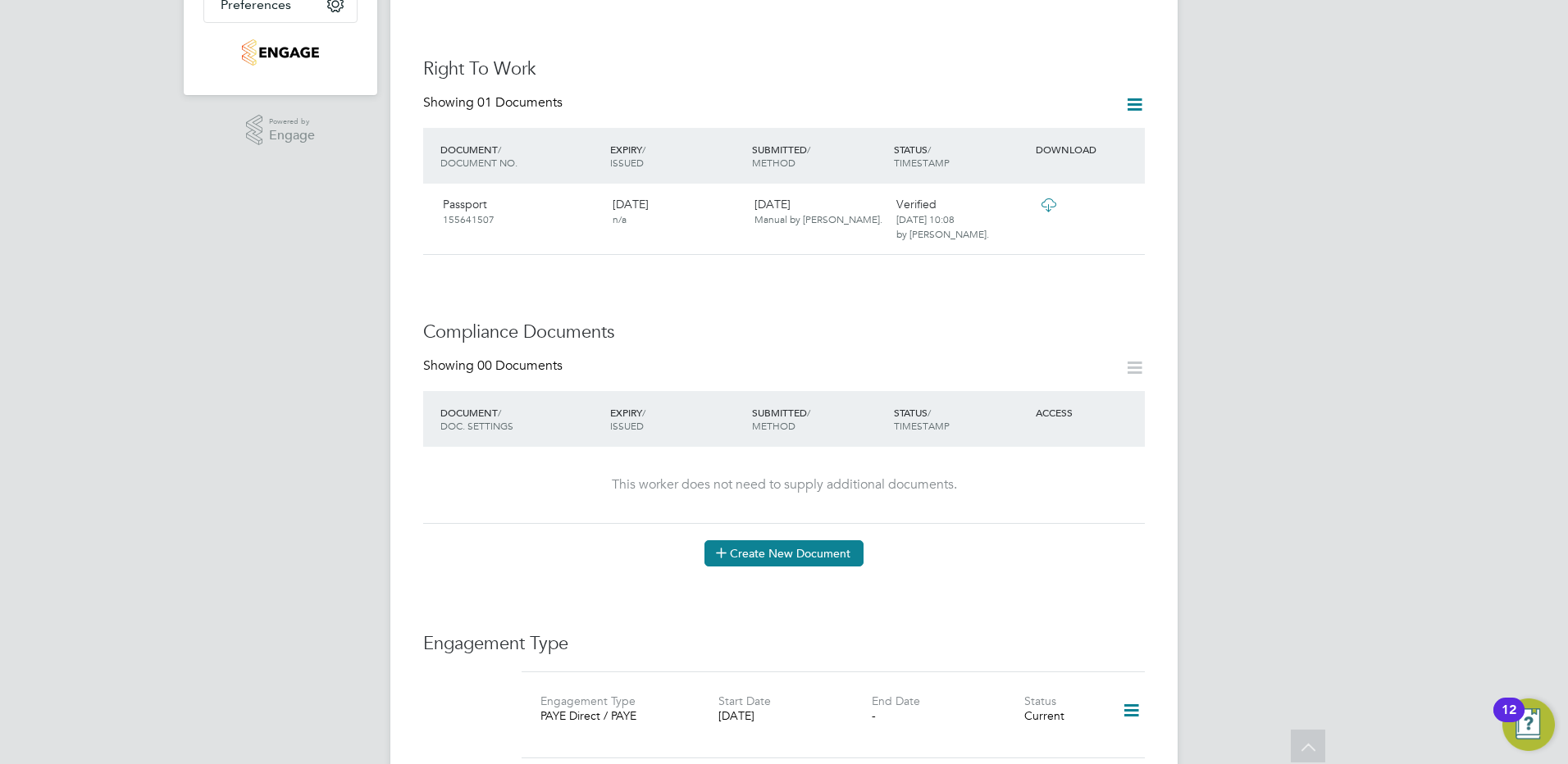
click at [743, 540] on button "Create New Document" at bounding box center [784, 553] width 159 height 26
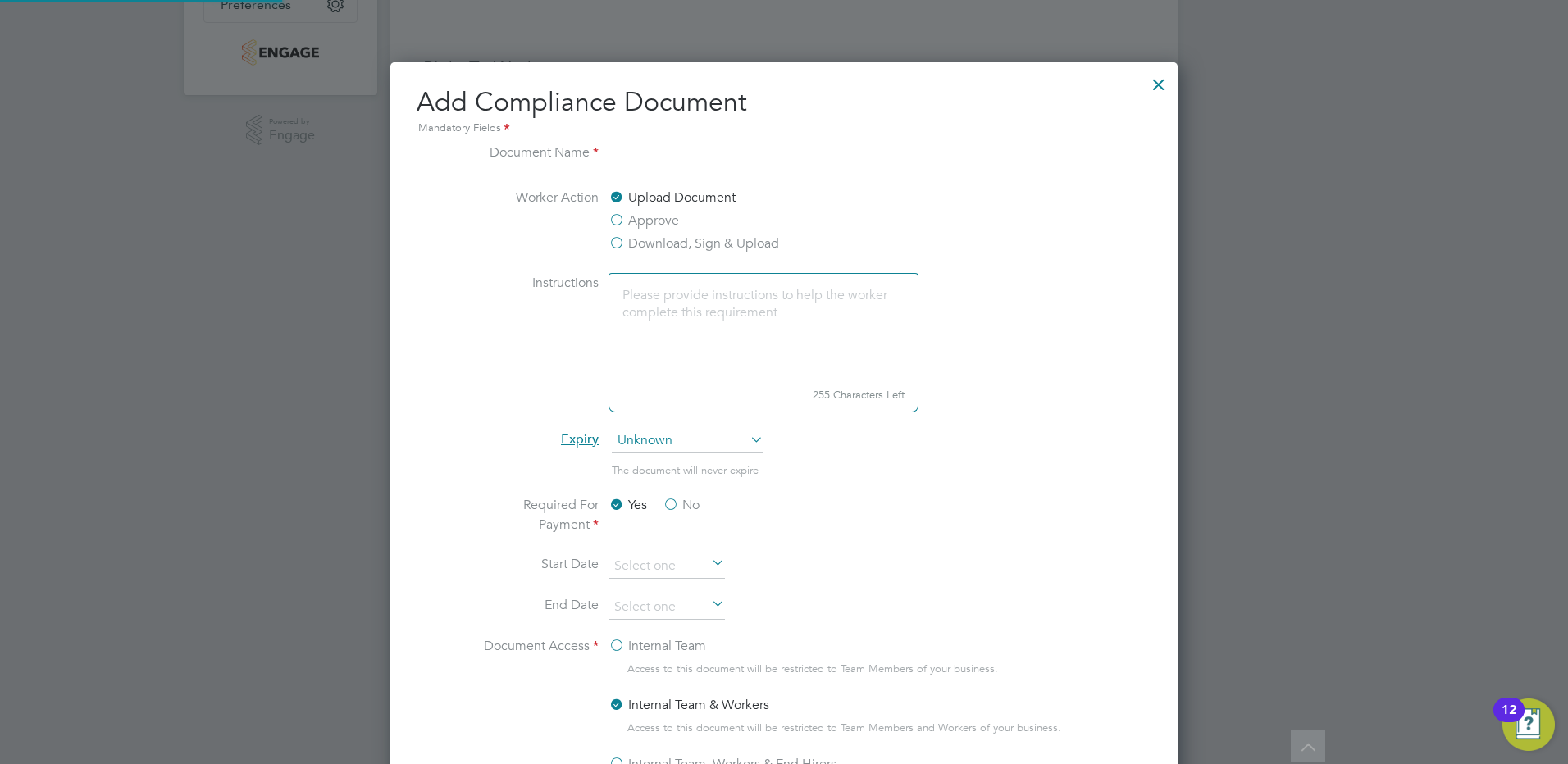
scroll to position [861, 789]
click at [623, 154] on input at bounding box center [710, 157] width 203 height 29
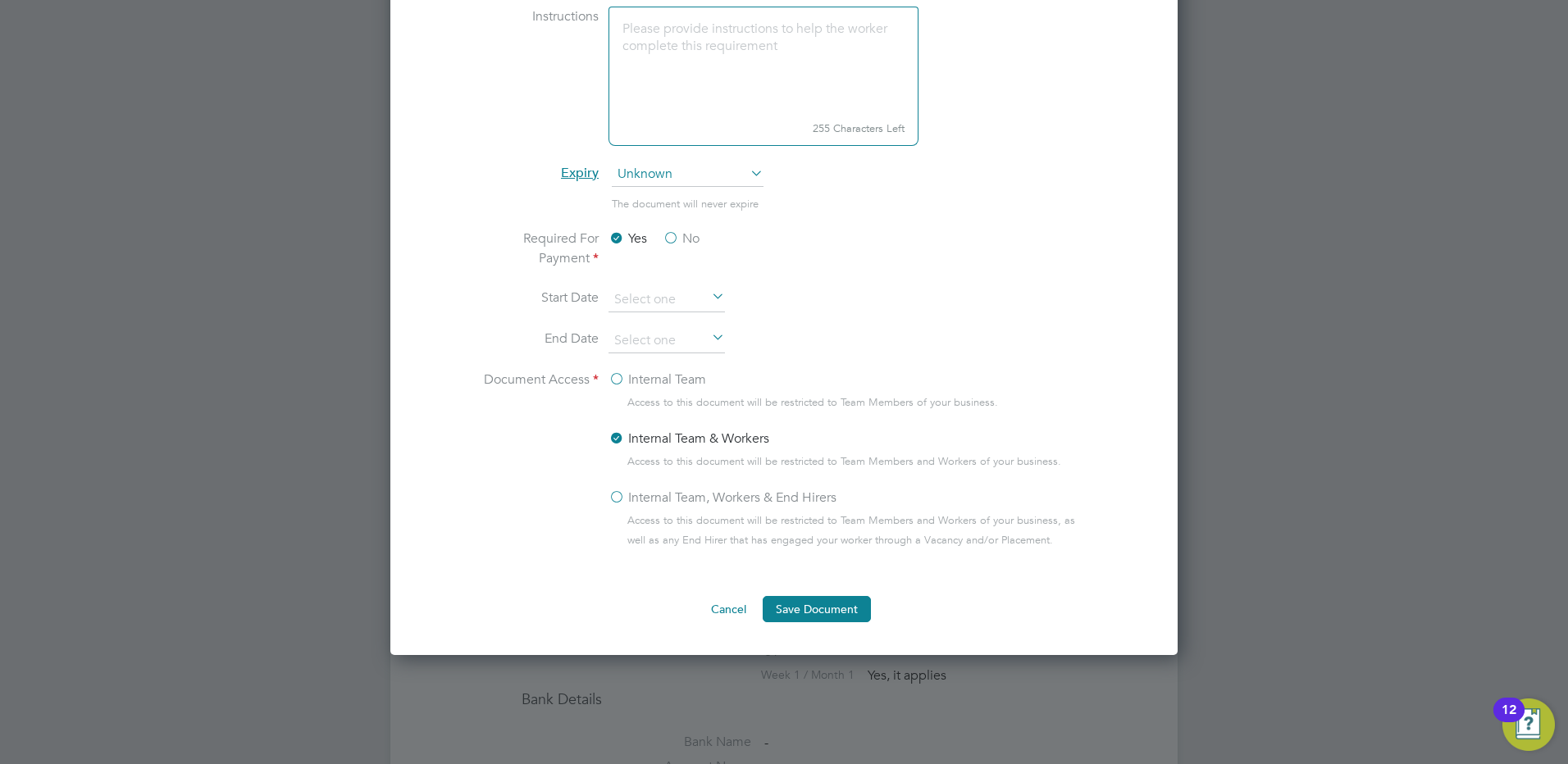
scroll to position [820, 0]
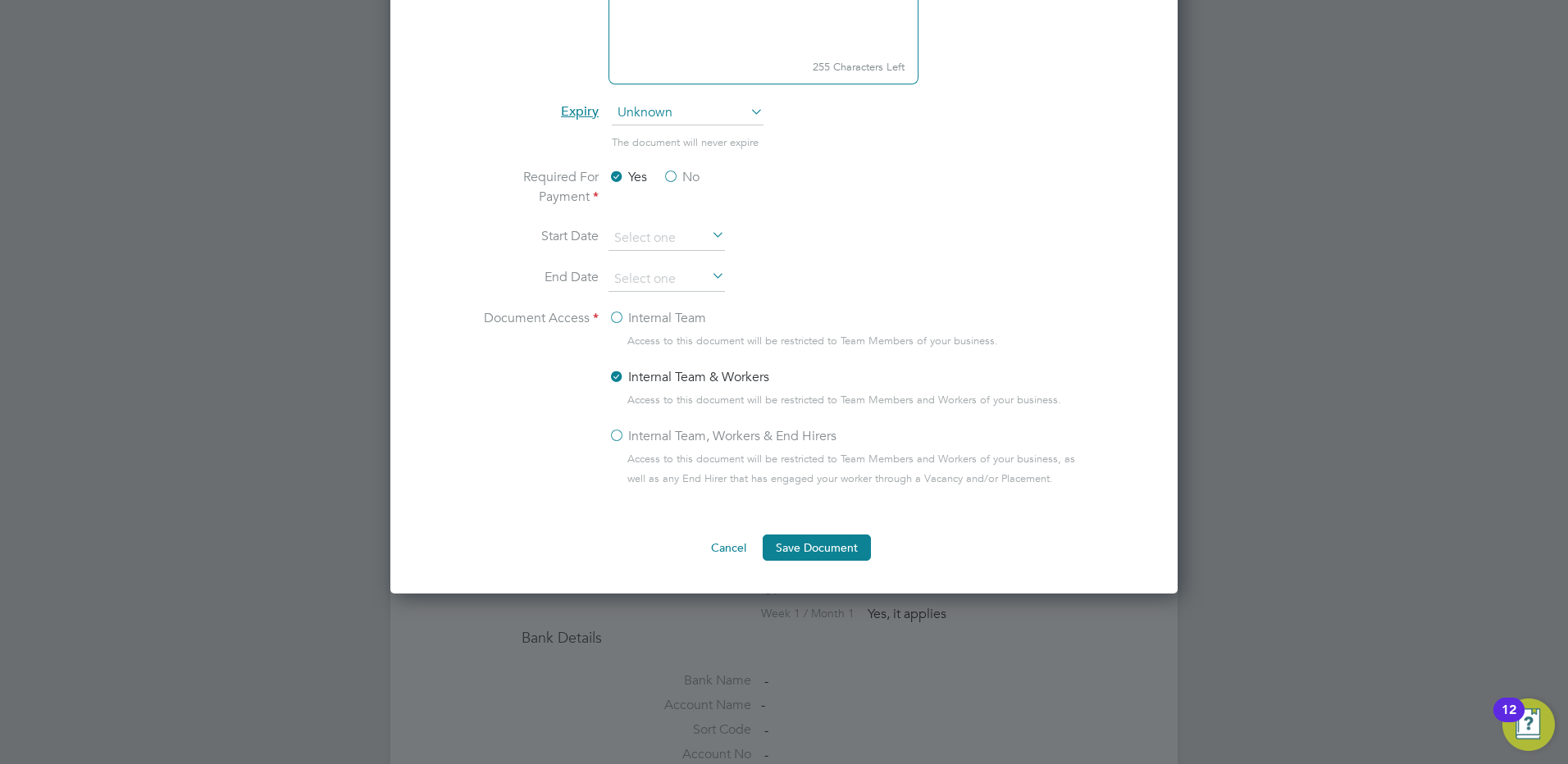
type input "CV"
click at [673, 173] on label "No" at bounding box center [681, 177] width 37 height 20
click at [0, 0] on input "No" at bounding box center [0, 0] width 0 height 0
click at [626, 433] on label "Internal Team, Workers & End Hirers" at bounding box center [723, 437] width 228 height 20
click at [0, 0] on input "Internal Team, Workers & End Hirers" at bounding box center [0, 0] width 0 height 0
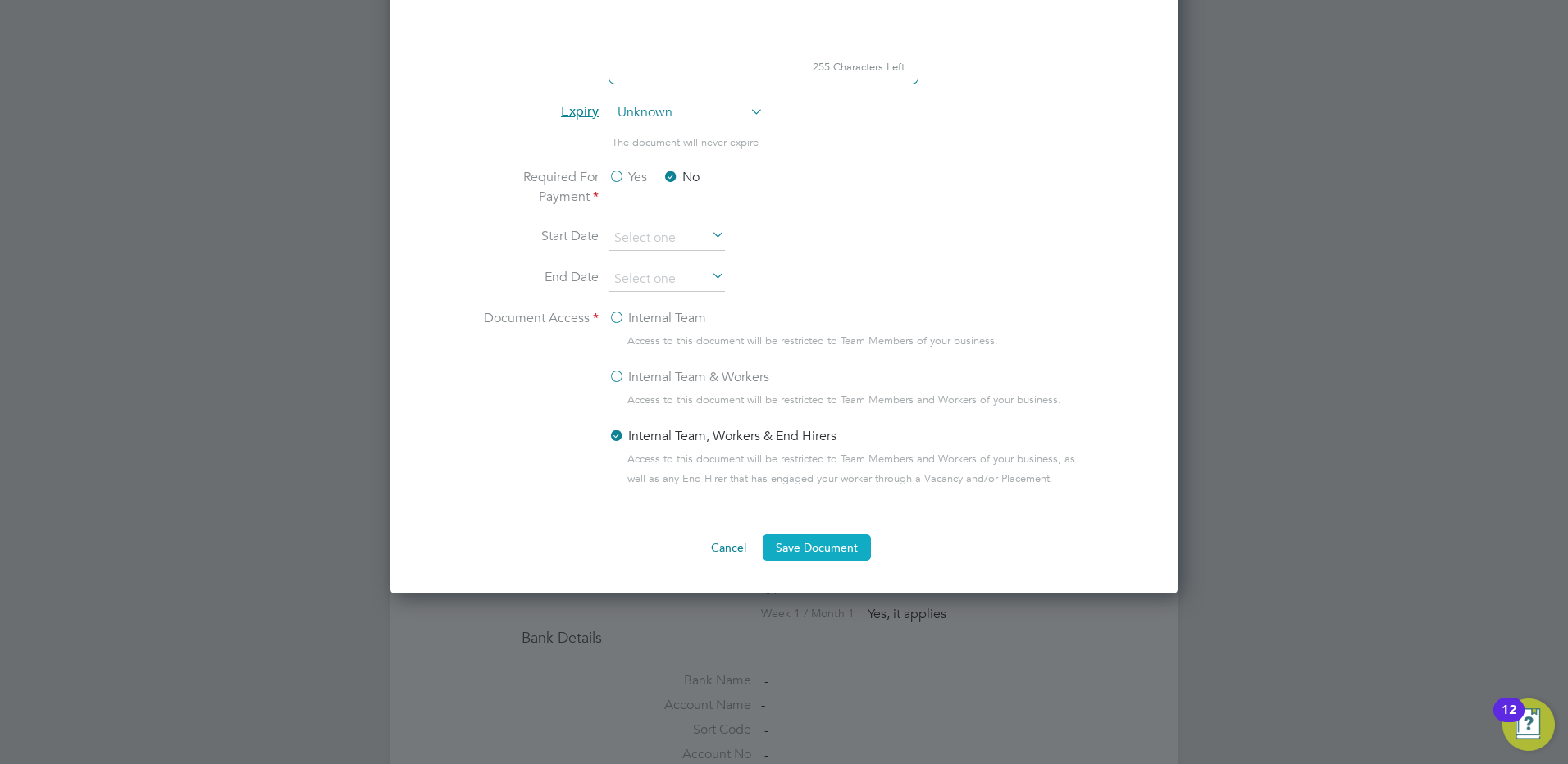
click at [839, 544] on button "Save Document" at bounding box center [817, 547] width 109 height 26
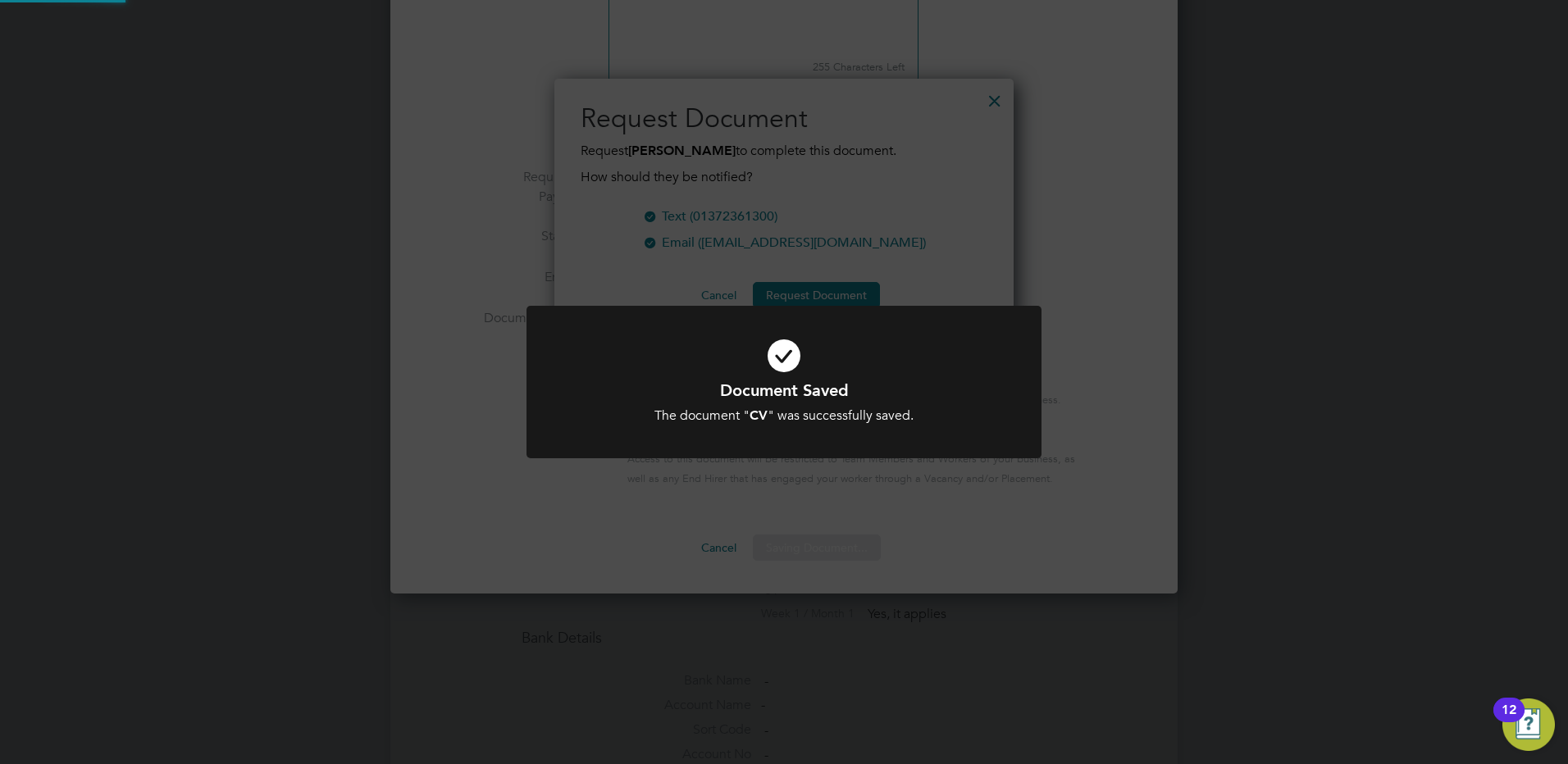
scroll to position [263, 460]
click at [1017, 542] on div "Document Saved The document " CV " was successfully saved. Cancel Okay" at bounding box center [784, 382] width 1568 height 764
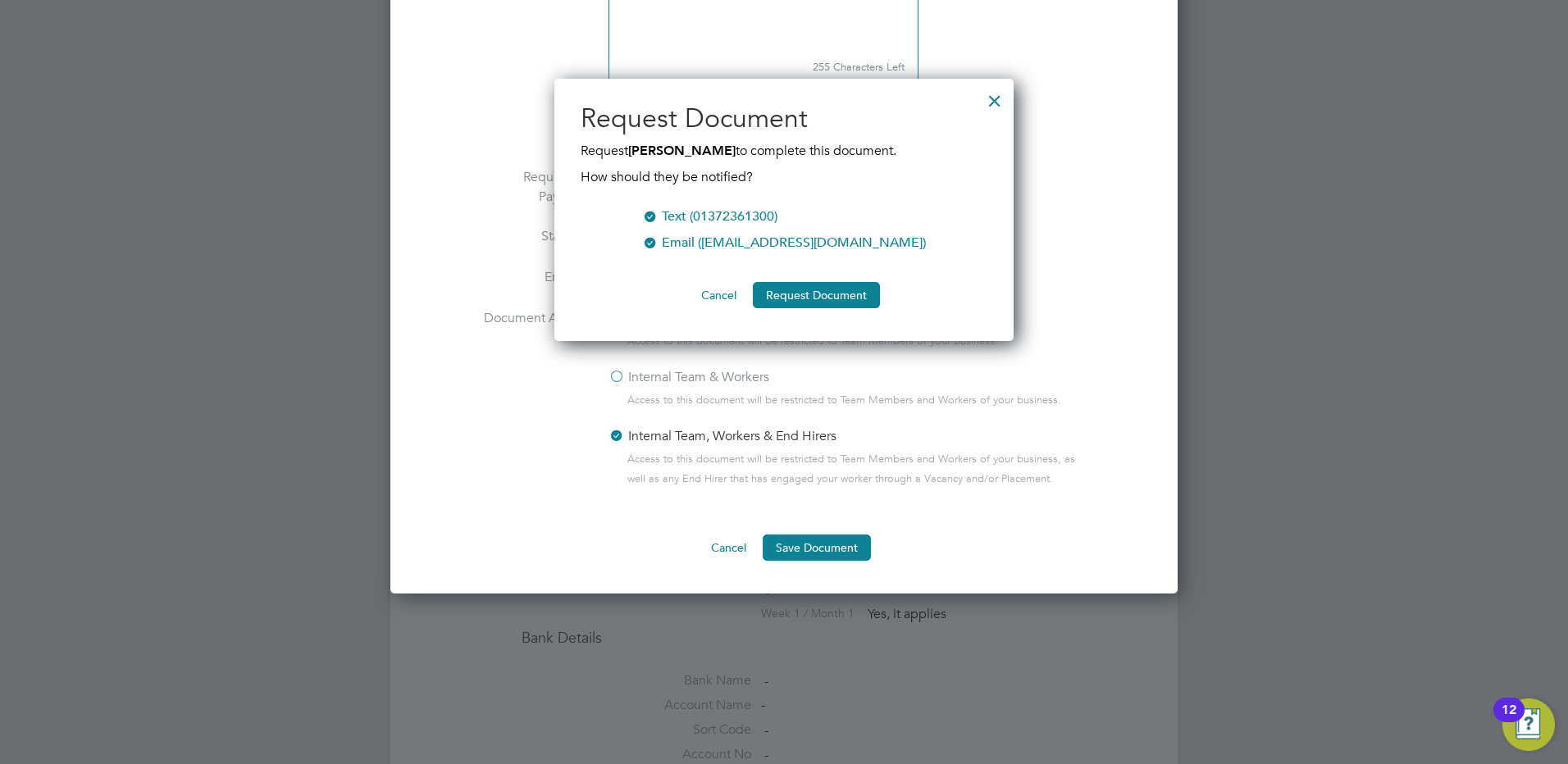
scroll to position [492, 0]
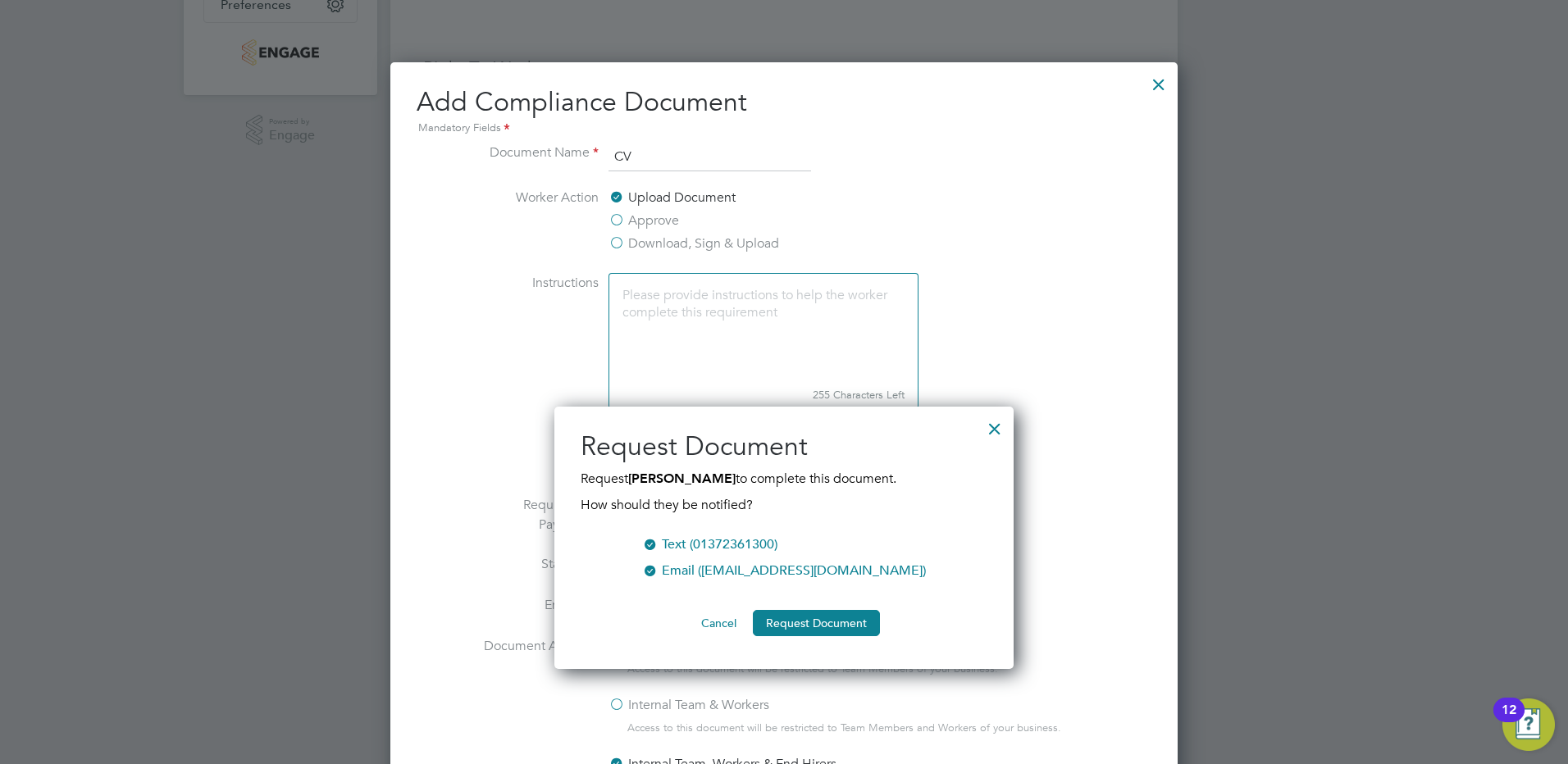
drag, startPoint x: 722, startPoint y: 622, endPoint x: 728, endPoint y: 613, distance: 10.8
click at [721, 621] on button "Cancel" at bounding box center [719, 623] width 62 height 26
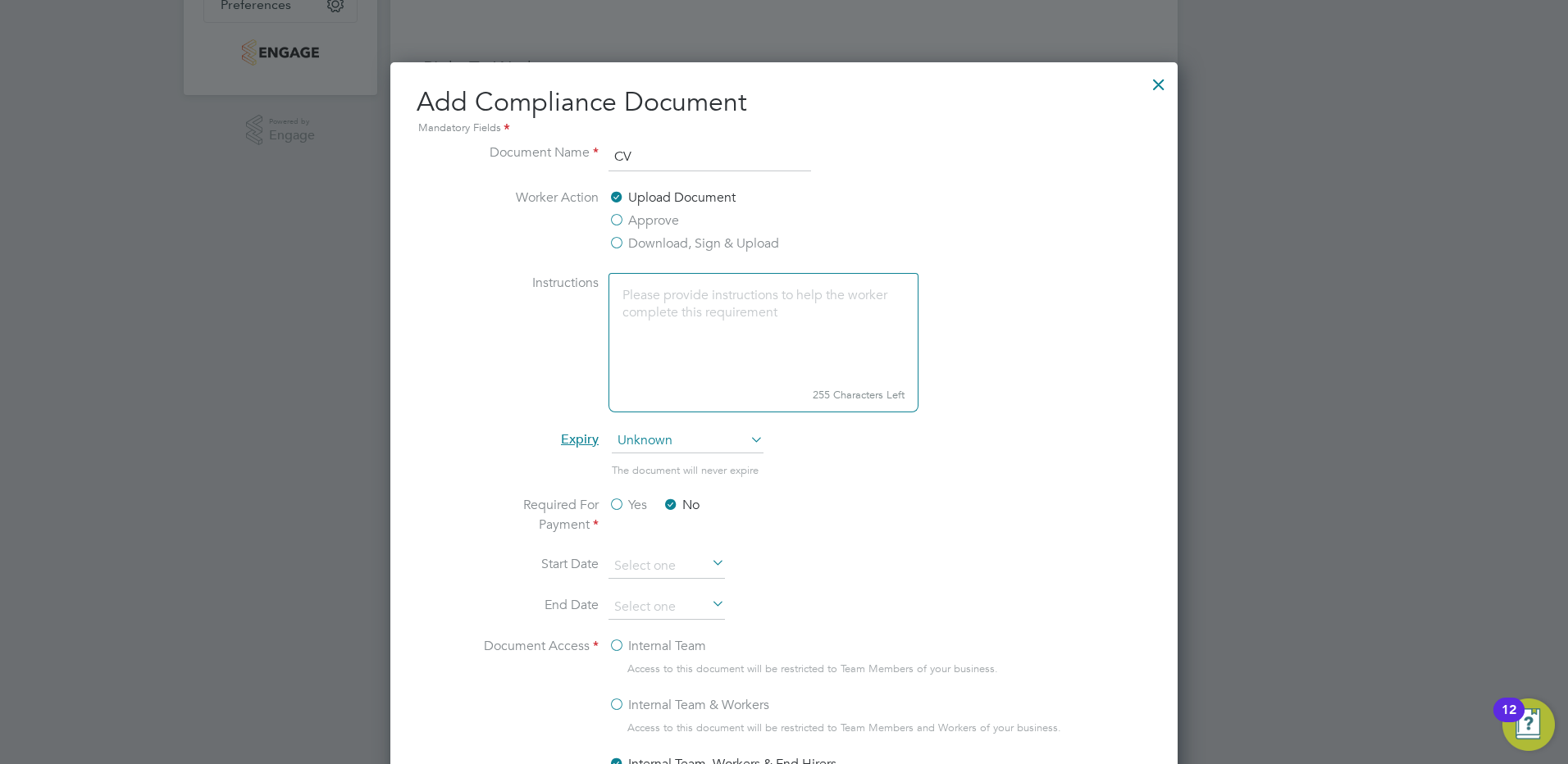
click at [1159, 78] on div at bounding box center [1159, 80] width 29 height 29
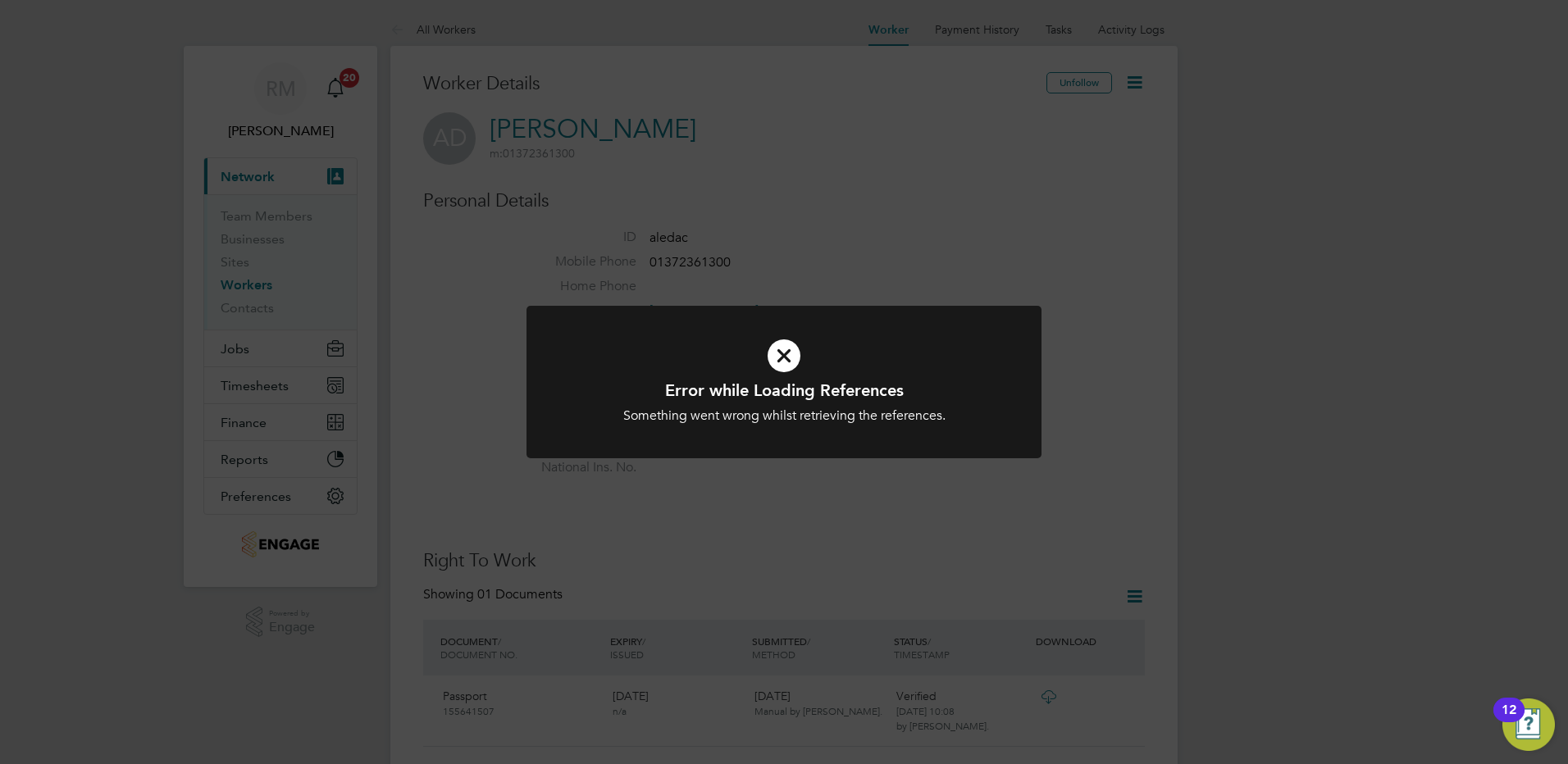
click at [921, 220] on div "Error while Loading References Something went wrong whilst retrieving the refer…" at bounding box center [784, 382] width 1568 height 764
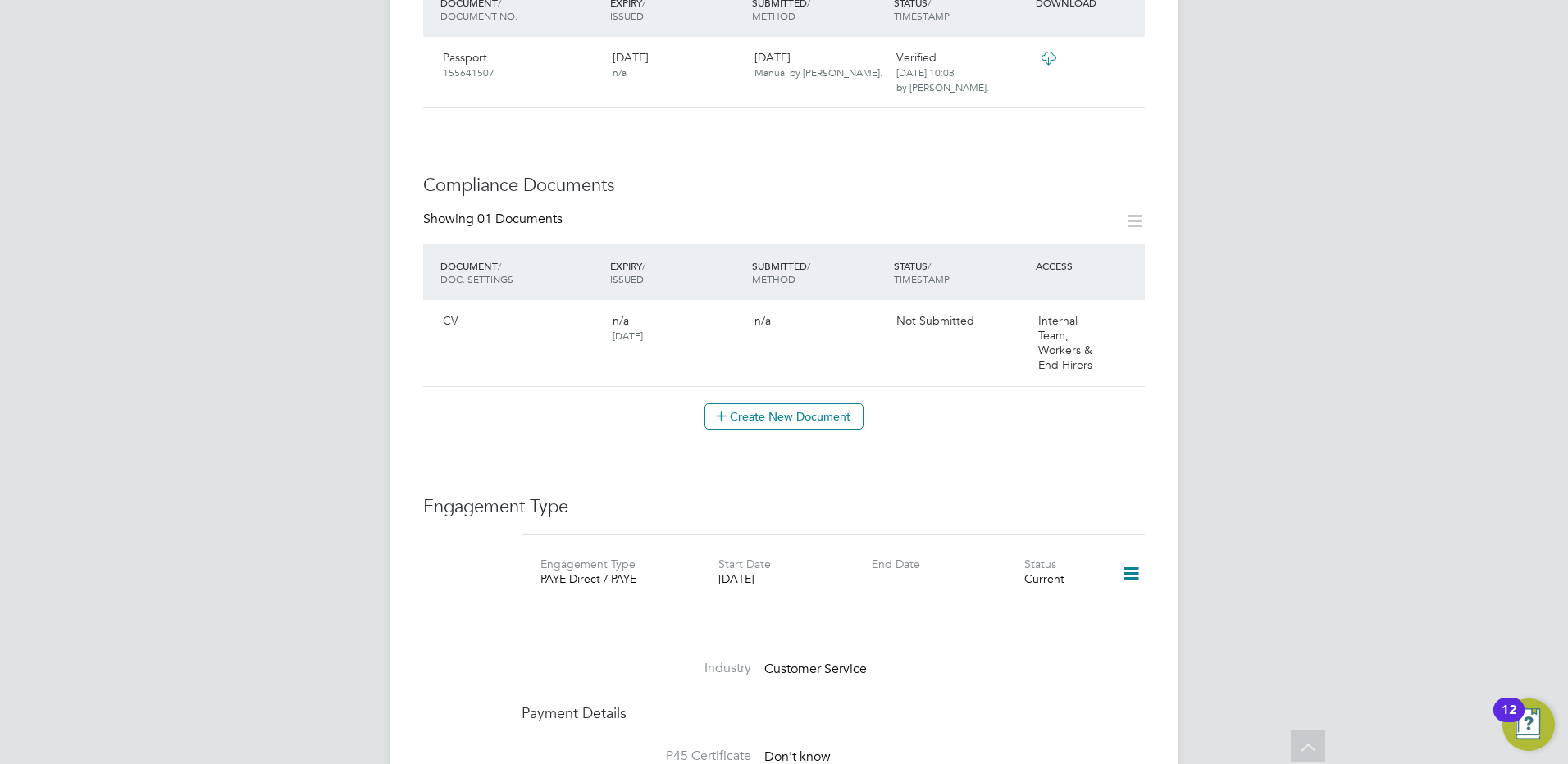
scroll to position [656, 0]
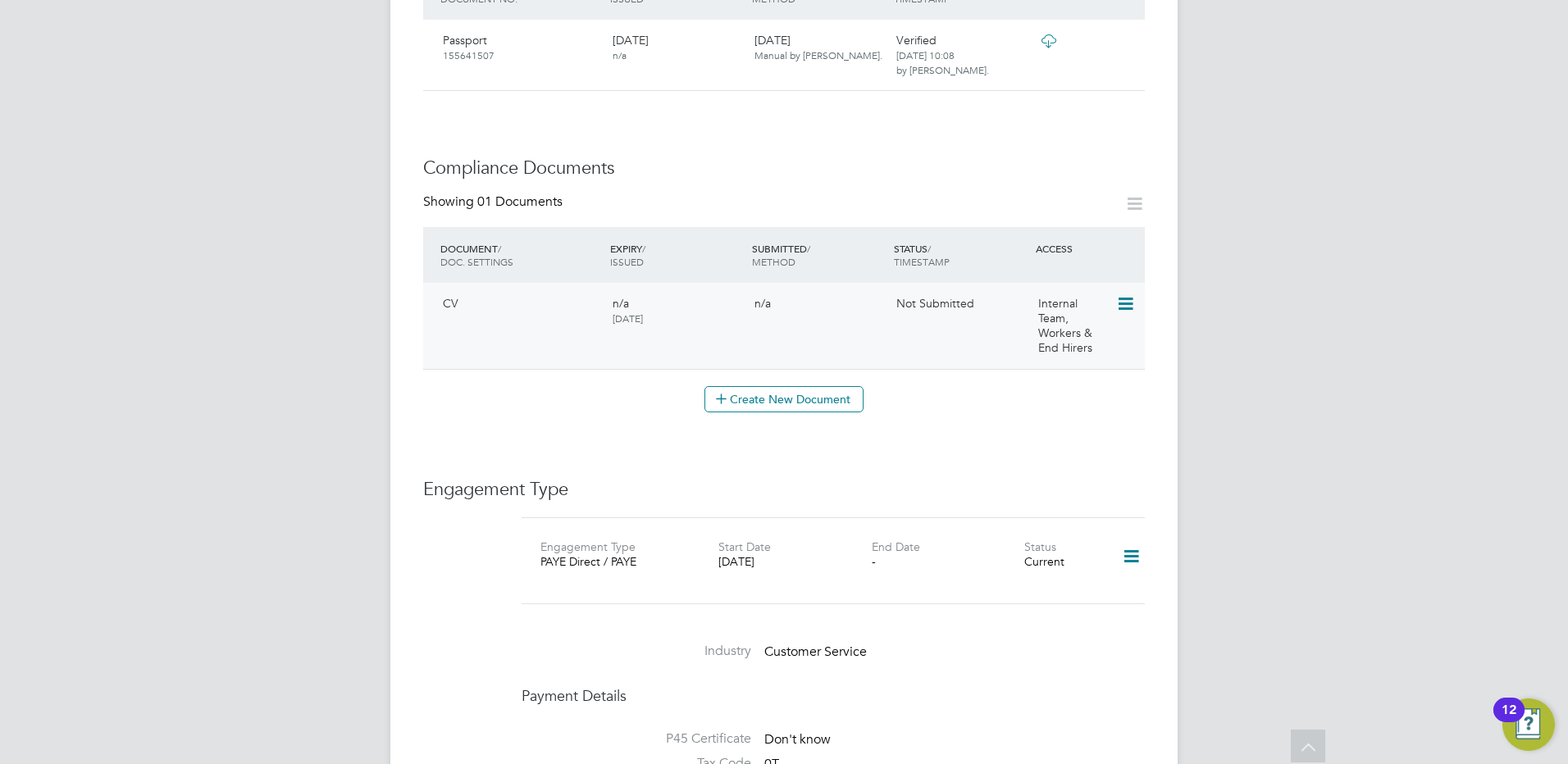
click at [1124, 295] on icon at bounding box center [1124, 305] width 17 height 20
click at [1038, 352] on li "Submit Document" at bounding box center [1073, 350] width 121 height 23
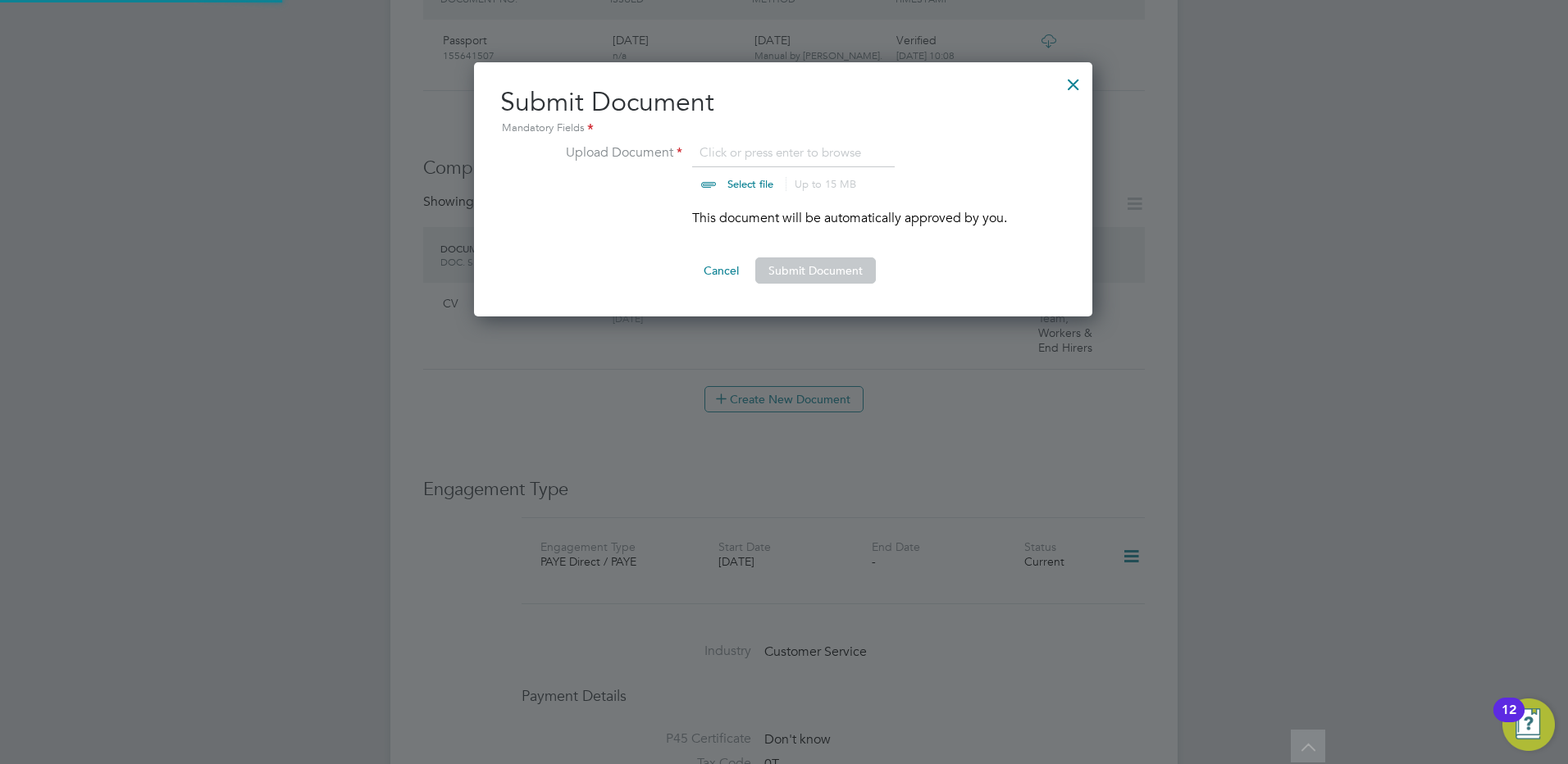
scroll to position [255, 620]
click at [751, 155] on input "file" at bounding box center [766, 167] width 257 height 49
type input "C:\fakepath\Alessandra Daciuk.docx"
click at [833, 265] on button "Submit Document" at bounding box center [815, 270] width 120 height 26
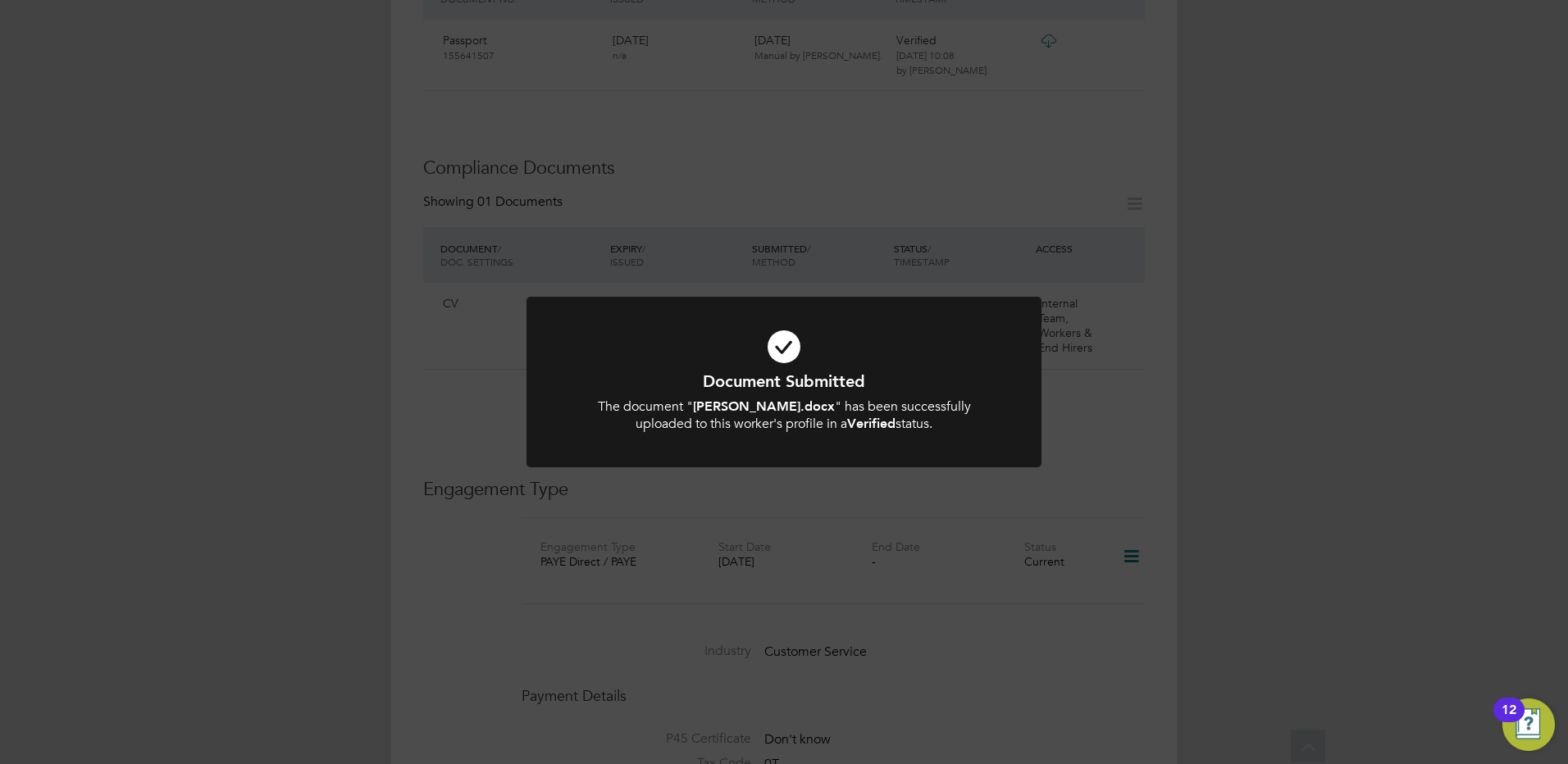
click at [1114, 404] on div "Document Submitted The document " Alessandra Daciuk.docx " has been successfull…" at bounding box center [784, 382] width 1568 height 764
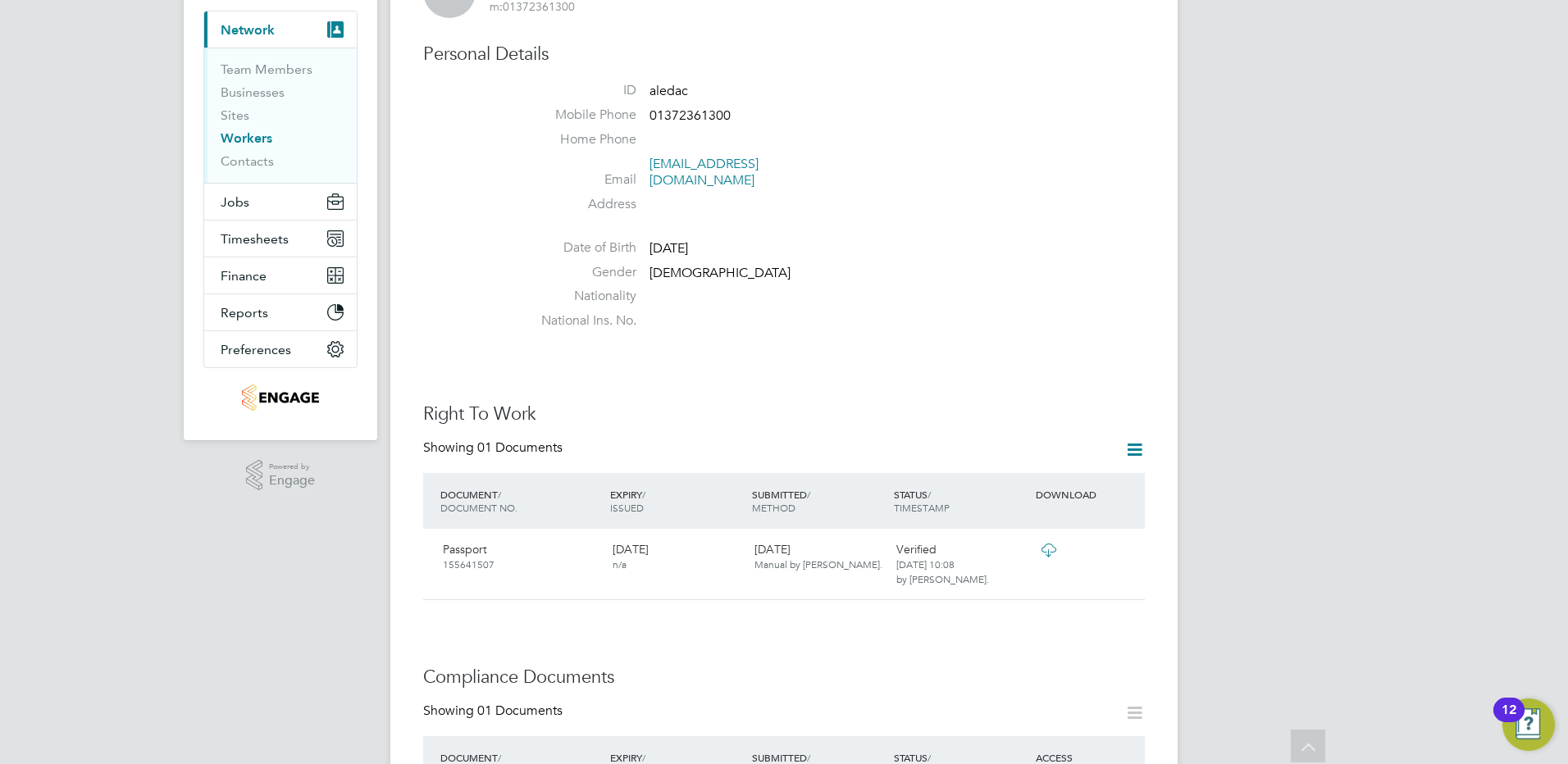
scroll to position [0, 0]
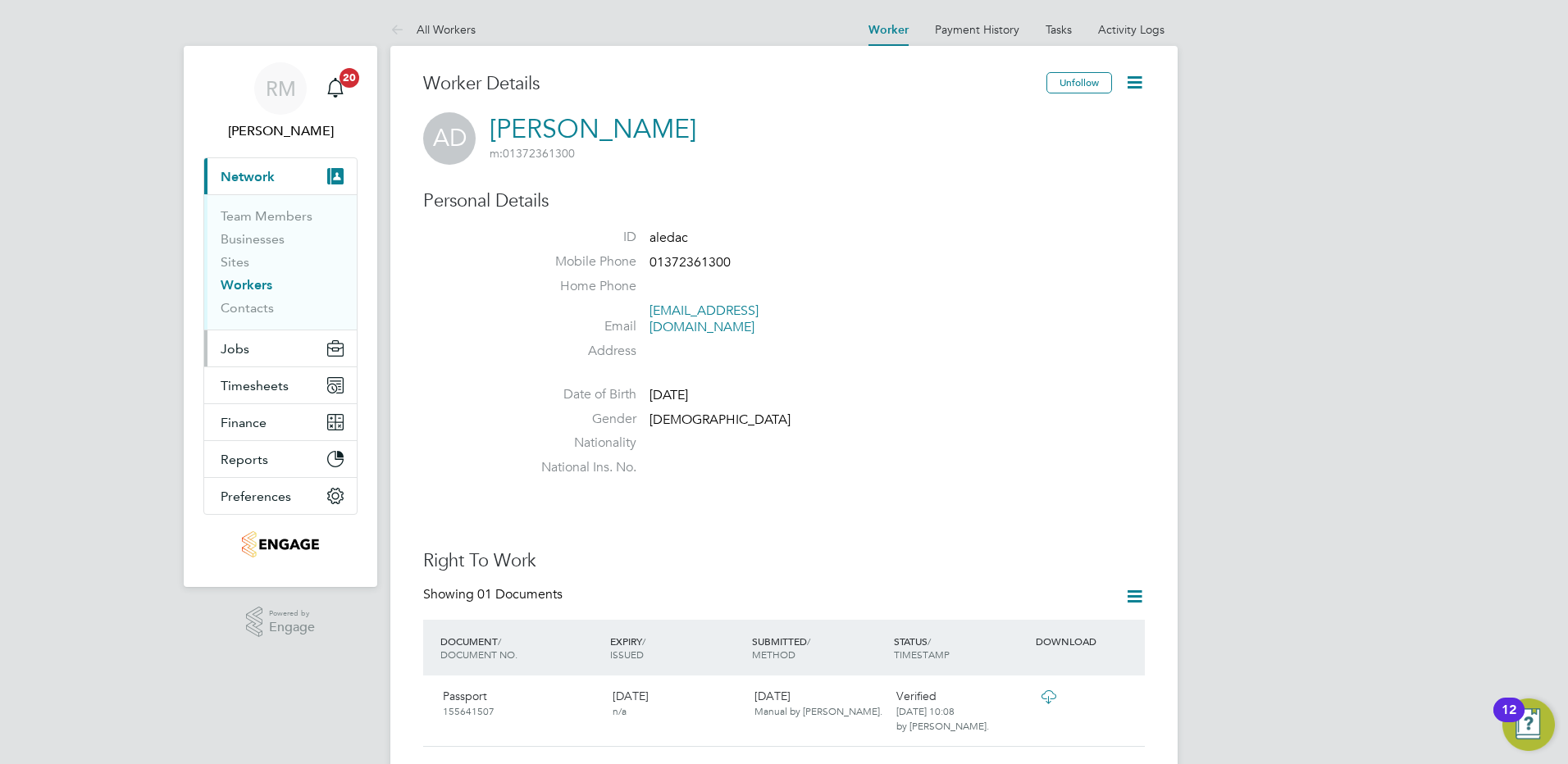
click at [249, 344] on button "Jobs" at bounding box center [280, 348] width 153 height 36
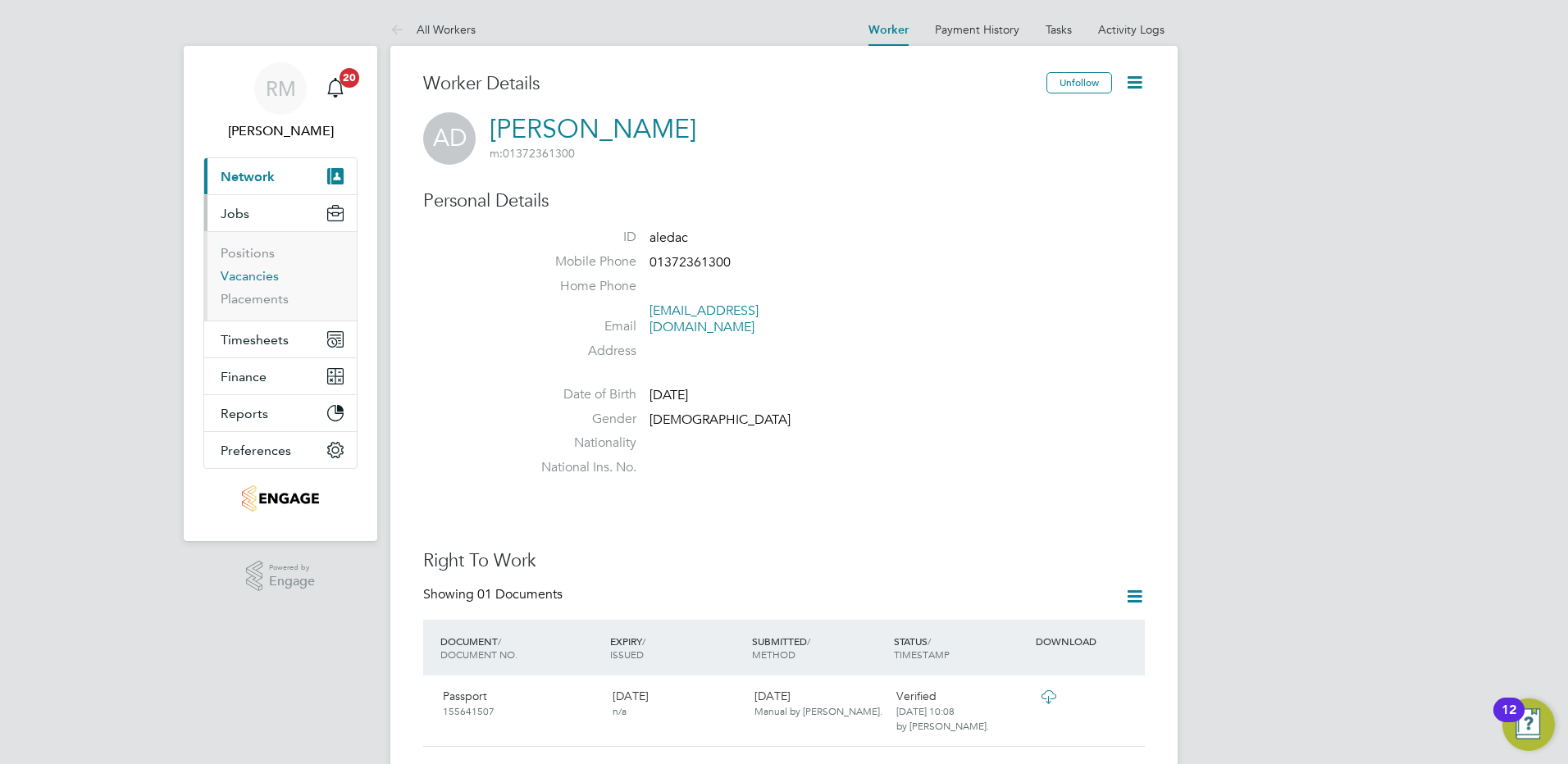
click at [251, 275] on link "Vacancies" at bounding box center [250, 276] width 58 height 16
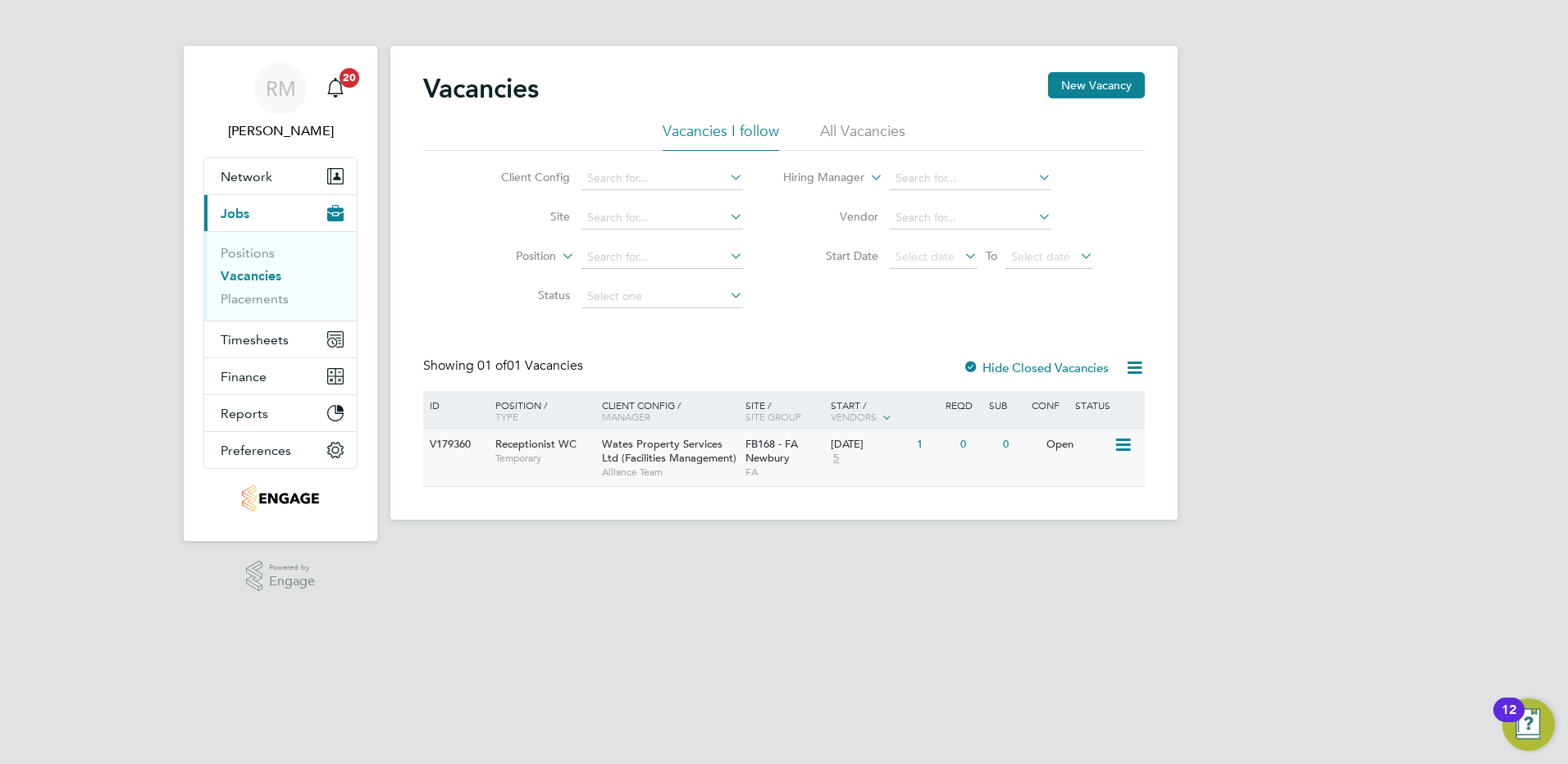
click at [660, 452] on span "Wates Property Services Ltd (Facilities Management)" at bounding box center [669, 450] width 134 height 28
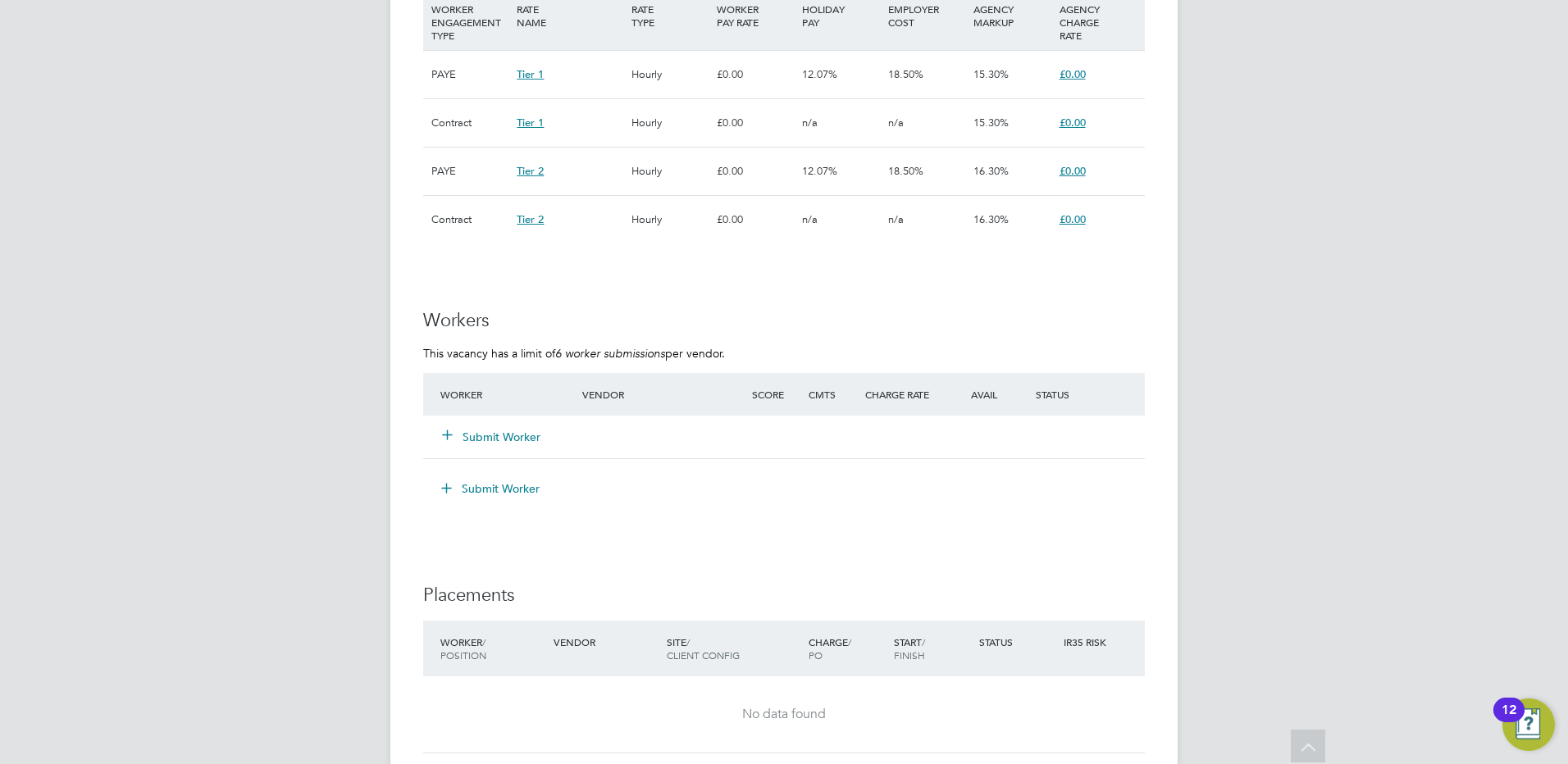
scroll to position [1230, 0]
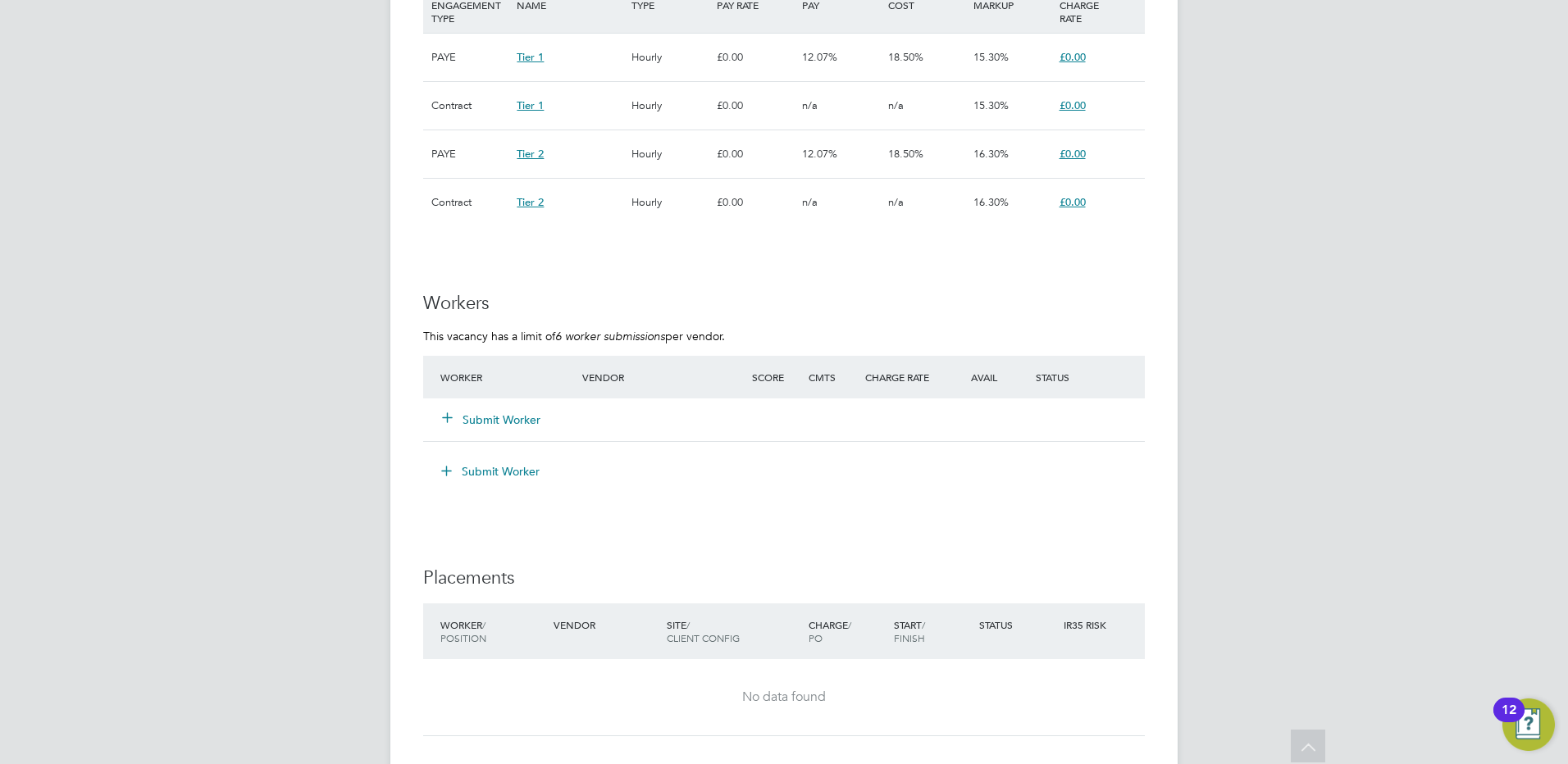
click at [452, 417] on icon at bounding box center [447, 417] width 13 height 13
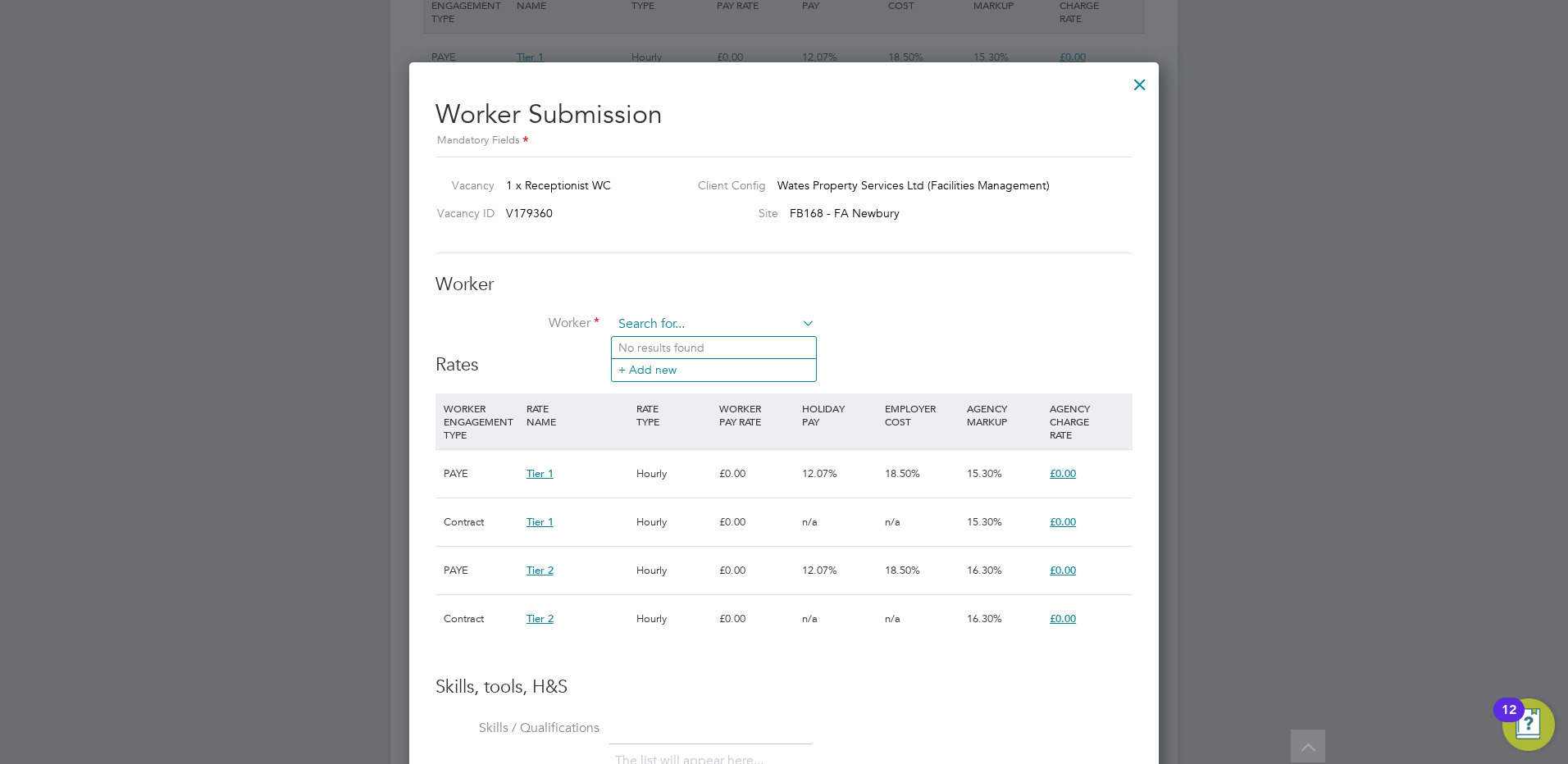
click at [637, 328] on input at bounding box center [713, 324] width 203 height 24
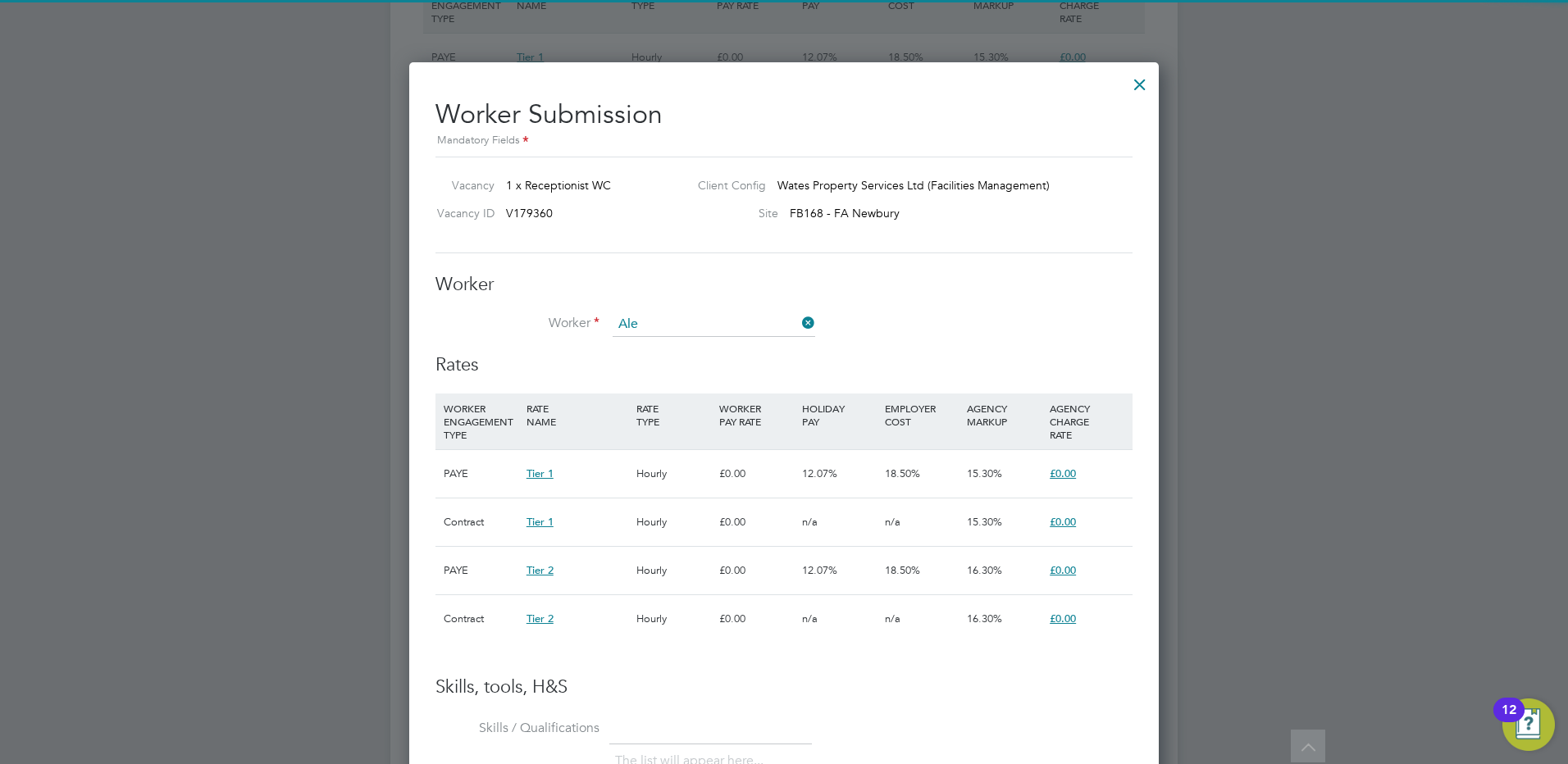
click at [650, 345] on li "Ale [PERSON_NAME] (aledac)" at bounding box center [714, 348] width 204 height 23
type input "[PERSON_NAME] (aledac)"
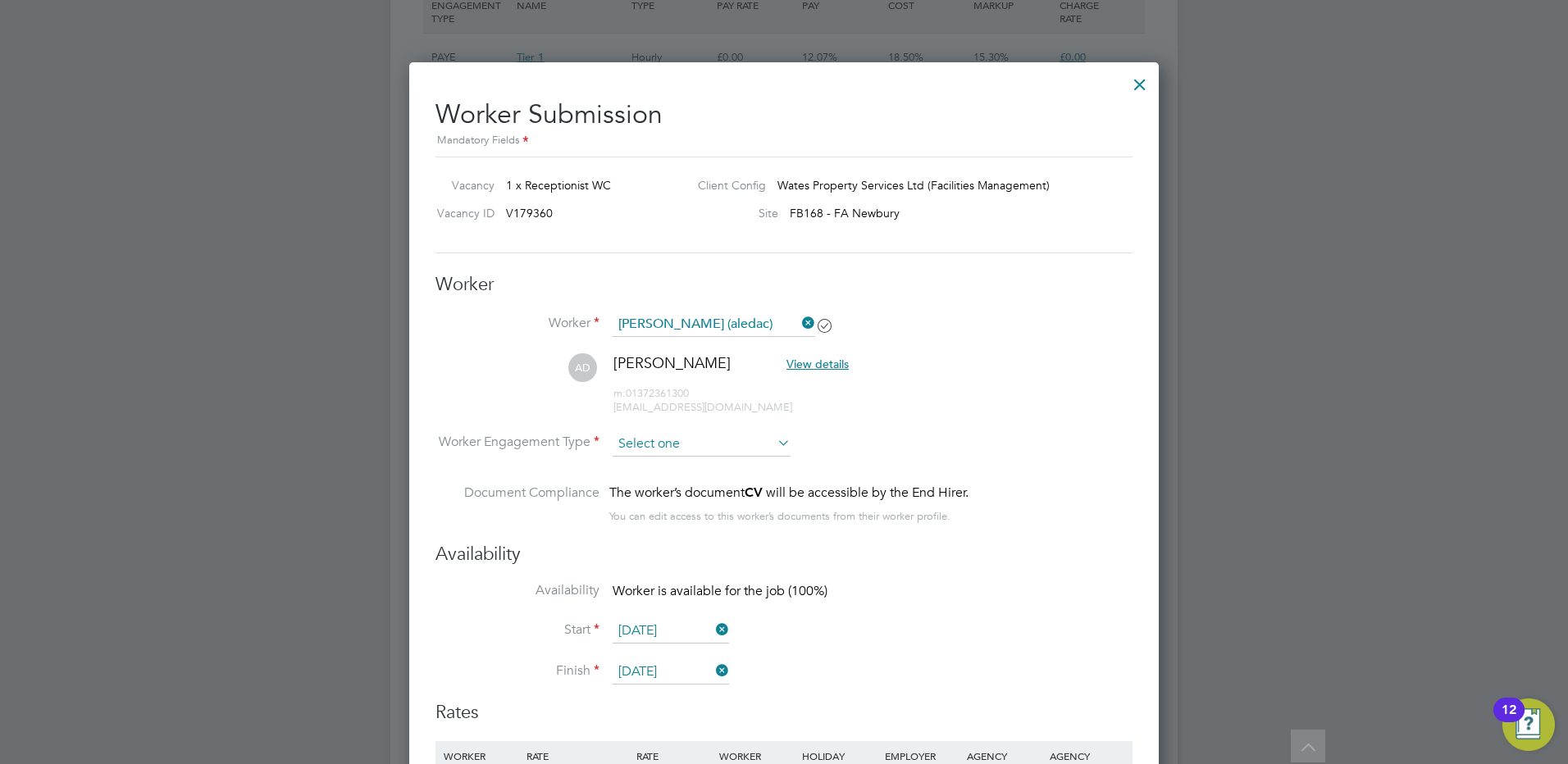
click at [659, 439] on input at bounding box center [701, 443] width 178 height 24
click at [652, 478] on li "PAYE" at bounding box center [702, 488] width 180 height 22
type input "PAYE"
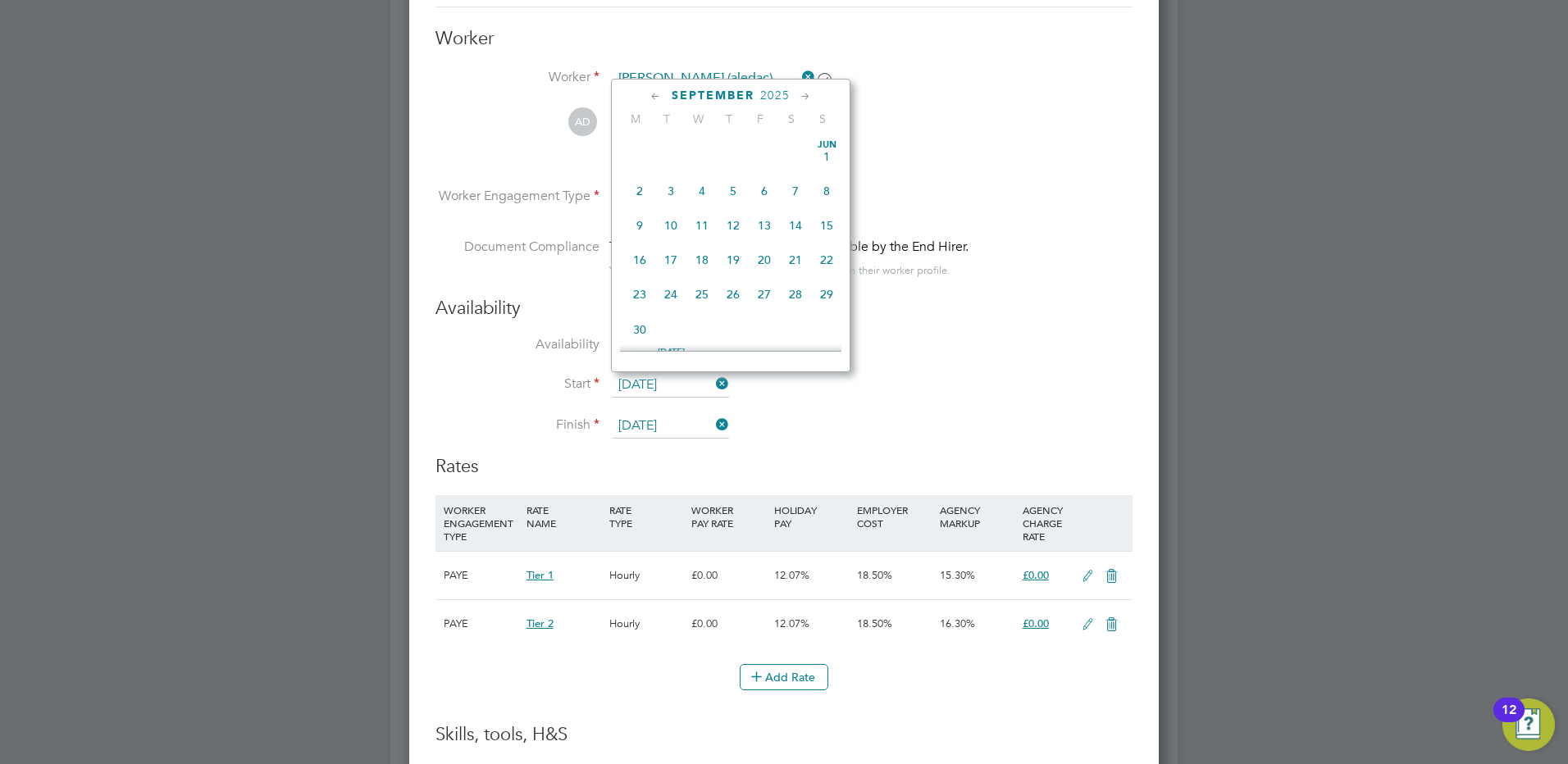
click at [670, 377] on input "[DATE]" at bounding box center [670, 385] width 116 height 24
click at [703, 217] on span "10" at bounding box center [702, 212] width 31 height 31
type input "[DATE]"
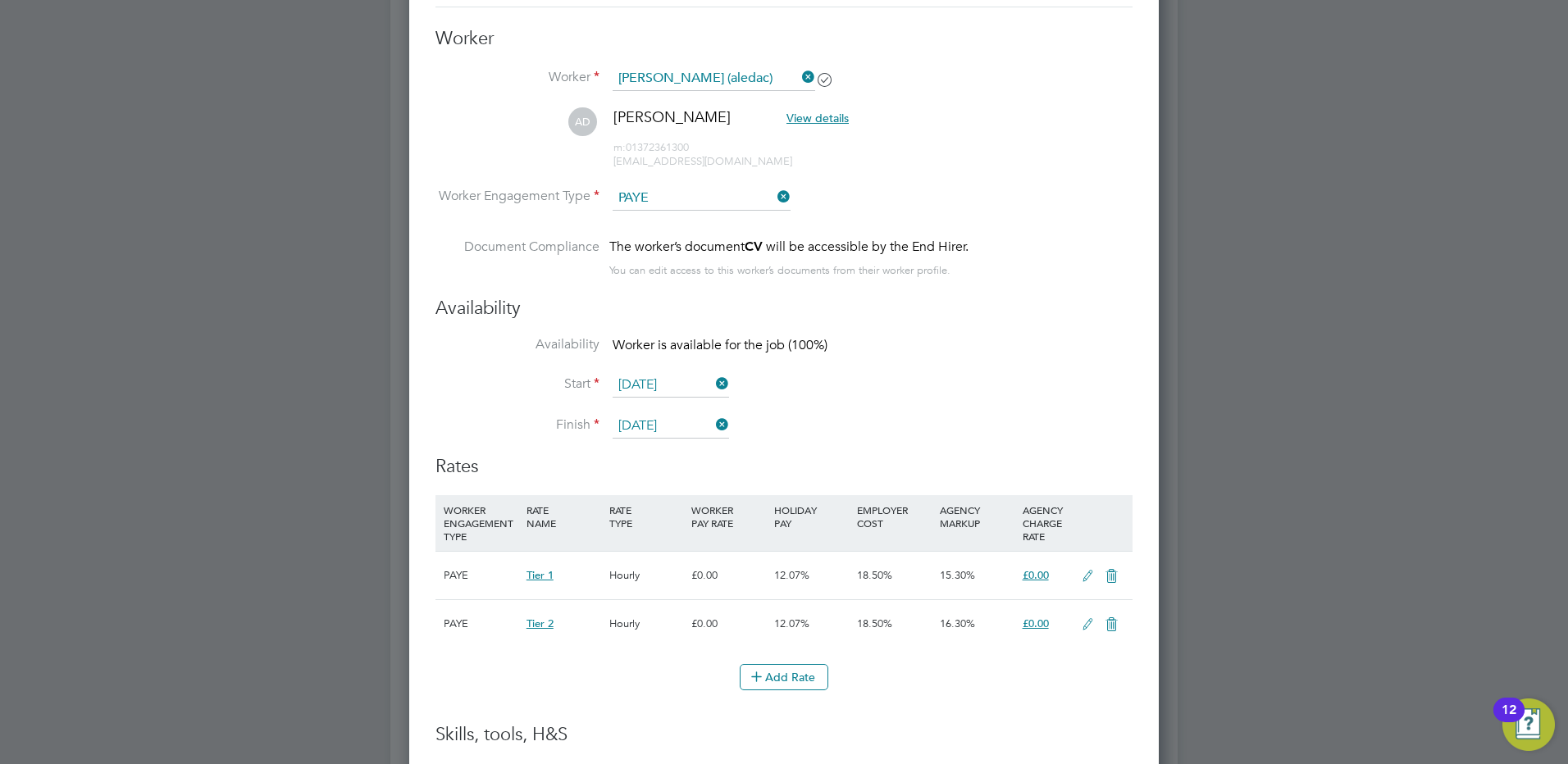
click at [647, 422] on input "[DATE]" at bounding box center [670, 426] width 116 height 24
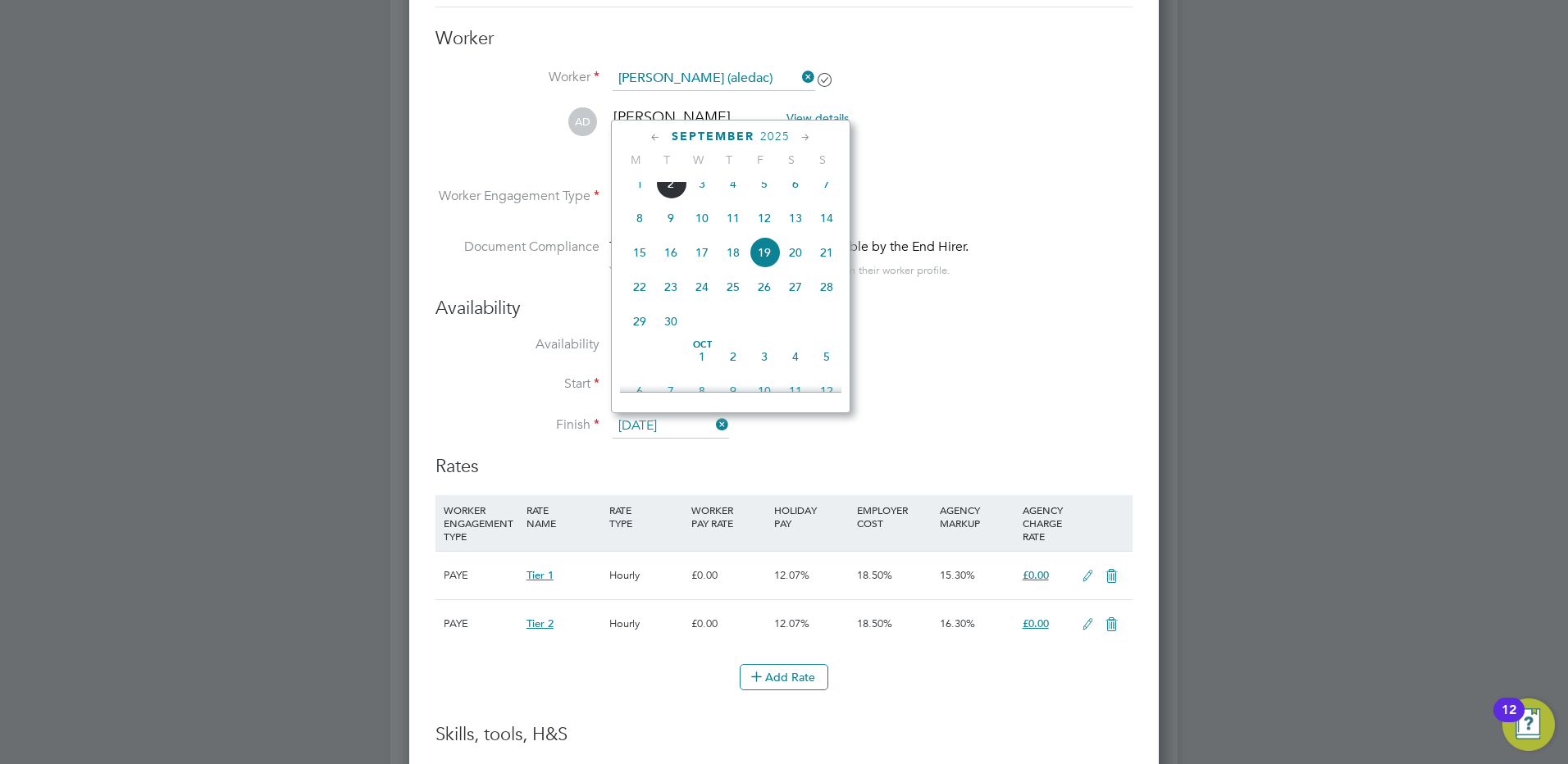
click at [672, 297] on span "23" at bounding box center [671, 286] width 31 height 31
type input "[DATE]"
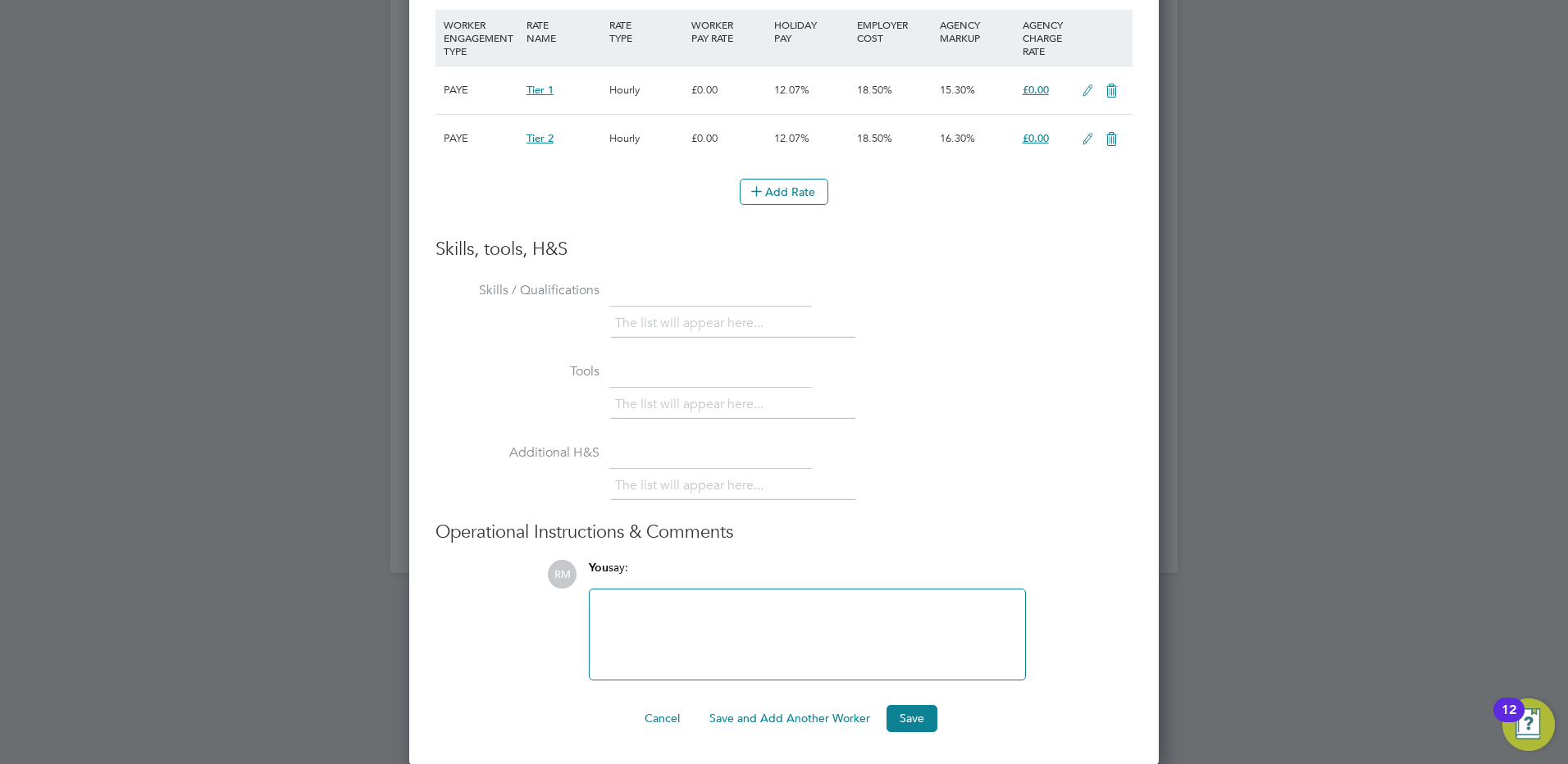
click at [641, 590] on div at bounding box center [807, 635] width 435 height 90
click at [646, 614] on div at bounding box center [808, 635] width 416 height 70
click at [613, 617] on div "To enrich screen reader interactions, please activate Accessibility in Grammarl…" at bounding box center [808, 635] width 416 height 70
paste div "To enrich screen reader interactions, please activate Accessibility in Grammarl…"
click at [736, 624] on div "Please see attached [PERSON_NAME]. A bright switched on lass with customer serv…" at bounding box center [808, 635] width 416 height 70
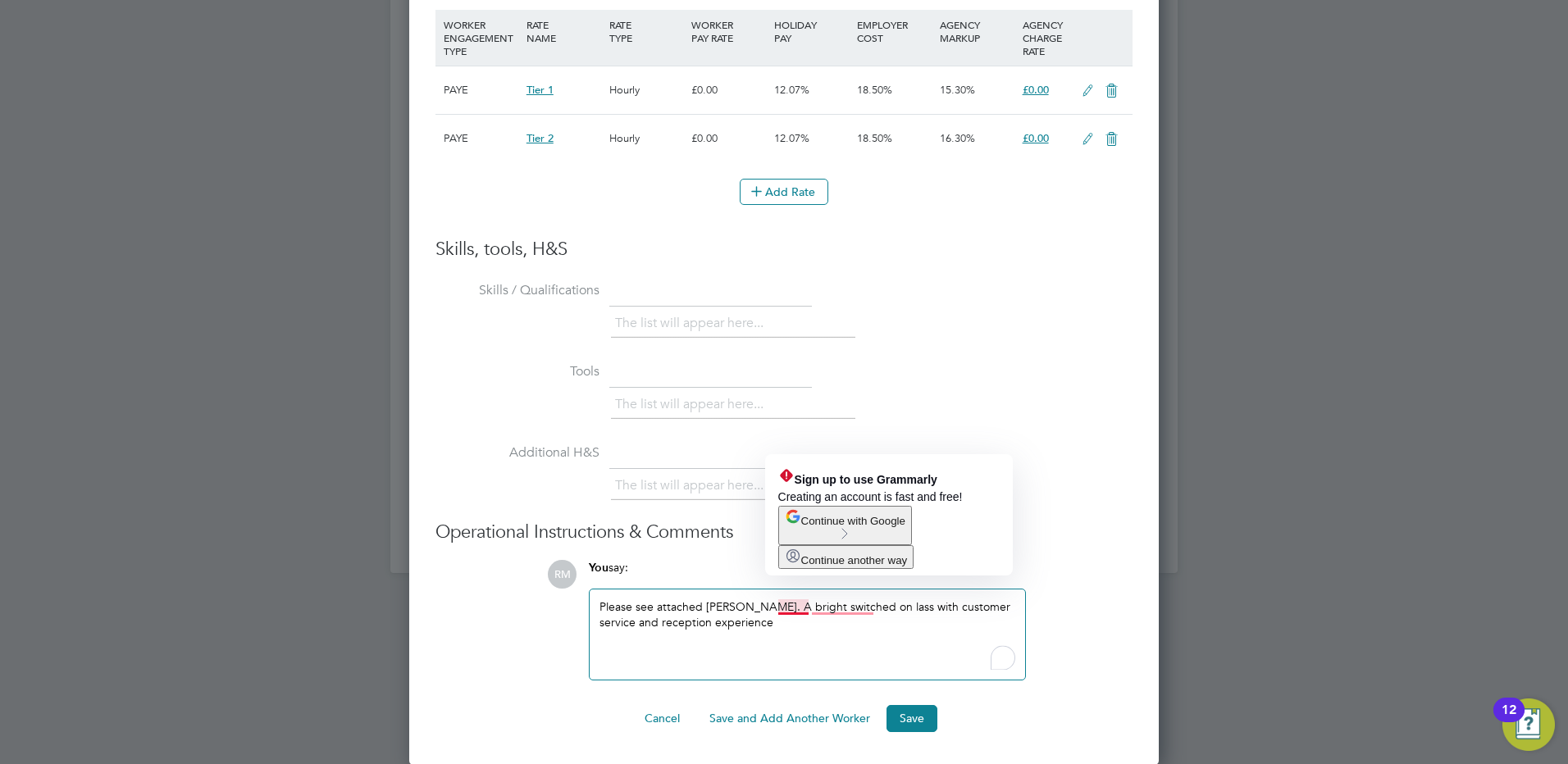
click at [809, 608] on div "Please see attached [PERSON_NAME]. A bright switched on lass with customer serv…" at bounding box center [808, 635] width 416 height 70
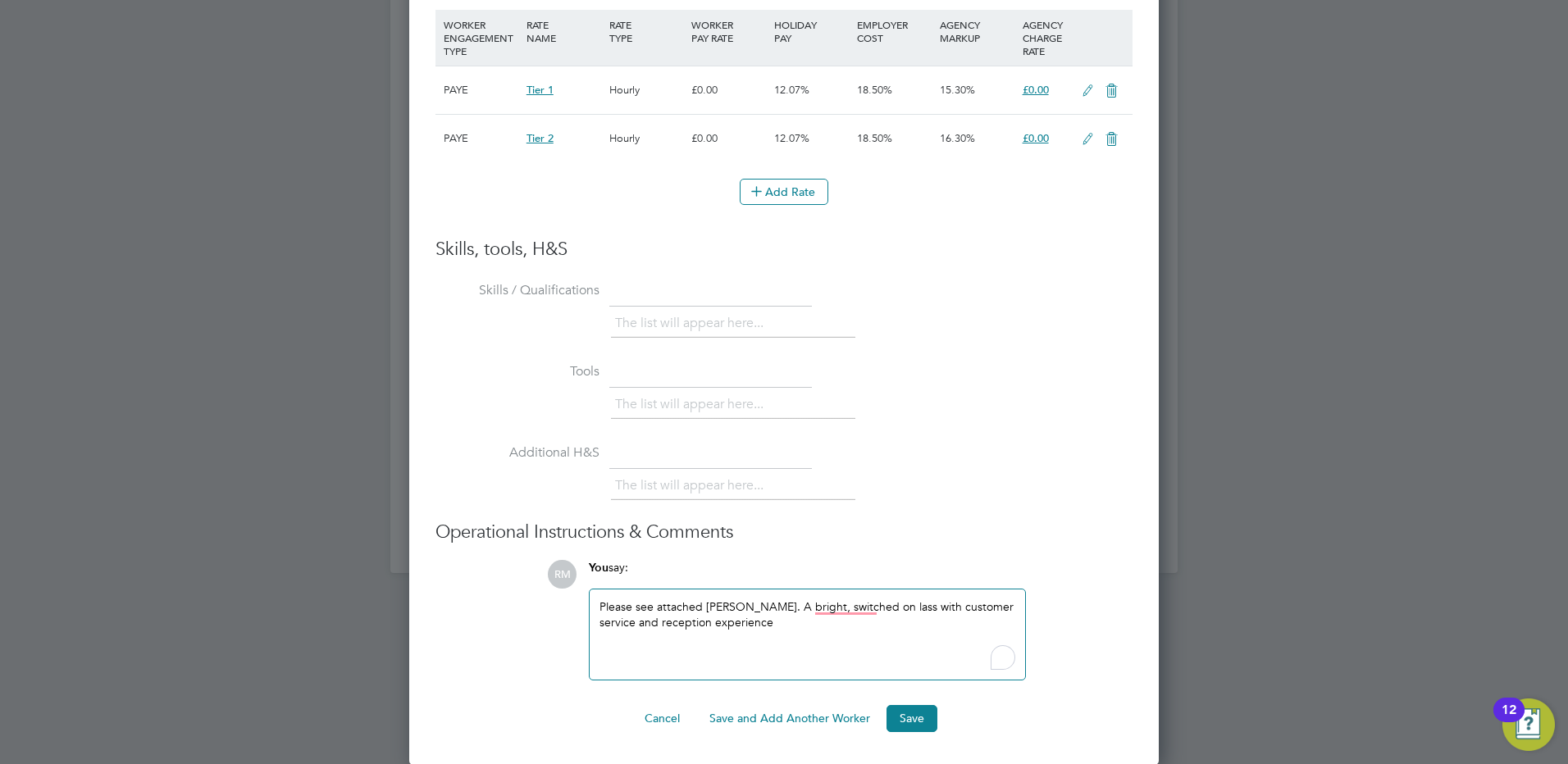
click at [845, 631] on div "Please see attached [PERSON_NAME]. A bright, switched on lass with customer ser…" at bounding box center [808, 635] width 416 height 70
click at [733, 620] on div "Please see attached [PERSON_NAME]. A bright, switched on lass with customer ser…" at bounding box center [808, 635] width 416 height 70
click at [912, 637] on div "[PERSON_NAME] is avaialble for training [DATE][DATE] and is free n the requeste…" at bounding box center [808, 644] width 416 height 29
click at [771, 654] on div "[PERSON_NAME] is avaialble for training [DATE][DATE] and is free on the request…" at bounding box center [808, 644] width 416 height 29
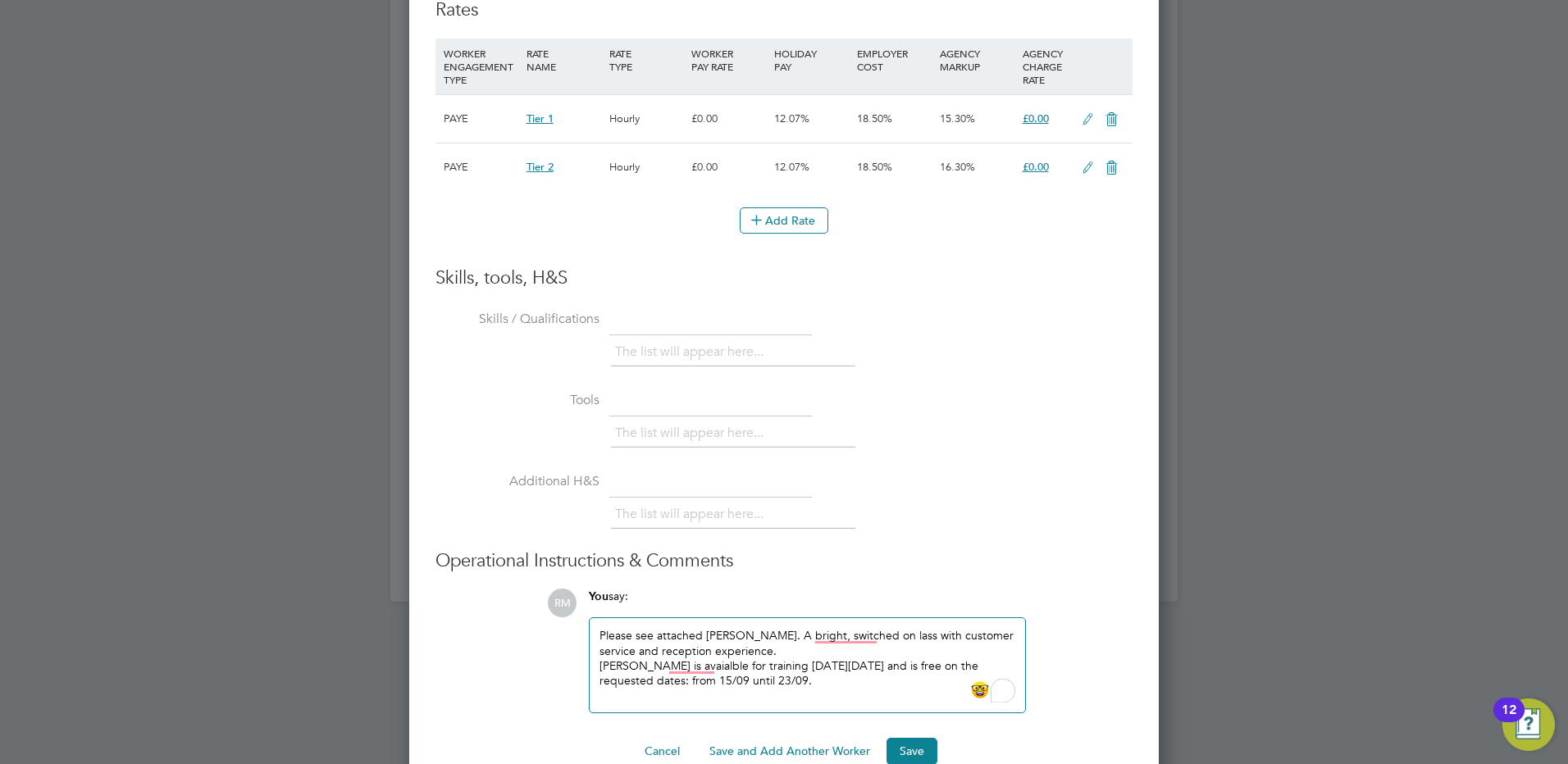
scroll to position [1966, 0]
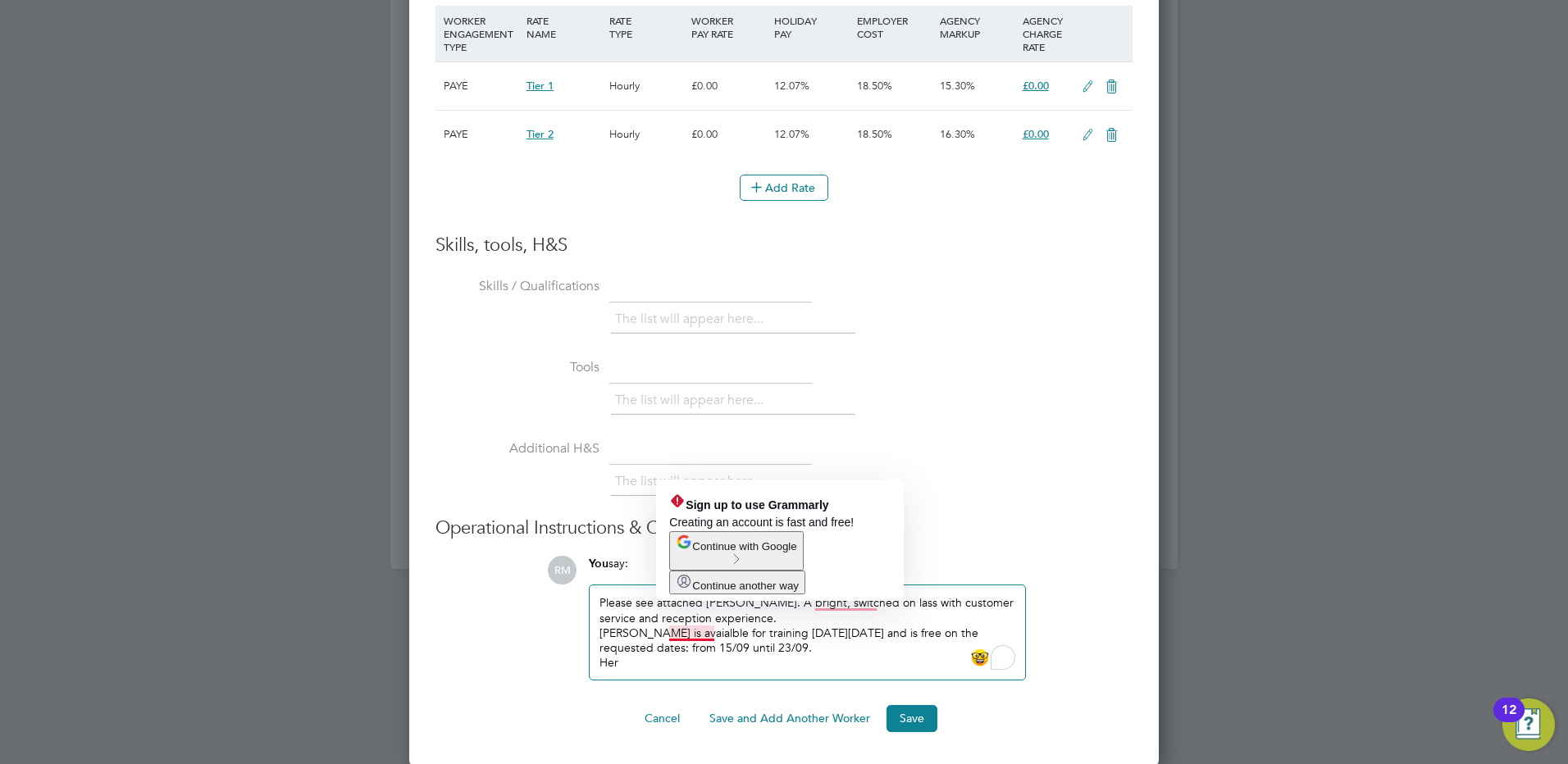
click at [691, 632] on div "[PERSON_NAME] is avaialble for training [DATE][DATE] and is free on the request…" at bounding box center [808, 640] width 416 height 29
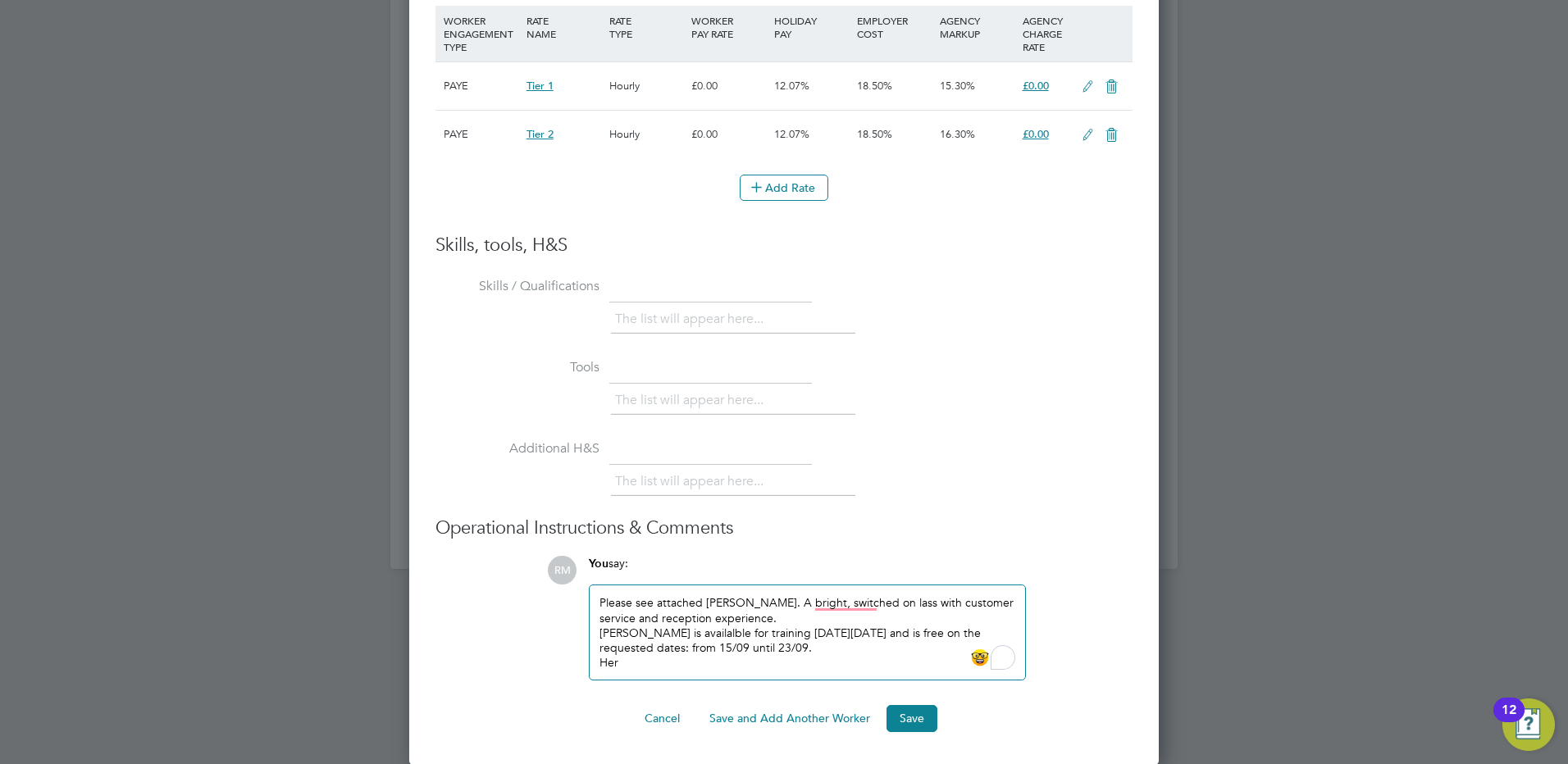
click at [698, 630] on div "[PERSON_NAME] is availalble for training [DATE][DATE] and is free on the reques…" at bounding box center [808, 640] width 416 height 29
drag, startPoint x: 706, startPoint y: 655, endPoint x: 672, endPoint y: 655, distance: 34.0
click at [703, 655] on div "Her" at bounding box center [808, 663] width 416 height 15
click at [667, 655] on div "Her" at bounding box center [808, 663] width 416 height 15
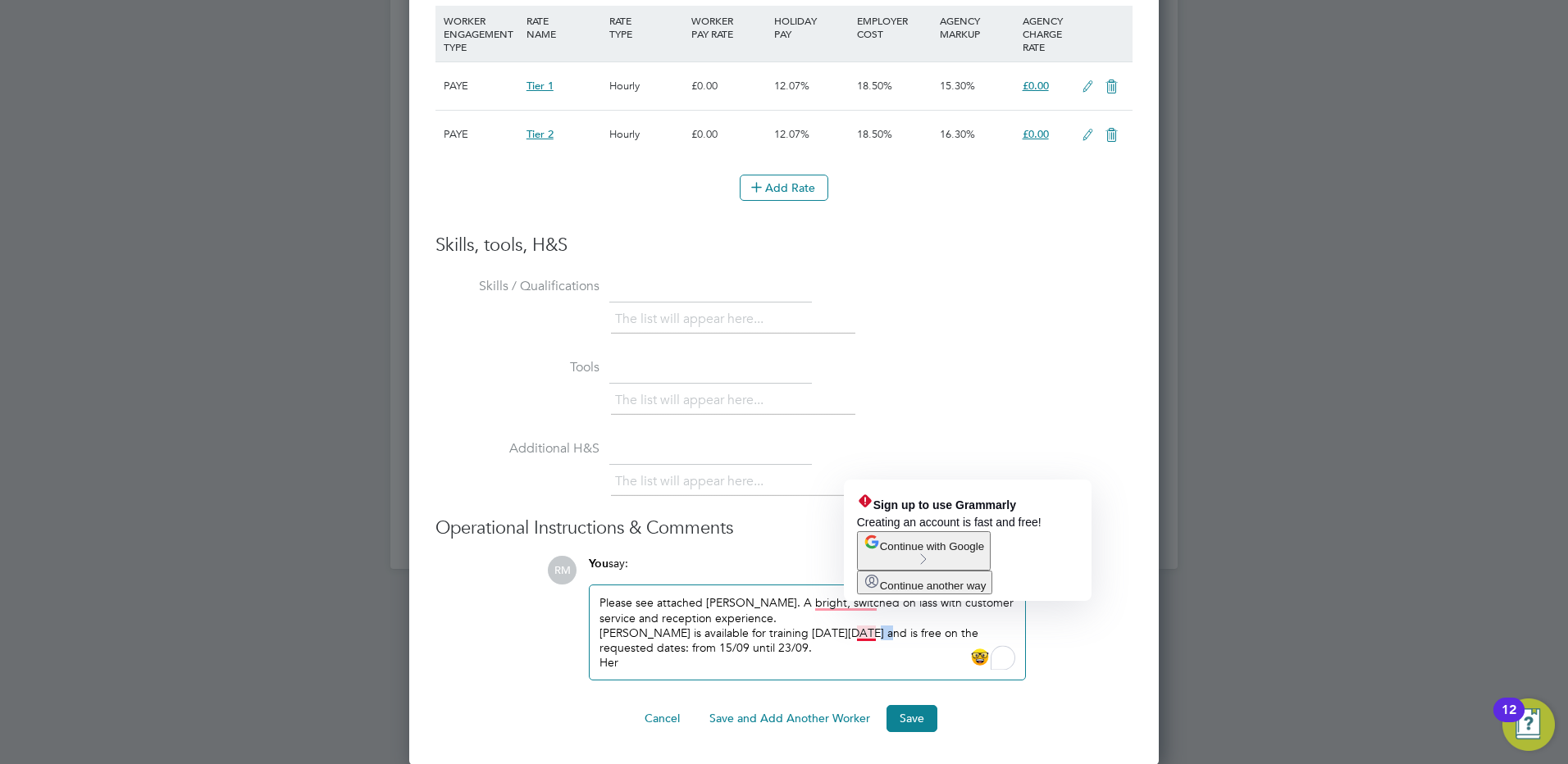
drag, startPoint x: 876, startPoint y: 632, endPoint x: 856, endPoint y: 630, distance: 20.1
click at [856, 630] on div "[PERSON_NAME] is available for training [DATE][DATE] and is free on the request…" at bounding box center [808, 640] width 416 height 29
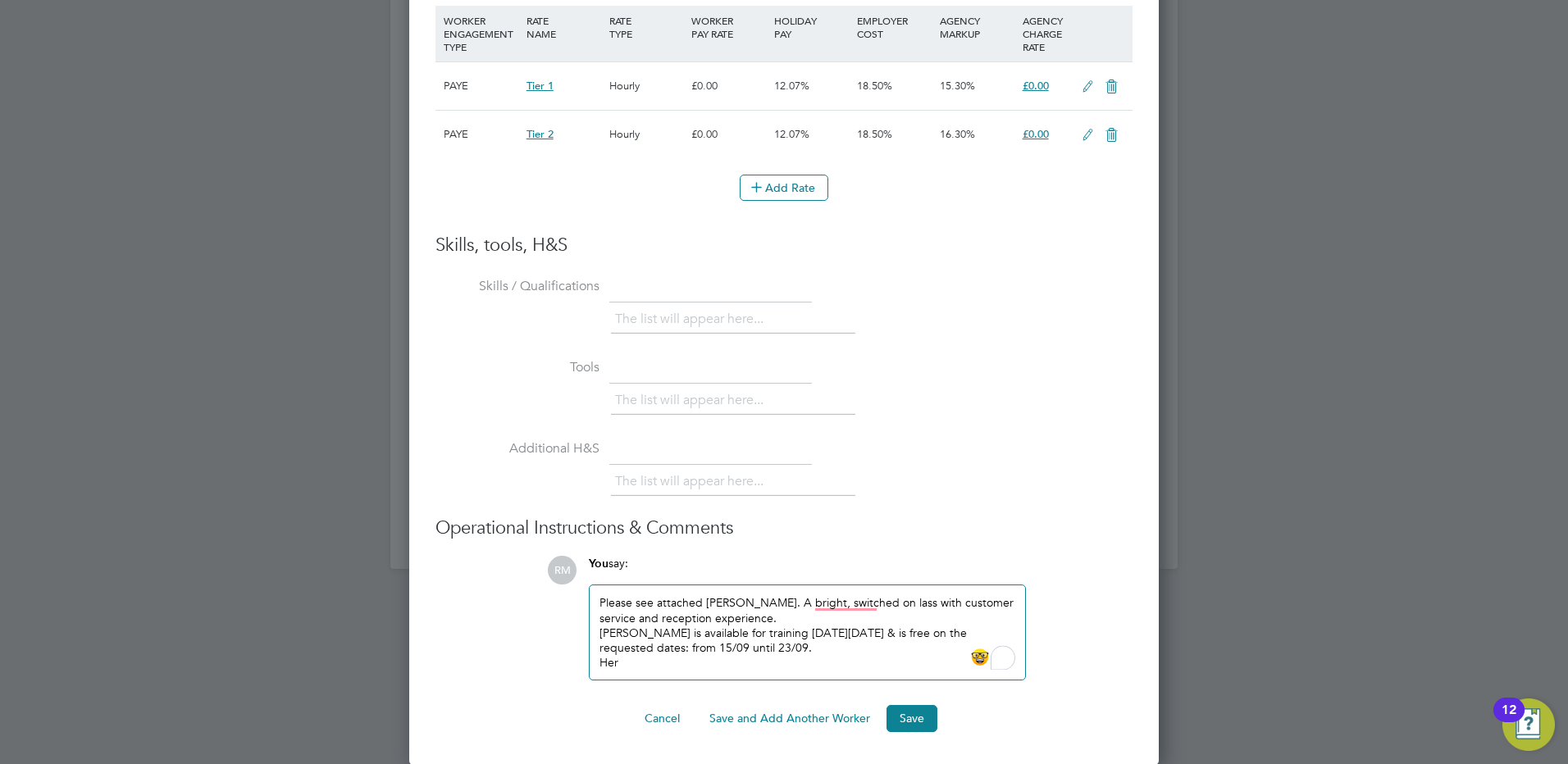
click at [854, 647] on div "[PERSON_NAME] is available for training [DATE][DATE] & is free on the requested…" at bounding box center [808, 640] width 416 height 29
click at [632, 659] on div "Her" at bounding box center [808, 663] width 416 height 15
click at [929, 717] on button "Save" at bounding box center [911, 717] width 51 height 26
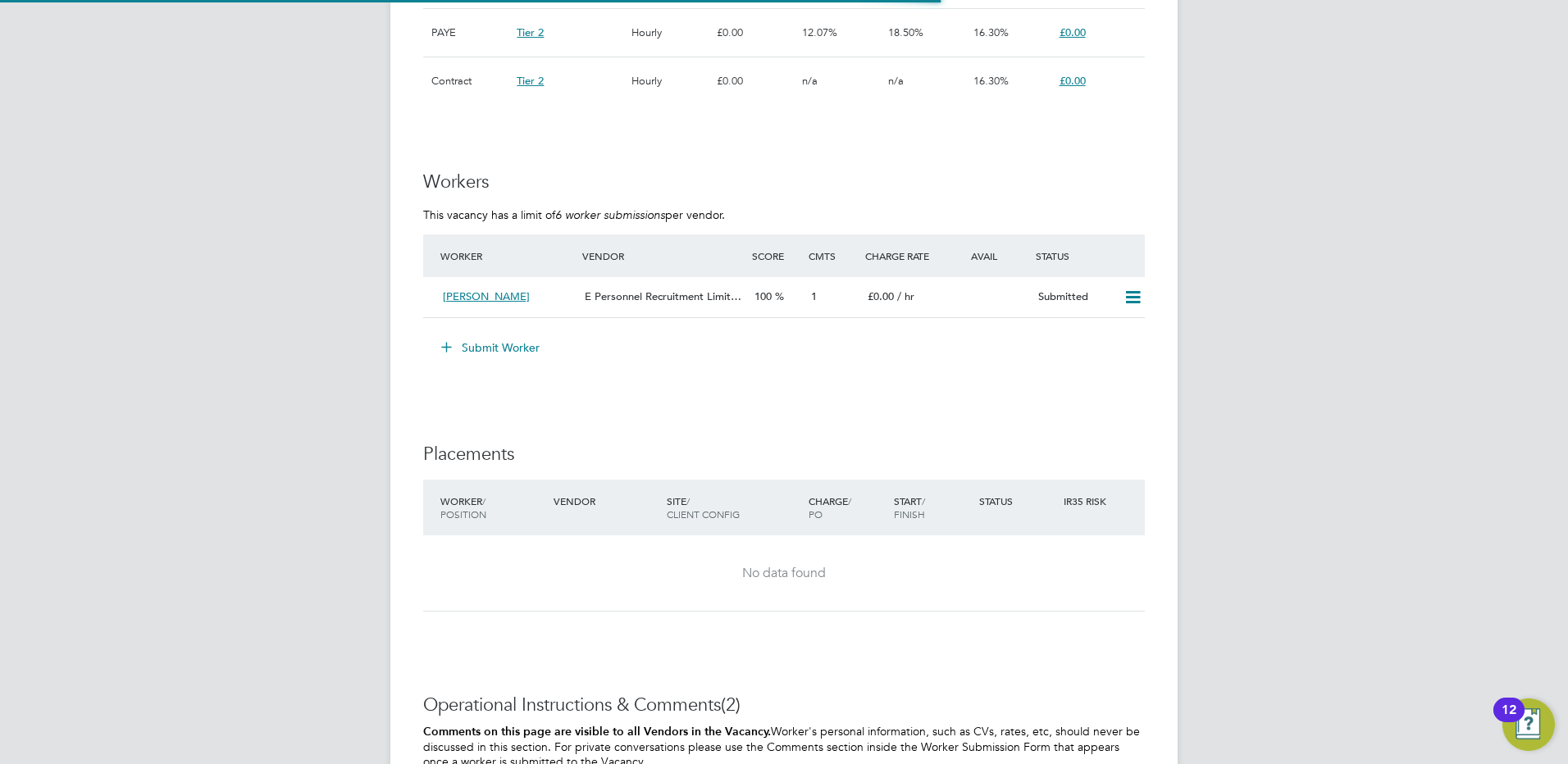
scroll to position [1285, 0]
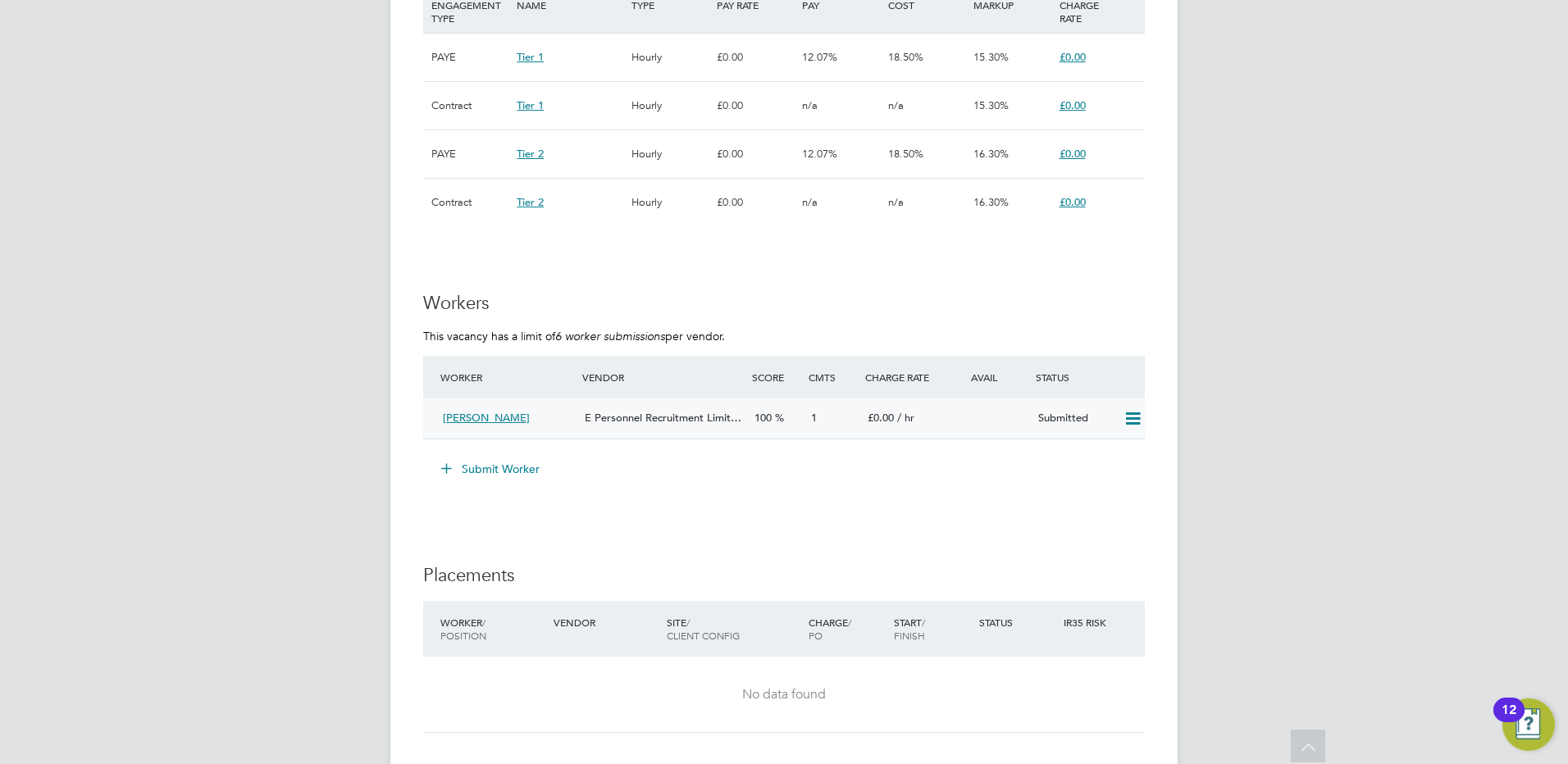
click at [1139, 413] on icon at bounding box center [1133, 419] width 21 height 13
click at [992, 485] on li "Submit Worker" at bounding box center [784, 477] width 722 height 43
